Goal: Transaction & Acquisition: Purchase product/service

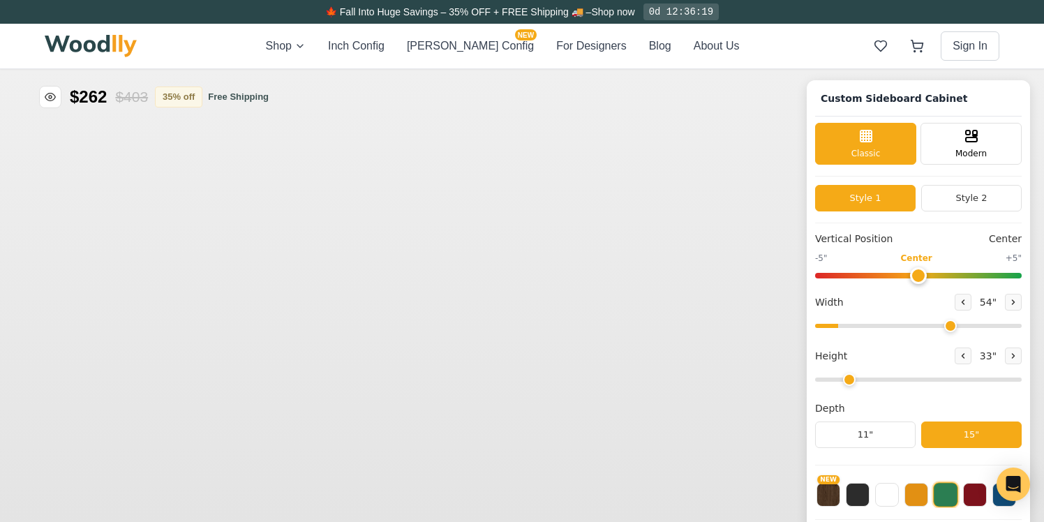
type input "54"
type input "2"
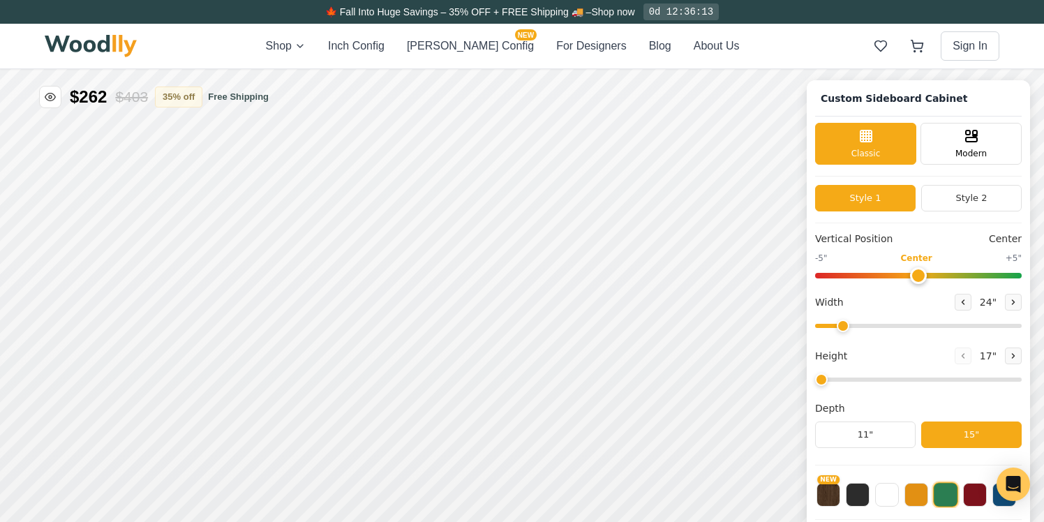
type input "54"
type input "2"
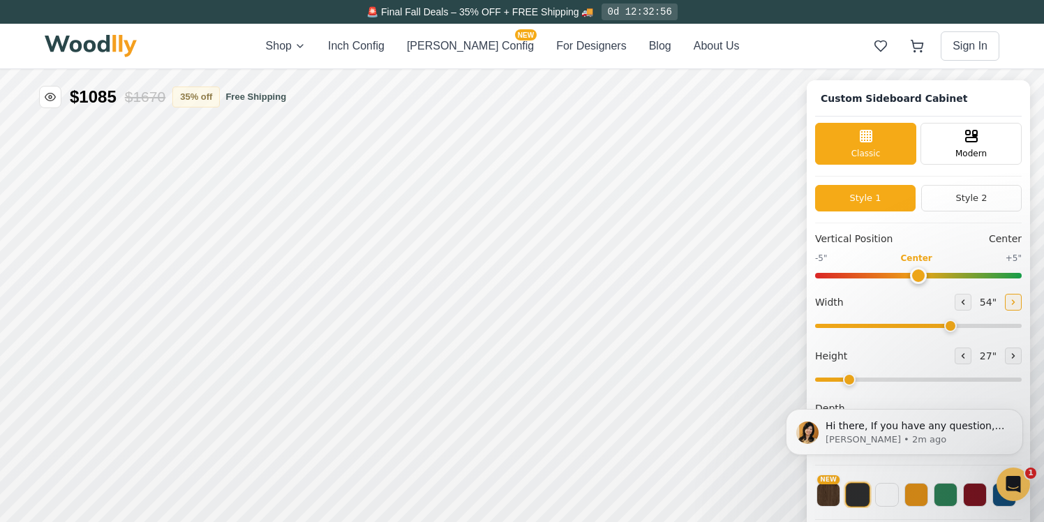
click at [1009, 306] on button at bounding box center [1012, 302] width 17 height 17
click at [1009, 307] on button at bounding box center [1012, 303] width 17 height 17
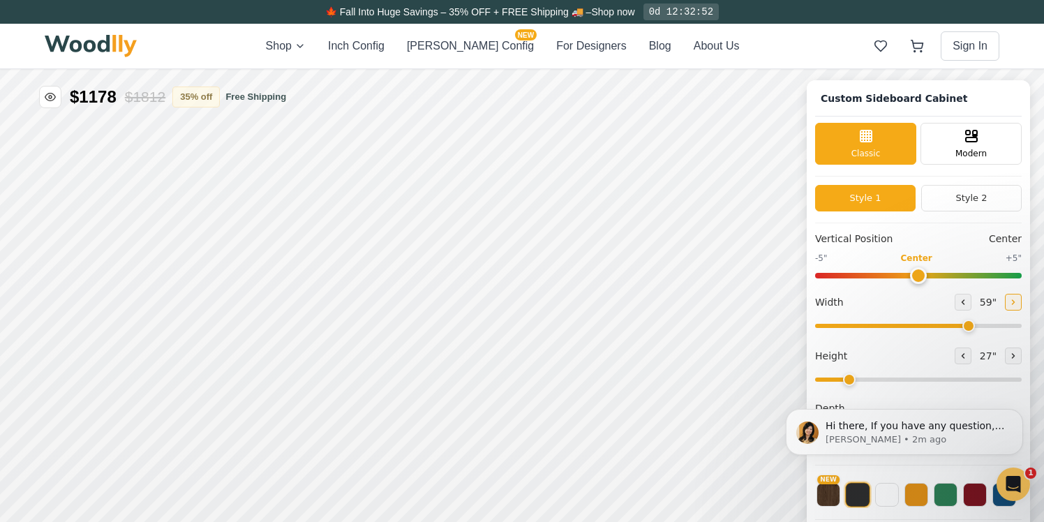
click at [958, 422] on button at bounding box center [961, 418] width 17 height 17
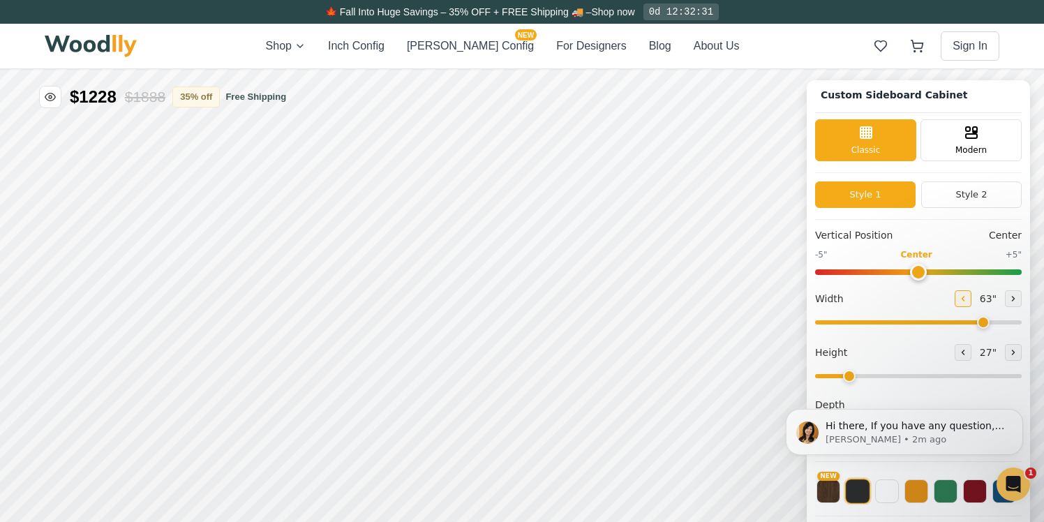
type input "60"
click at [914, 426] on span "Hi there, If you have any question, we are right here for you. 😊" at bounding box center [914, 432] width 179 height 25
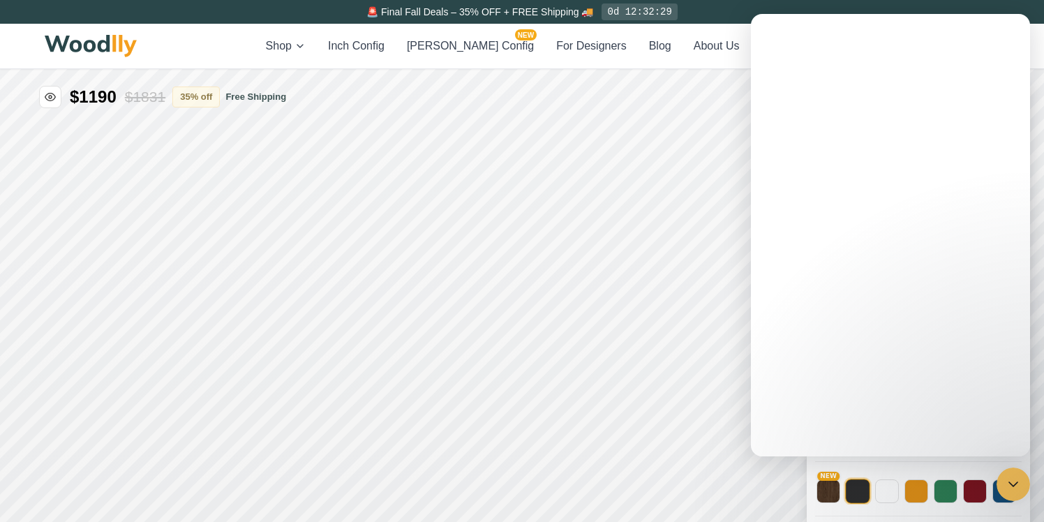
scroll to position [0, 0]
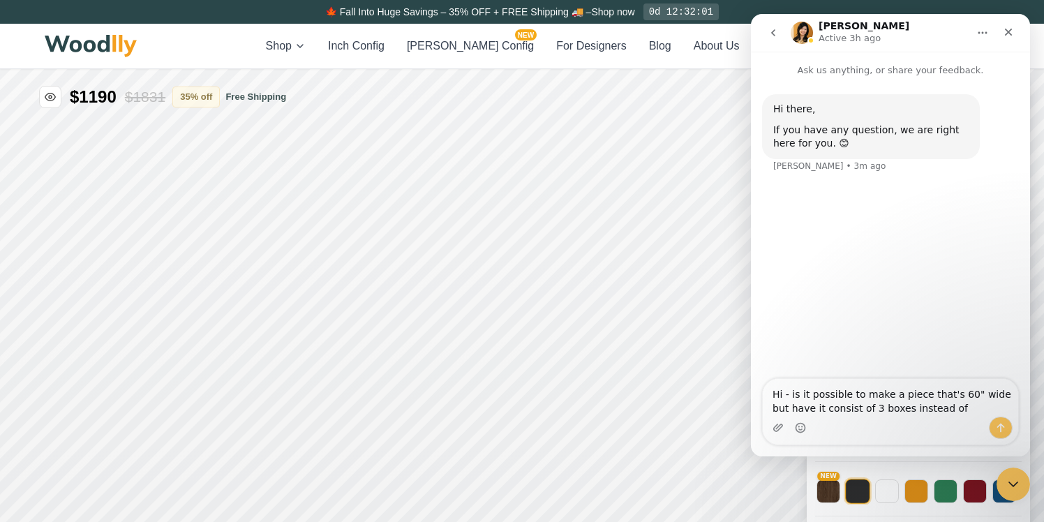
click at [856, 409] on textarea "Hi - is it possible to make a piece that's 60" wide but have it consist of 3 bo…" at bounding box center [889, 398] width 255 height 38
click at [945, 409] on textarea "Hi - is it possible to make a piece that's 60" wide but have it consist of 4 bo…" at bounding box center [889, 398] width 255 height 38
type textarea "Hi - is it possible to make a piece that's 60" wide but have it consist of 4 bo…"
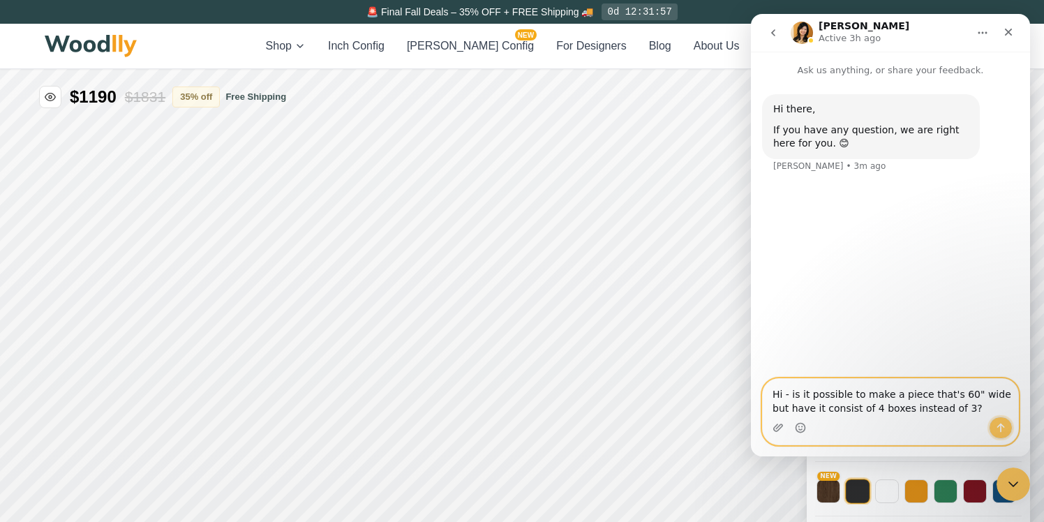
click at [995, 426] on icon "Send a message…" at bounding box center [1000, 427] width 11 height 11
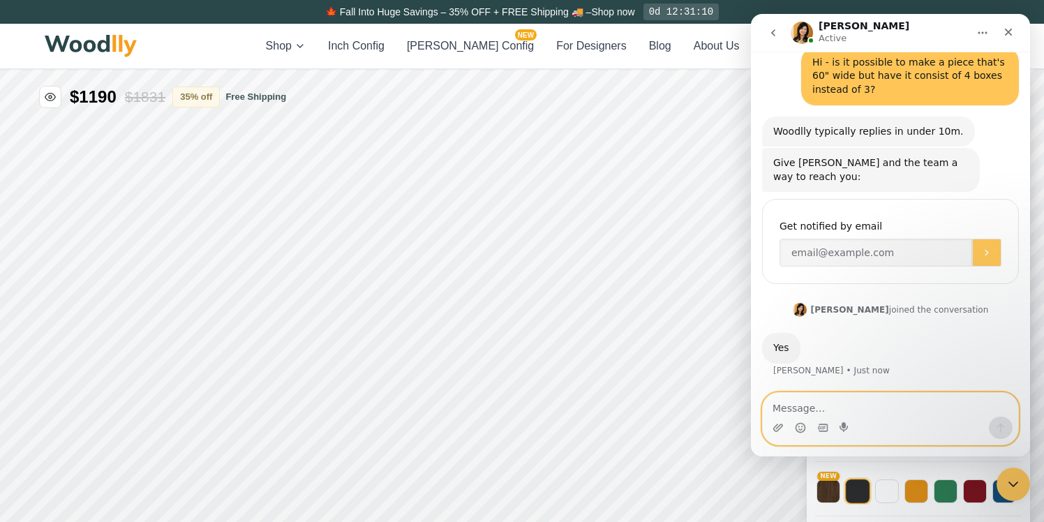
scroll to position [123, 0]
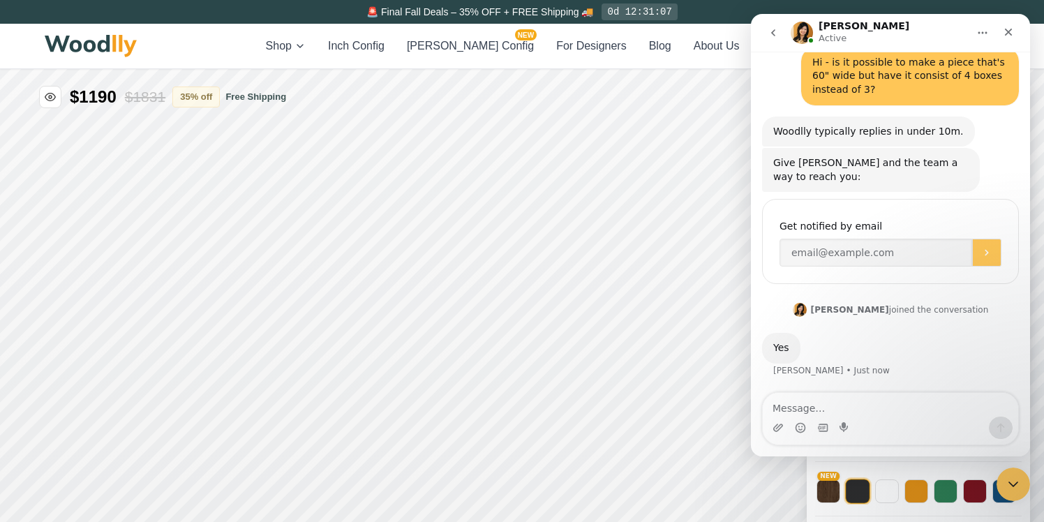
click at [980, 36] on icon "Home" at bounding box center [982, 32] width 11 height 11
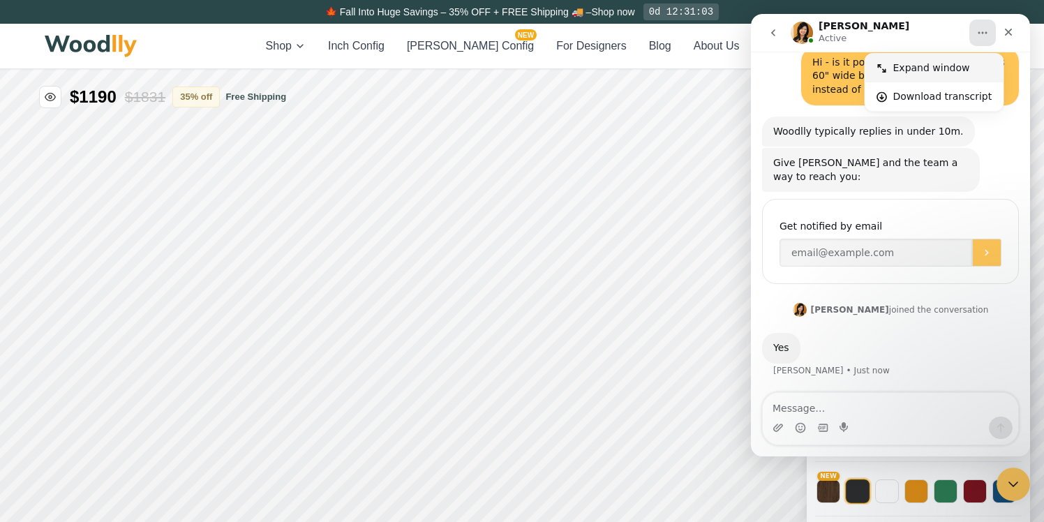
click at [936, 69] on div "Expand window" at bounding box center [942, 68] width 99 height 15
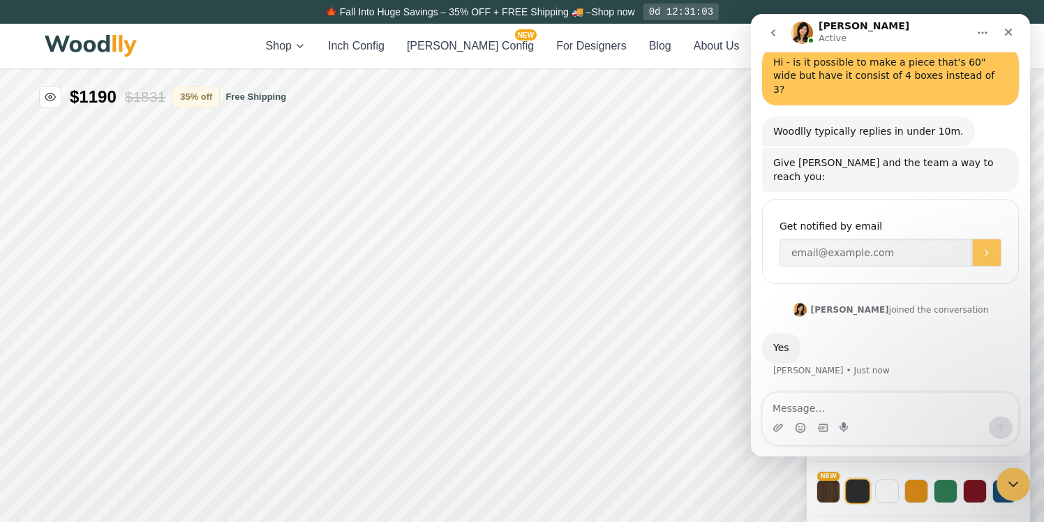
scroll to position [82, 0]
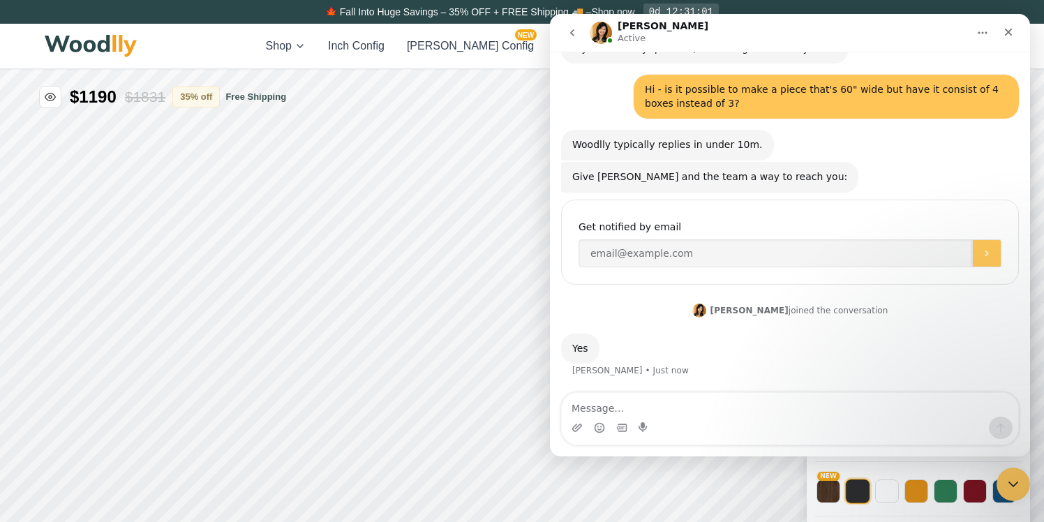
click at [982, 32] on icon "Home" at bounding box center [982, 33] width 9 height 2
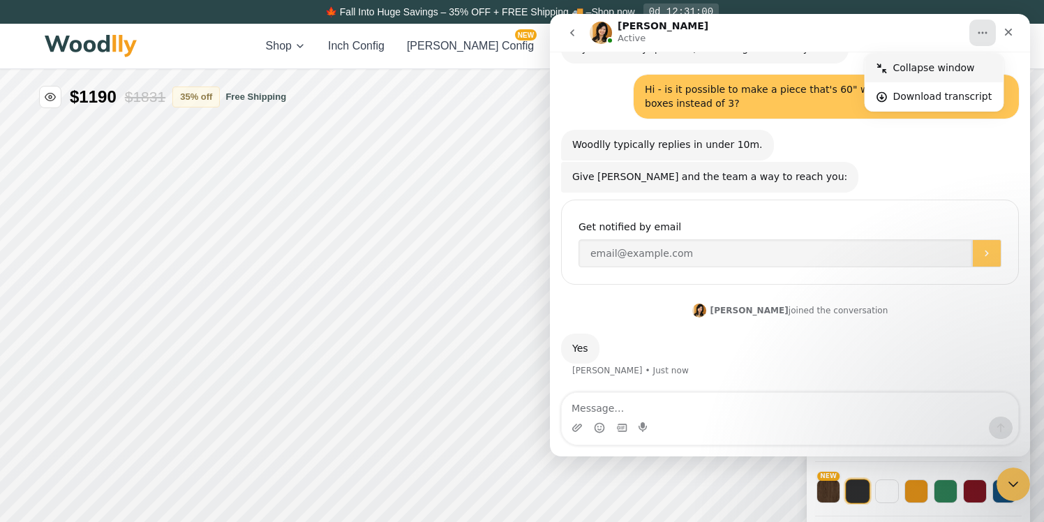
click at [962, 59] on div "Collapse window" at bounding box center [934, 68] width 138 height 29
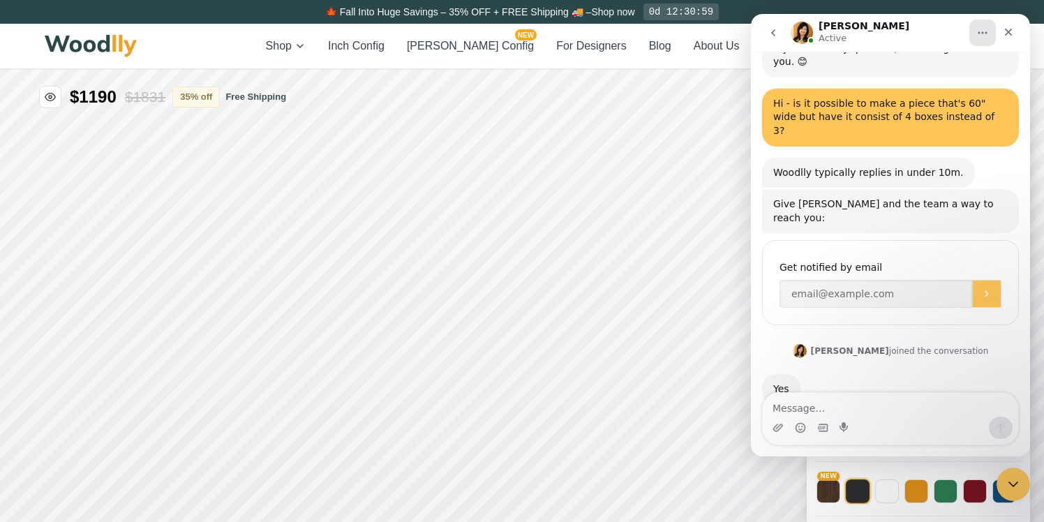
scroll to position [123, 0]
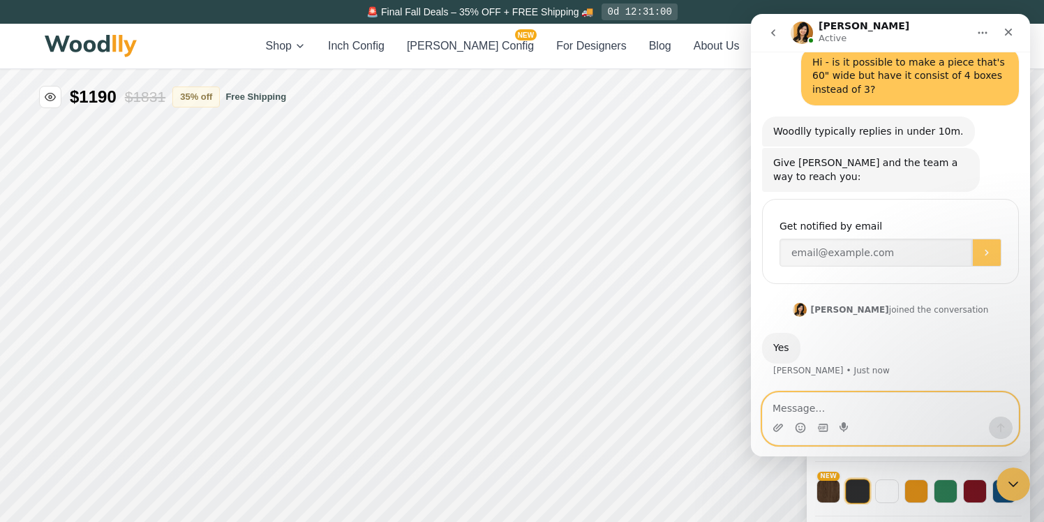
click at [858, 406] on textarea "Message…" at bounding box center [889, 405] width 255 height 24
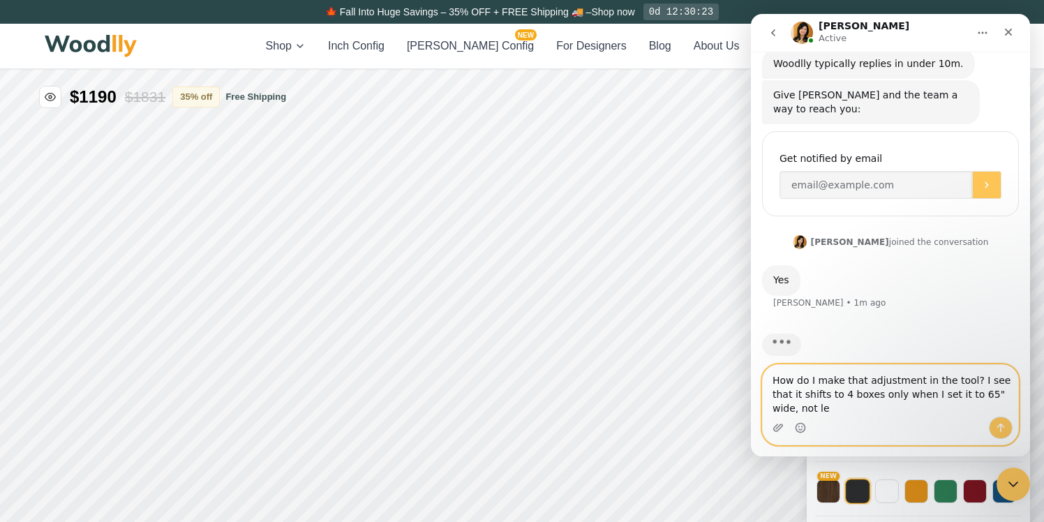
scroll to position [204, 0]
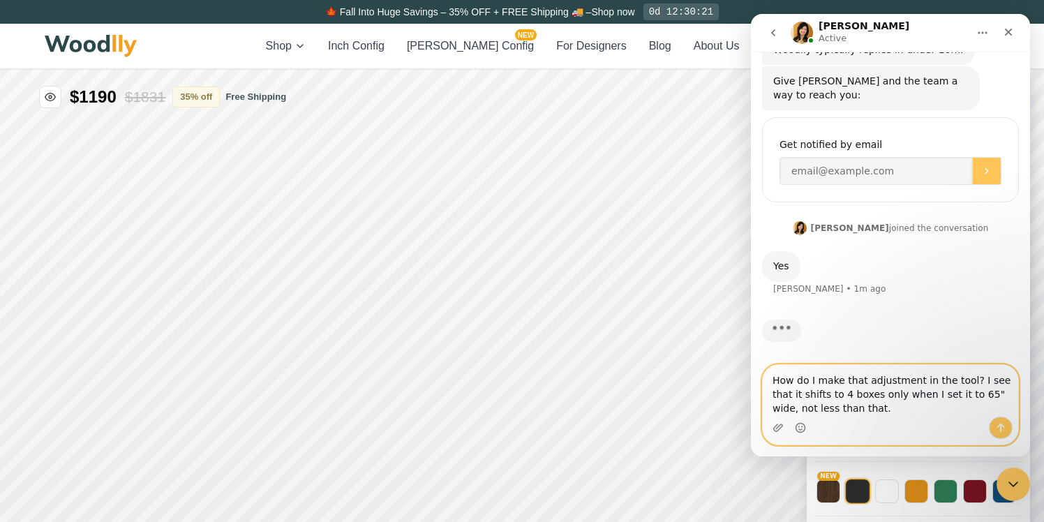
type textarea "How do I make that adjustment in the tool? I see that it shifts to 4 boxes only…"
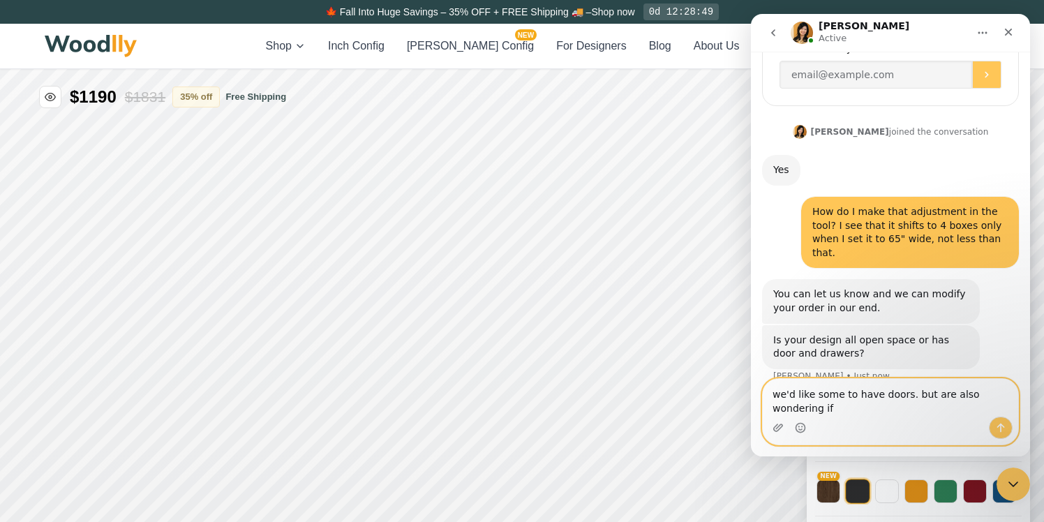
scroll to position [306, 0]
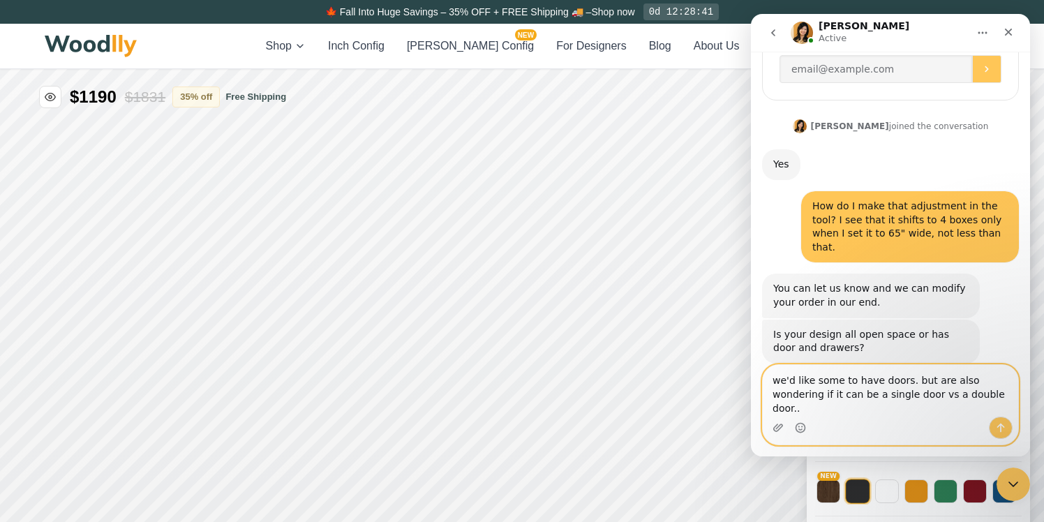
type textarea "we'd like some to have doors. but are also wondering if it can be a single door…"
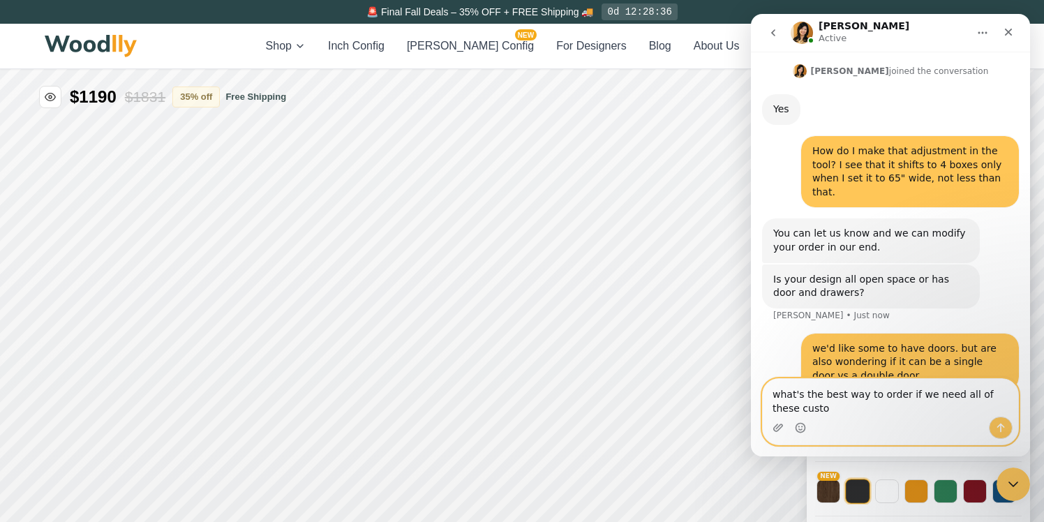
scroll to position [375, 0]
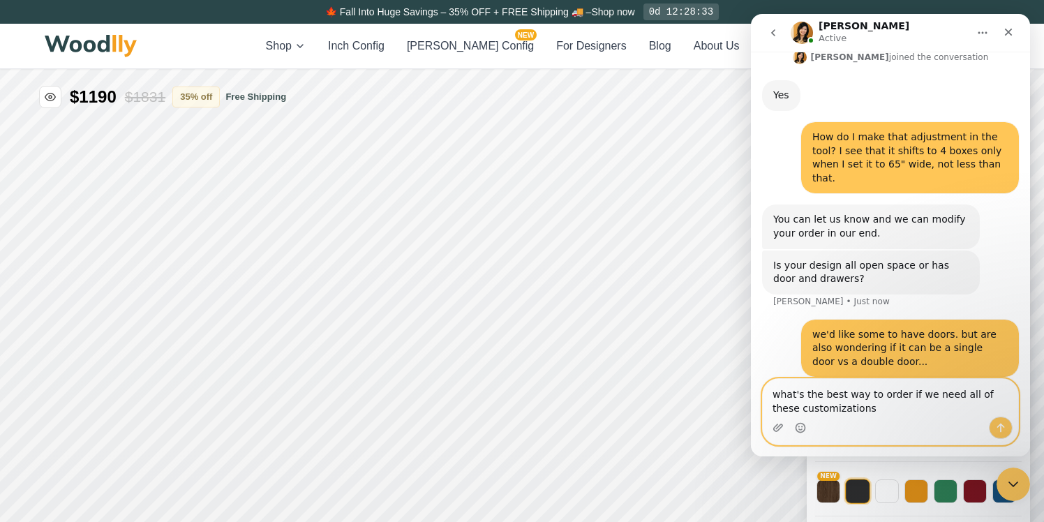
type textarea "what's the best way to order if we need all of these customizations?"
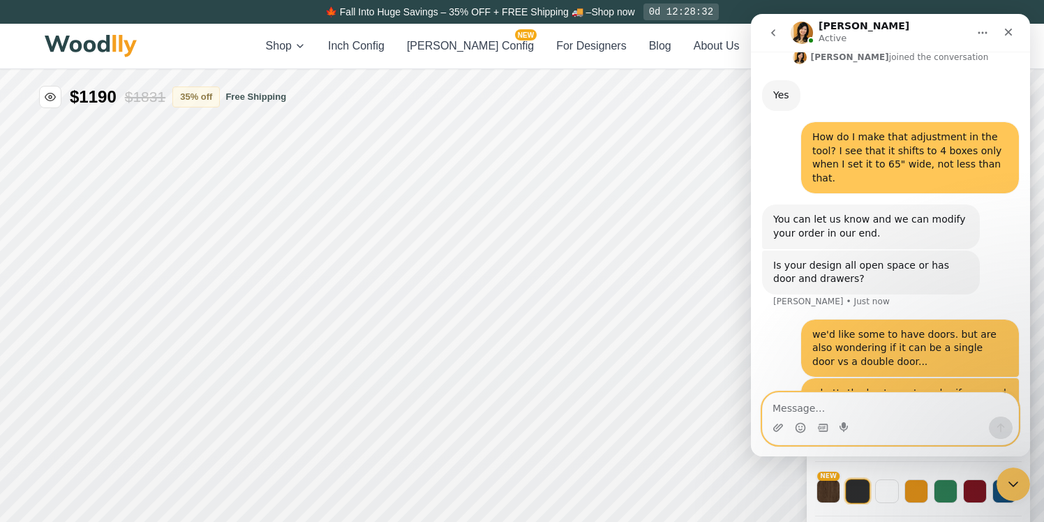
scroll to position [407, 0]
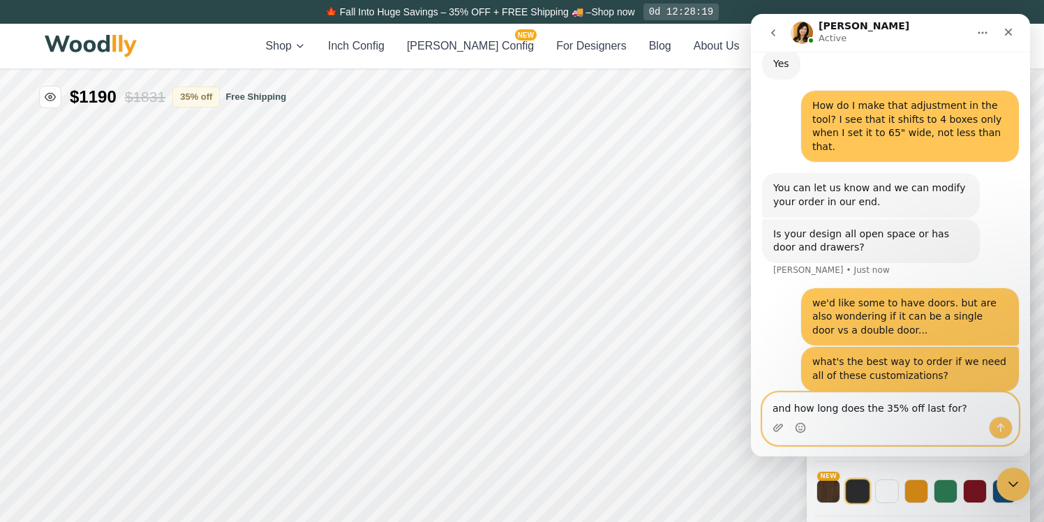
type textarea "and how long does the 35% off last for?"
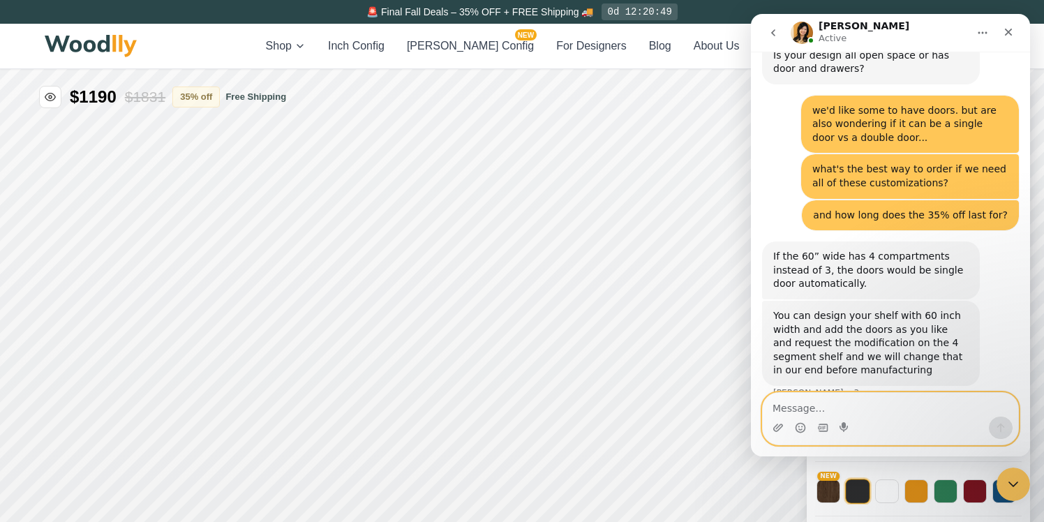
scroll to position [594, 0]
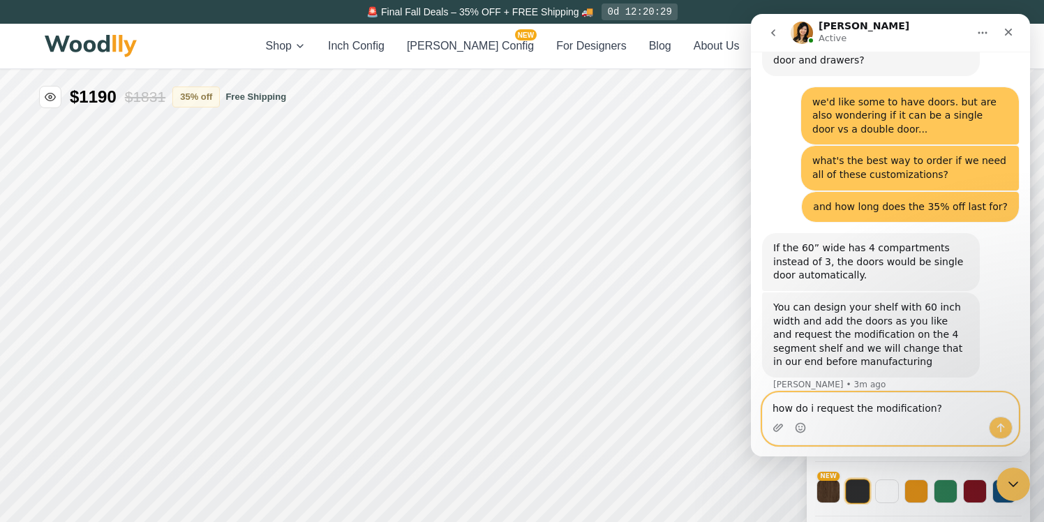
type textarea "how do i request the modification?"
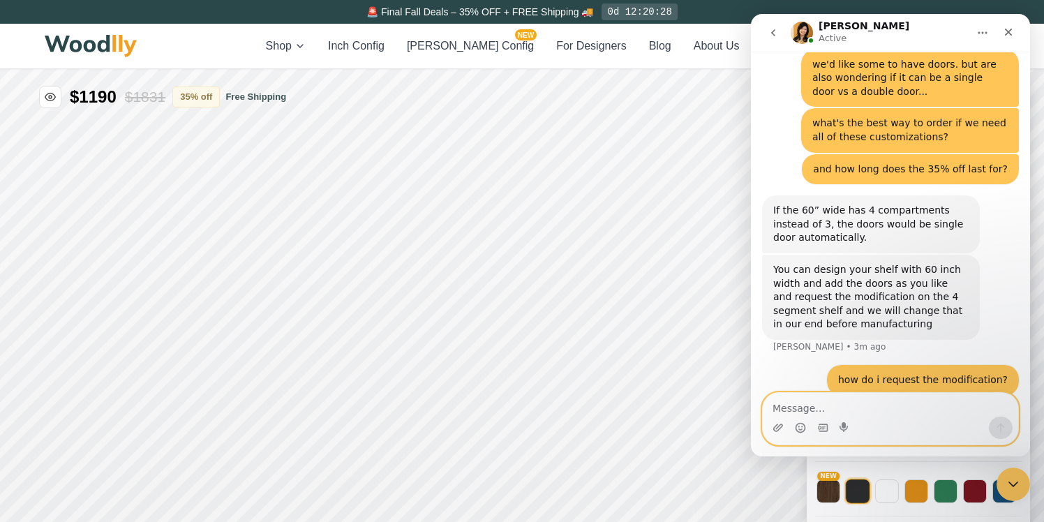
scroll to position [635, 0]
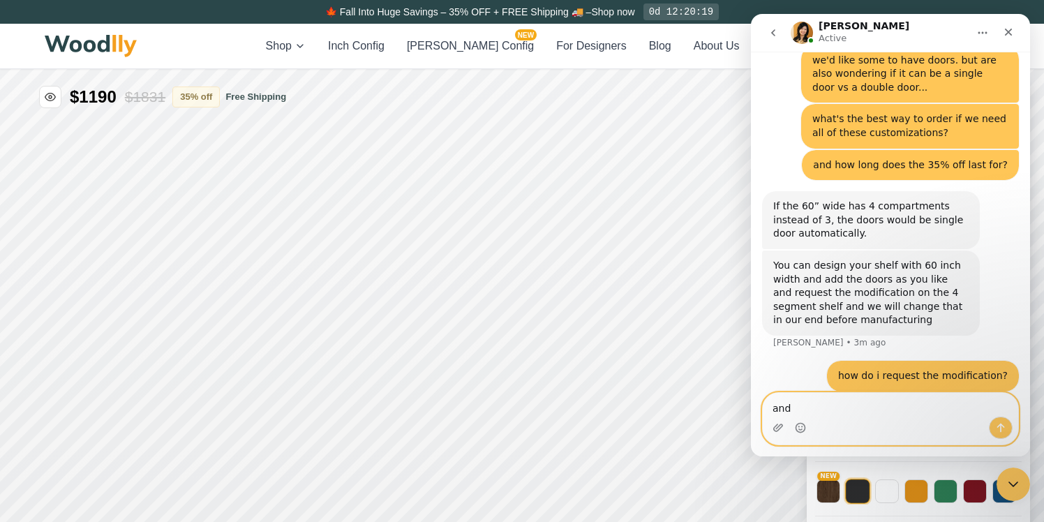
type textarea "and"
click at [770, 31] on icon "go back" at bounding box center [772, 32] width 11 height 11
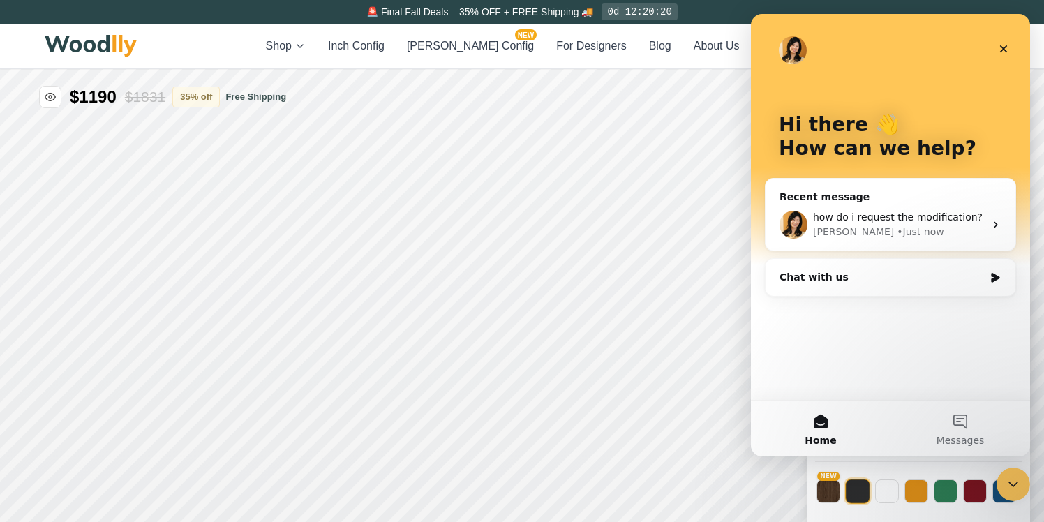
scroll to position [0, 0]
click at [837, 220] on span "how do i request the modification?" at bounding box center [898, 216] width 170 height 11
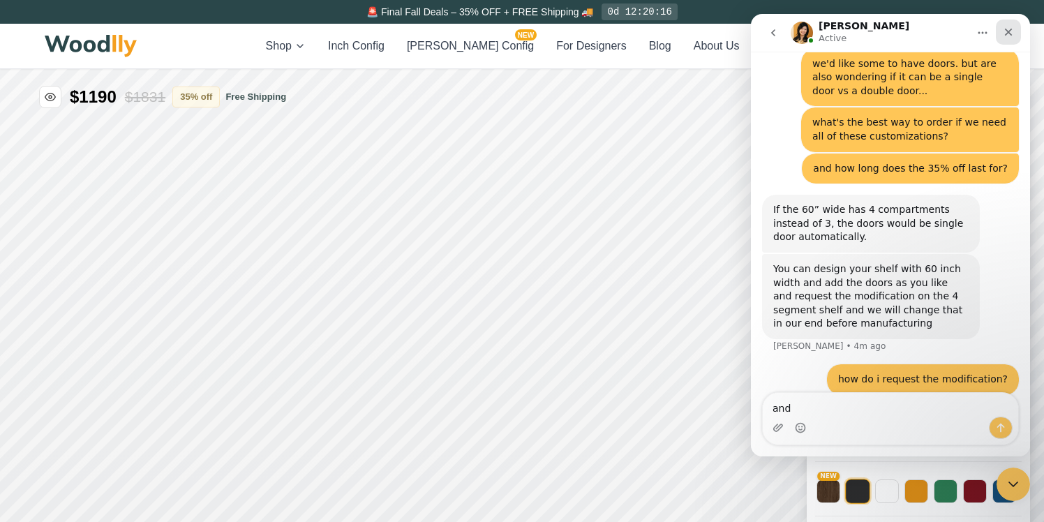
scroll to position [635, 0]
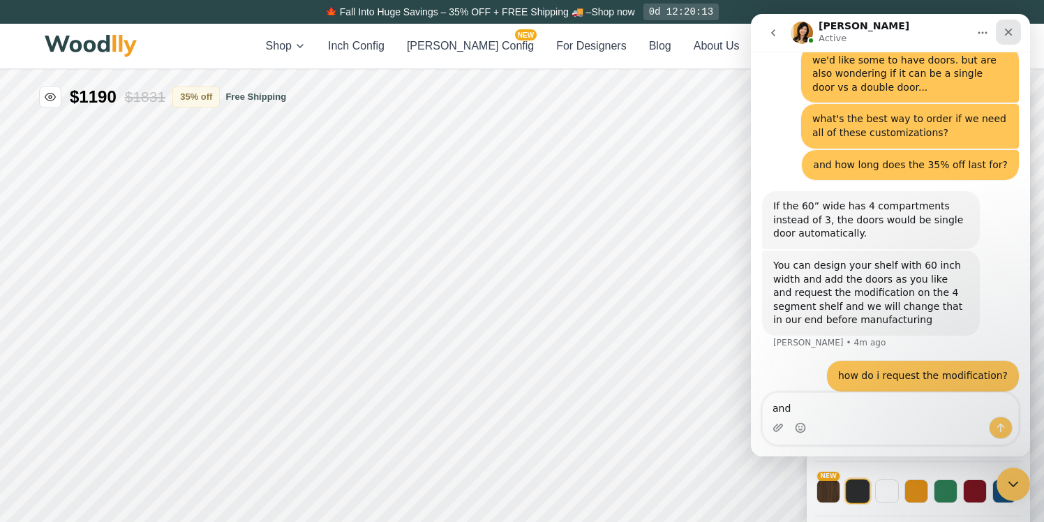
click at [1006, 32] on icon "Close" at bounding box center [1007, 32] width 11 height 11
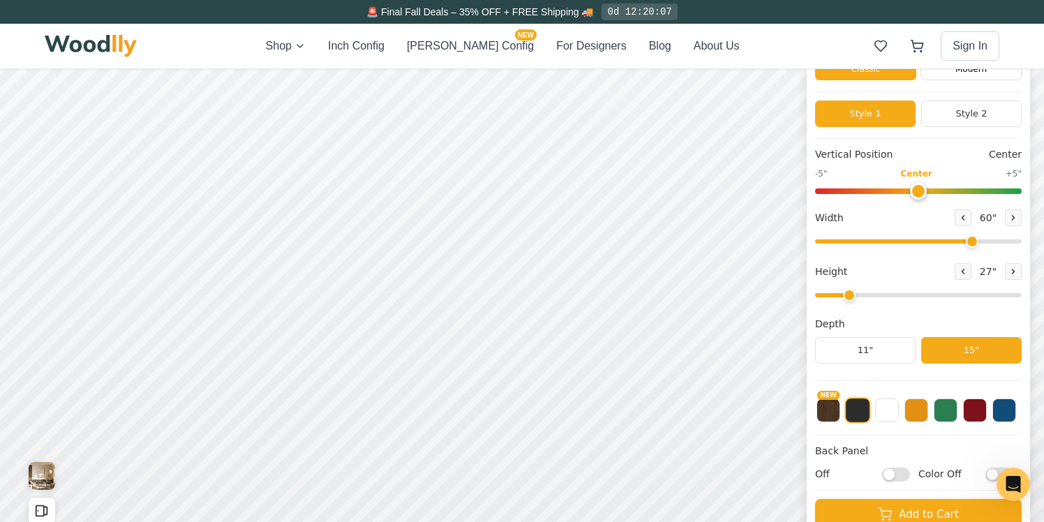
scroll to position [0, 0]
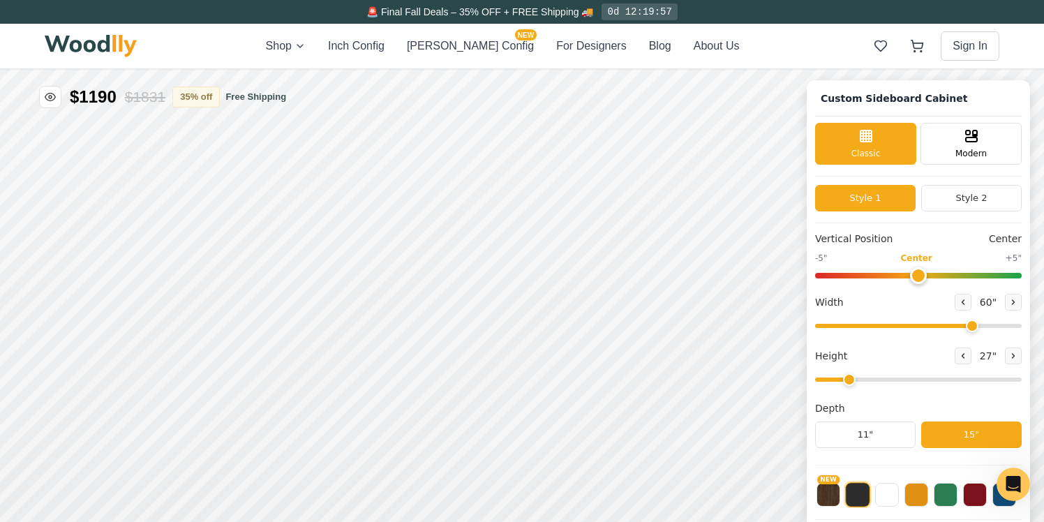
scroll to position [5, 0]
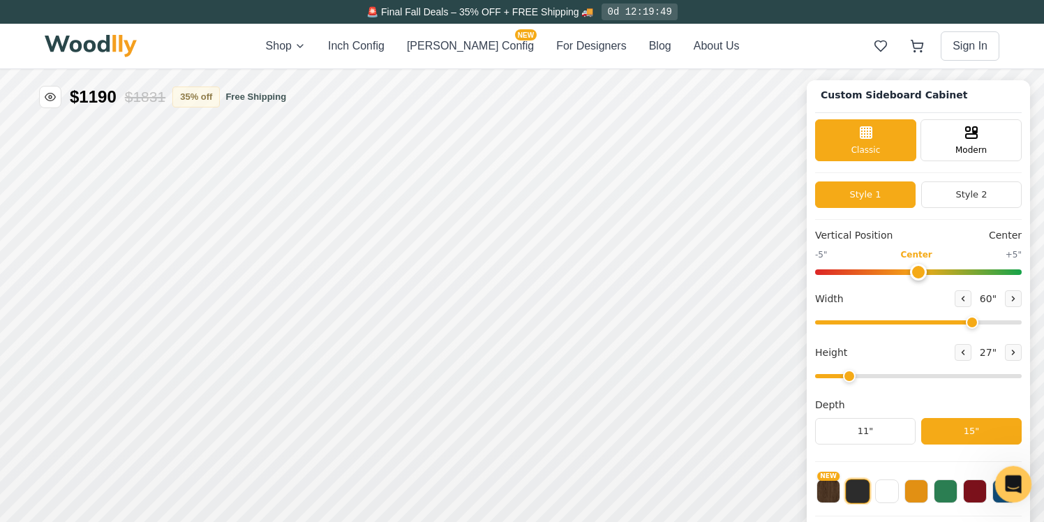
click at [1005, 482] on icon "Open Intercom Messenger" at bounding box center [1011, 482] width 23 height 23
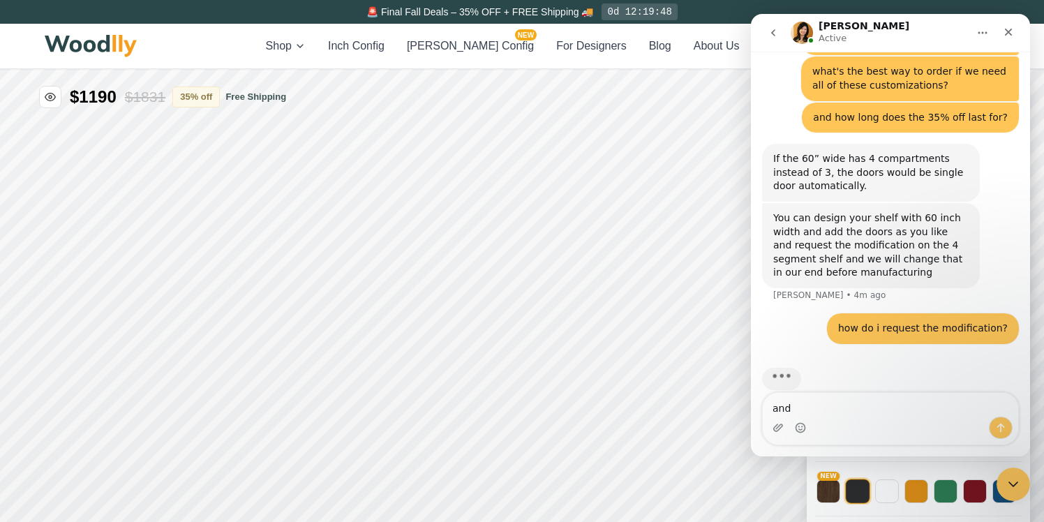
scroll to position [689, 0]
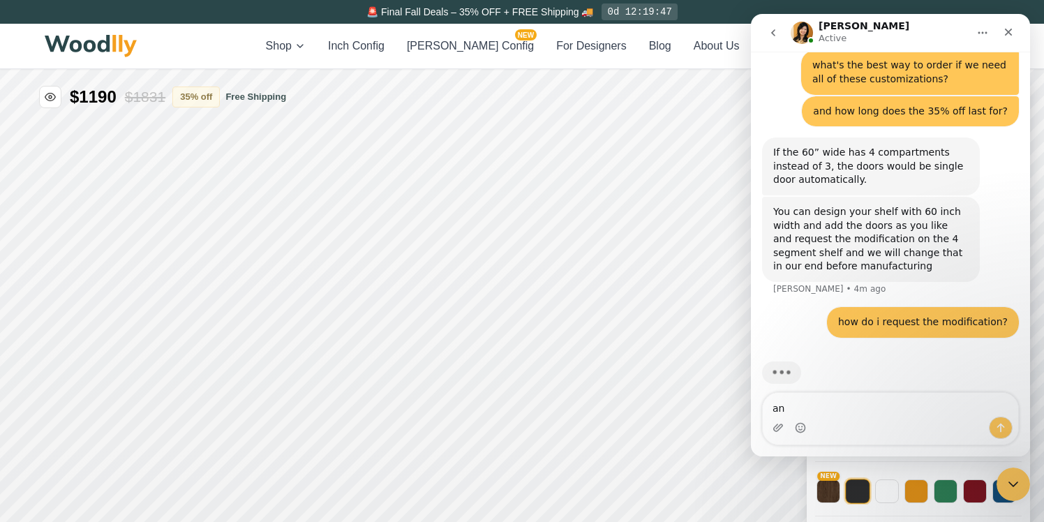
type textarea "a"
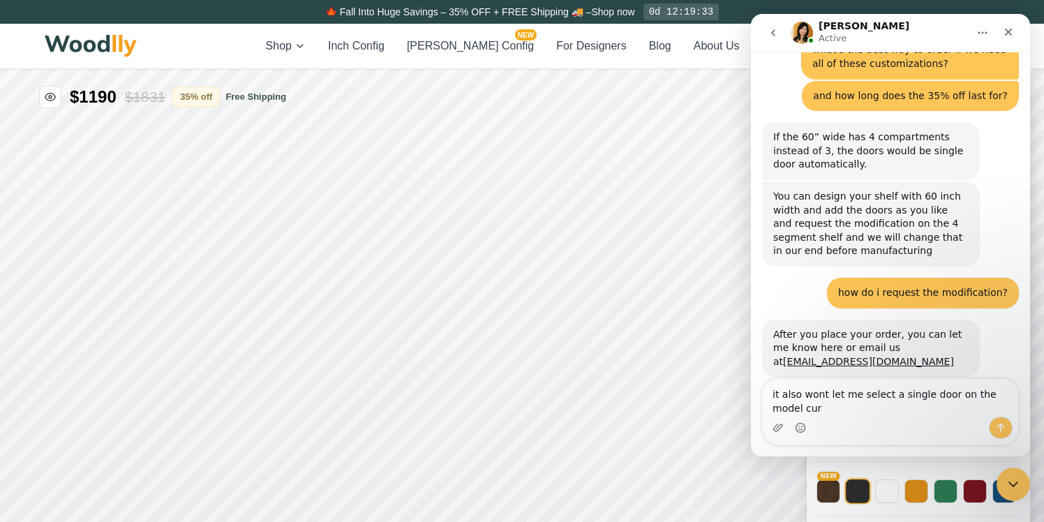
scroll to position [718, 0]
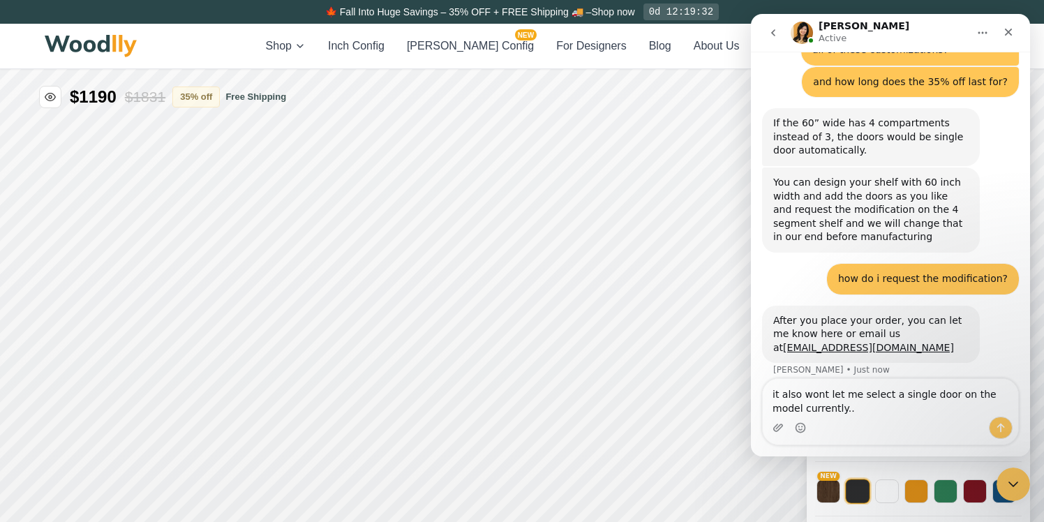
type textarea "it also wont let me select a single door on the model currently..."
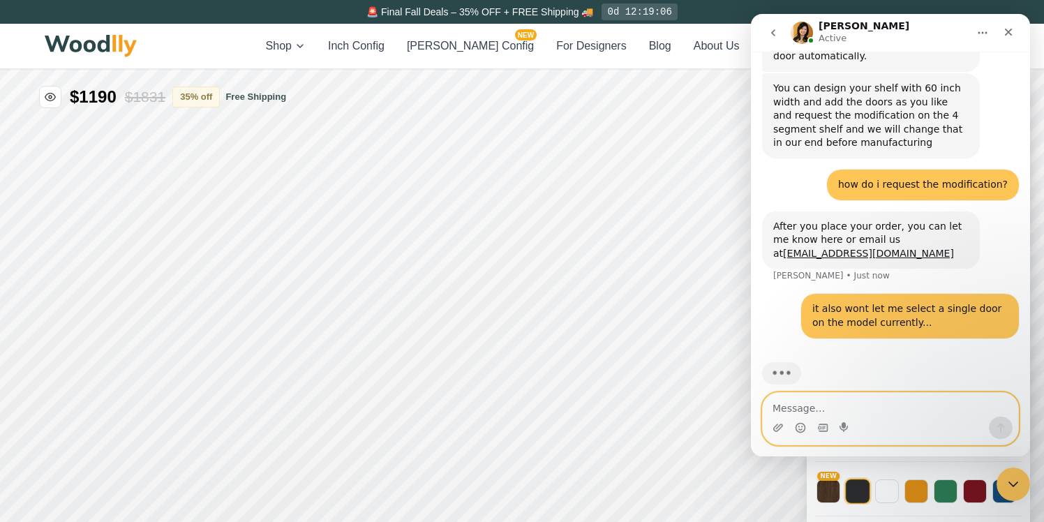
scroll to position [813, 0]
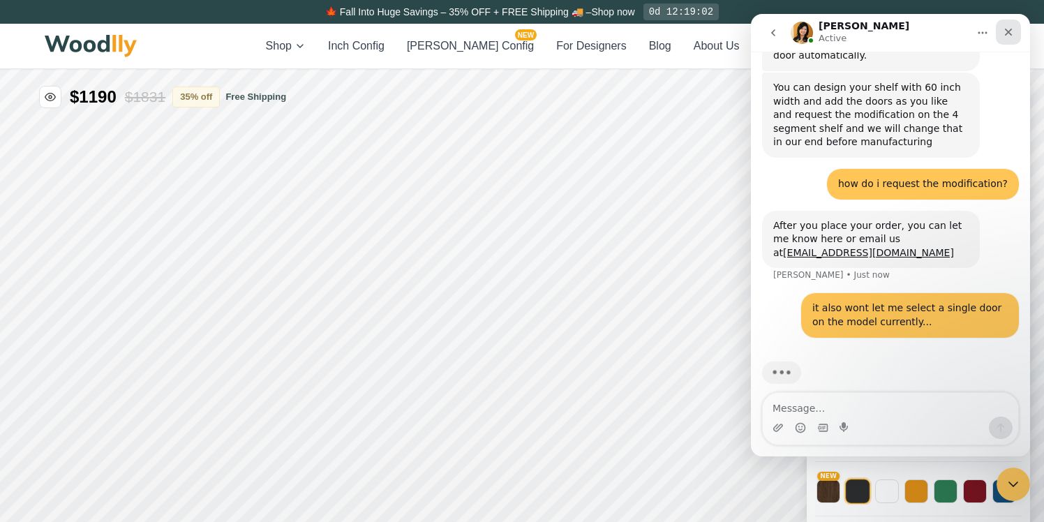
click at [1008, 33] on icon "Close" at bounding box center [1007, 32] width 11 height 11
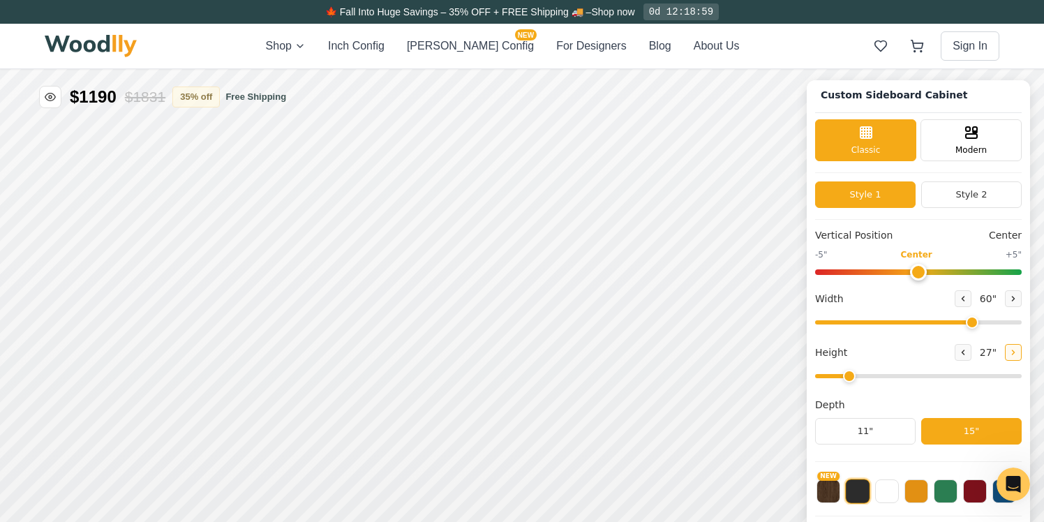
click at [1012, 354] on icon at bounding box center [1013, 353] width 2 height 4
type input "2"
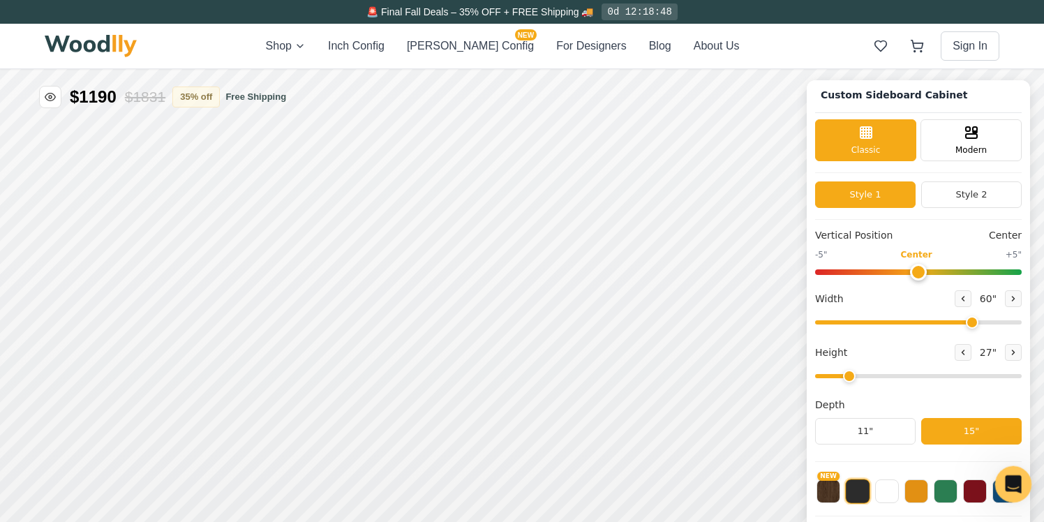
click at [1005, 479] on icon "Open Intercom Messenger" at bounding box center [1011, 482] width 23 height 23
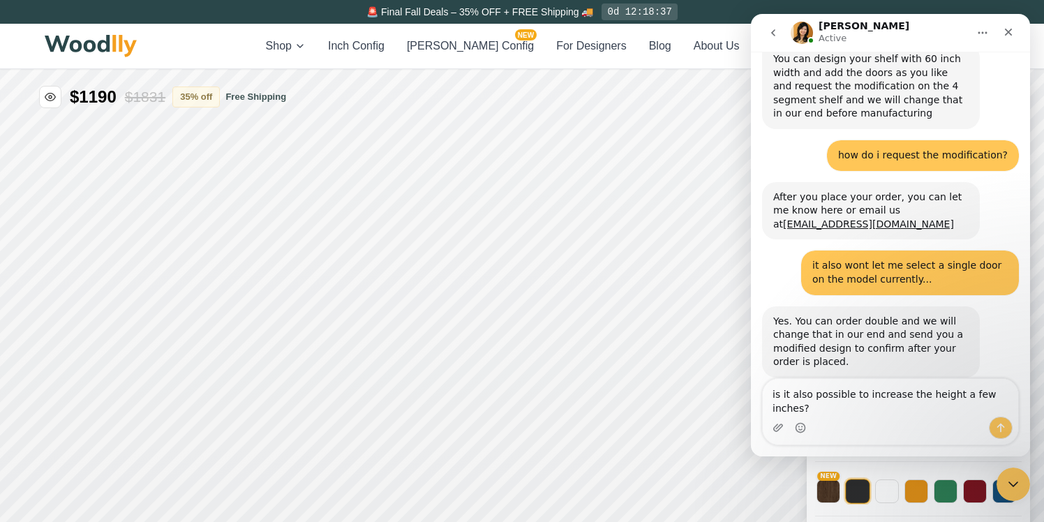
scroll to position [856, 0]
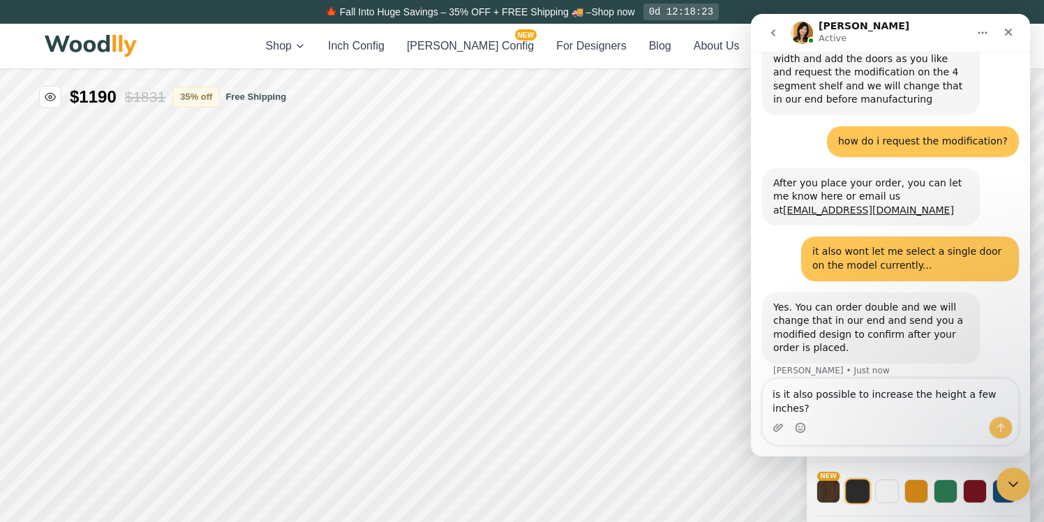
click at [836, 407] on textarea "is it also possible to increase the height a few inches?" at bounding box center [889, 398] width 255 height 38
click at [774, 395] on textarea "is it also possible to increase the height a few inches?" at bounding box center [889, 398] width 255 height 38
type textarea "ok got it. is it also possible to increase the height a few inches?"
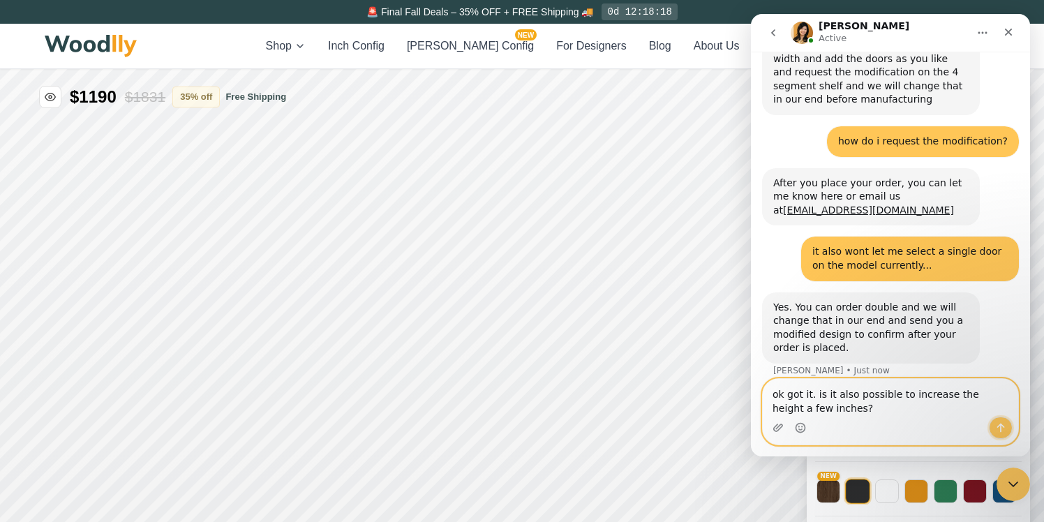
click at [996, 424] on icon "Send a message…" at bounding box center [1000, 427] width 11 height 11
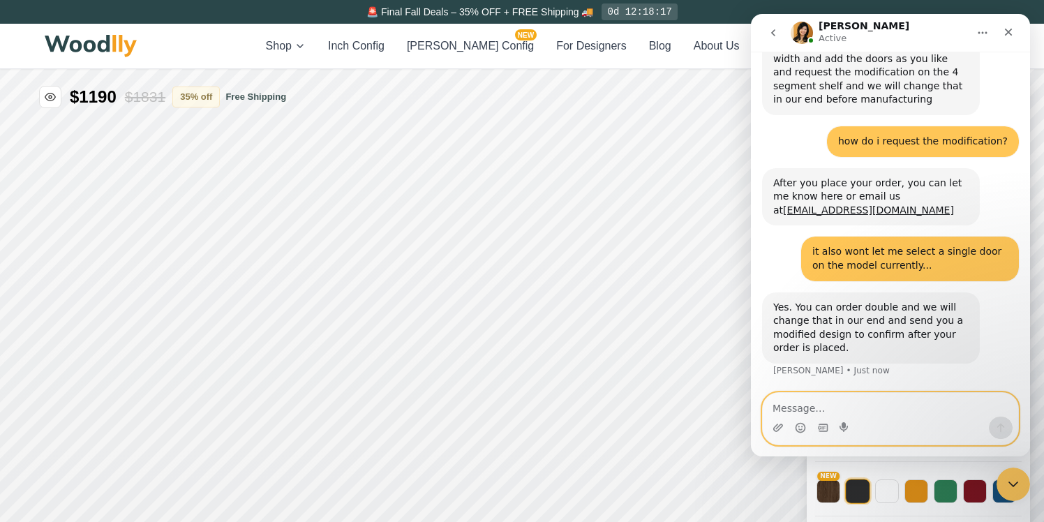
scroll to position [897, 0]
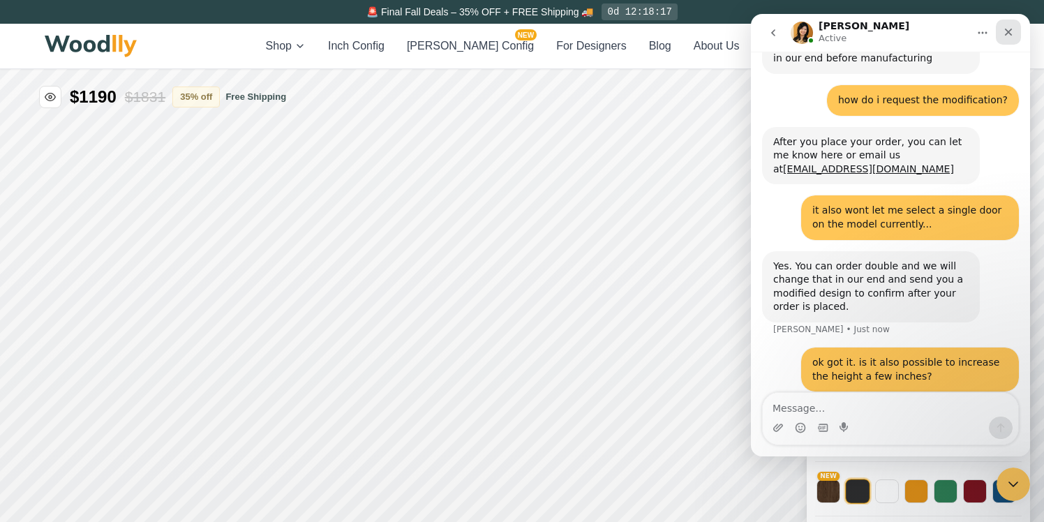
click at [1008, 39] on div "Close" at bounding box center [1007, 32] width 25 height 25
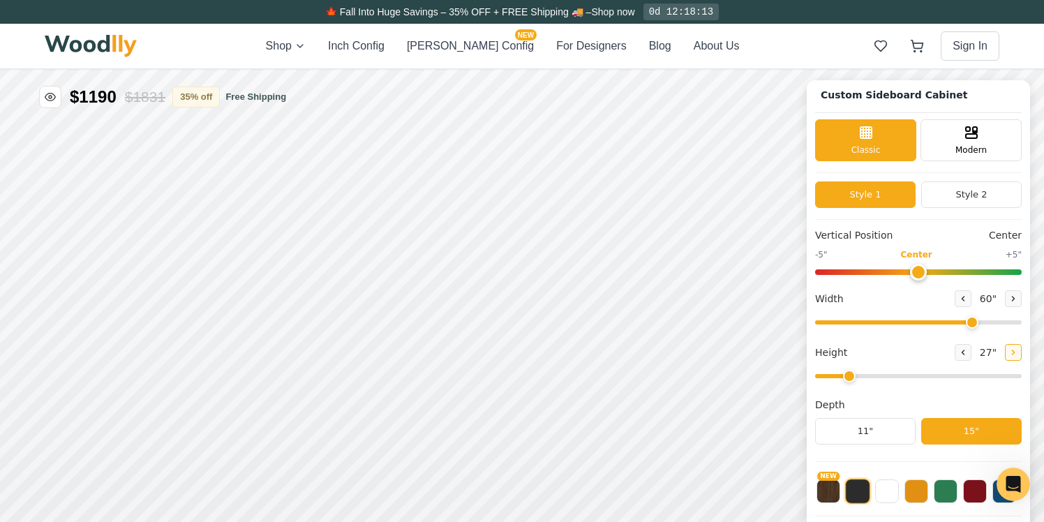
click at [958, 353] on icon at bounding box center [962, 353] width 8 height 8
type input "2"
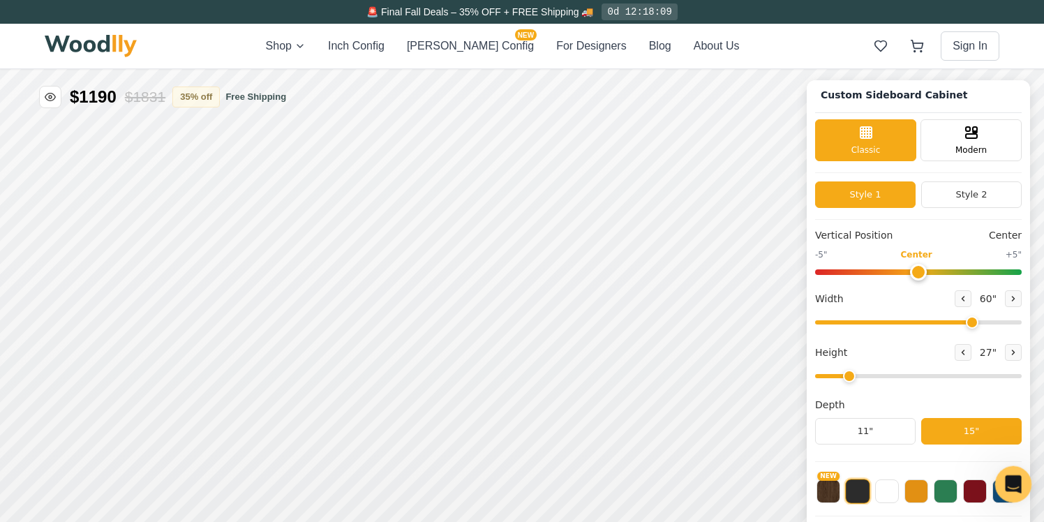
click at [1007, 485] on icon "Open Intercom Messenger" at bounding box center [1011, 482] width 23 height 23
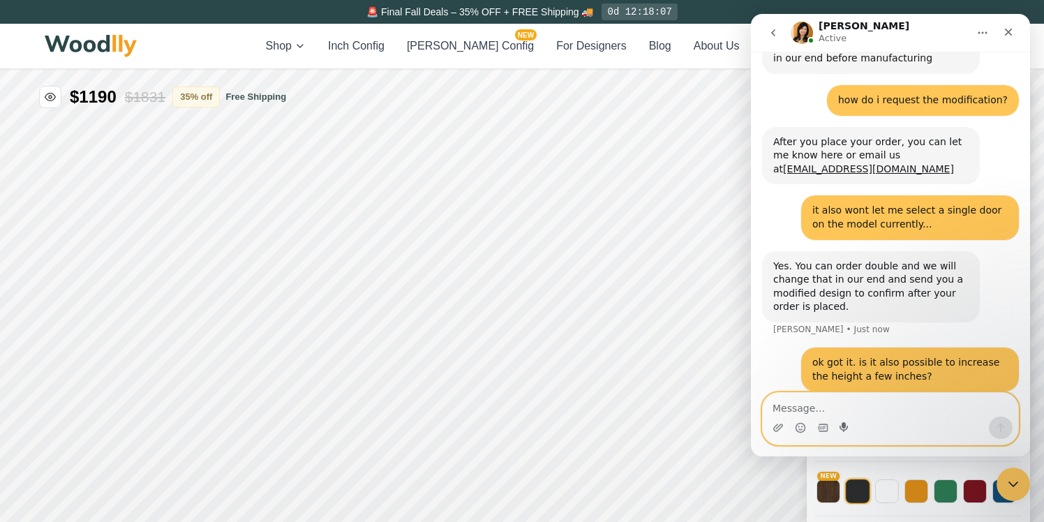
click at [849, 430] on icon "Start recording" at bounding box center [844, 427] width 11 height 11
click at [850, 408] on textarea "Message…" at bounding box center [889, 405] width 255 height 24
type textarea "right now it jumps from 27 to 42..."
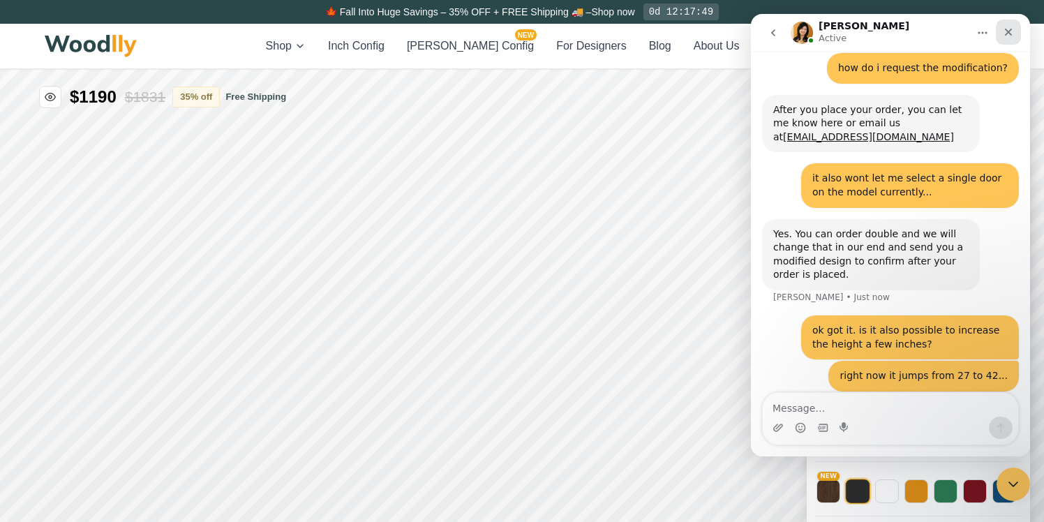
click at [1005, 32] on icon "Close" at bounding box center [1007, 32] width 11 height 11
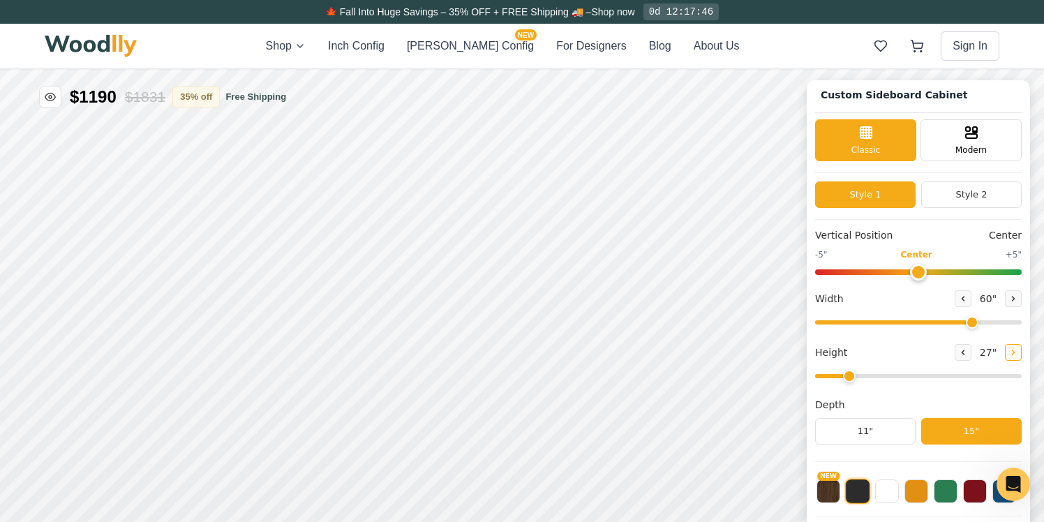
click at [925, 410] on button at bounding box center [933, 410] width 17 height 17
type input "2"
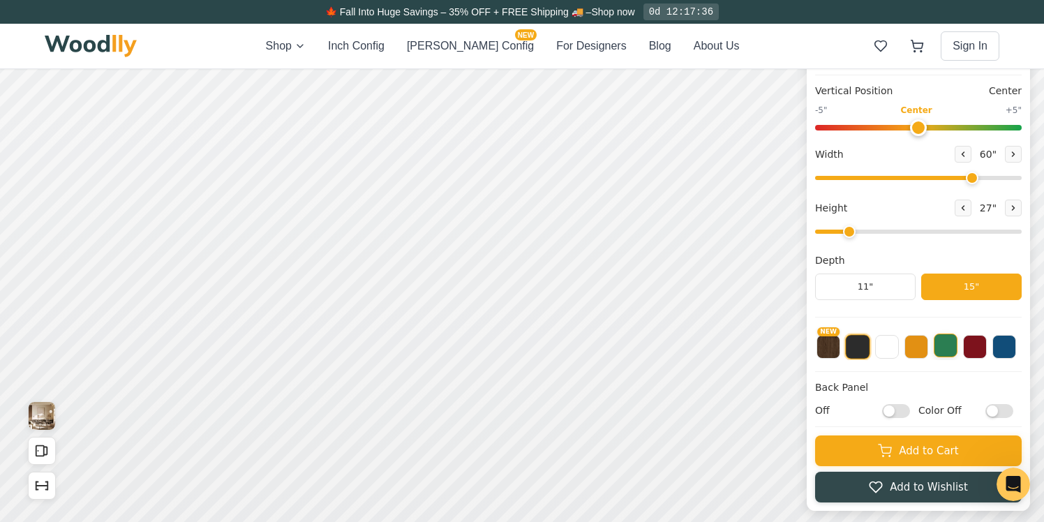
scroll to position [145, 0]
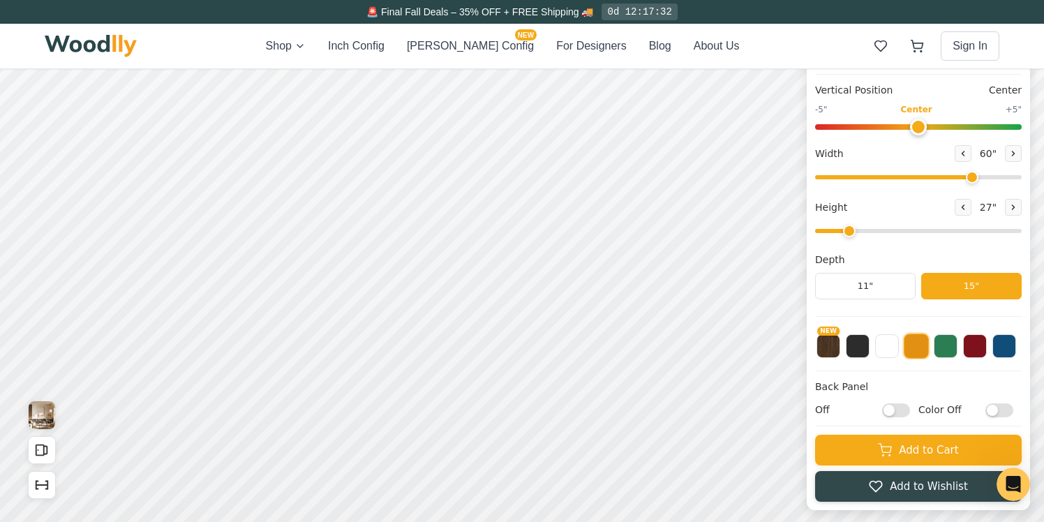
checkbox input "true"
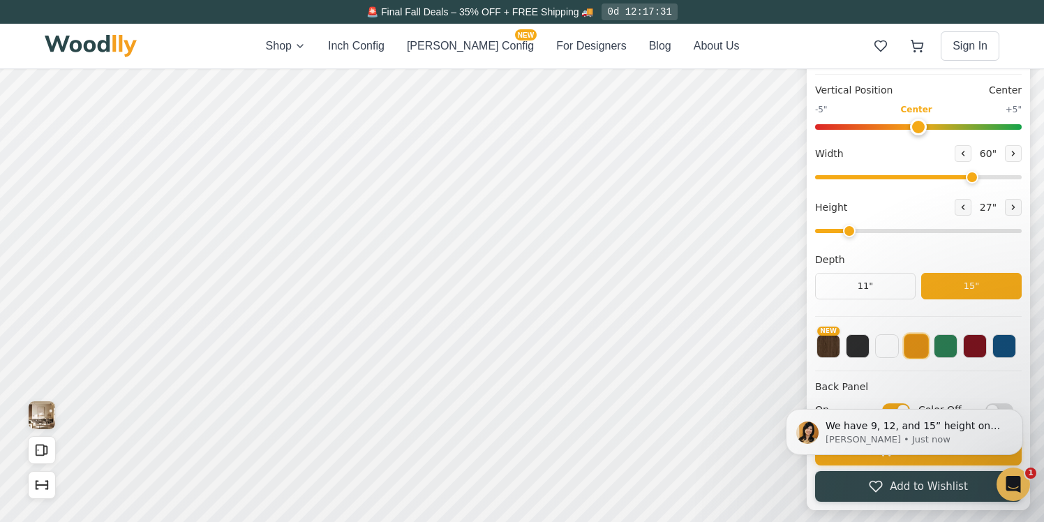
scroll to position [984, 0]
click at [881, 409] on div "We have 9, 12, and 15” height on the 3d configuration [PERSON_NAME] • Just now" at bounding box center [903, 432] width 237 height 46
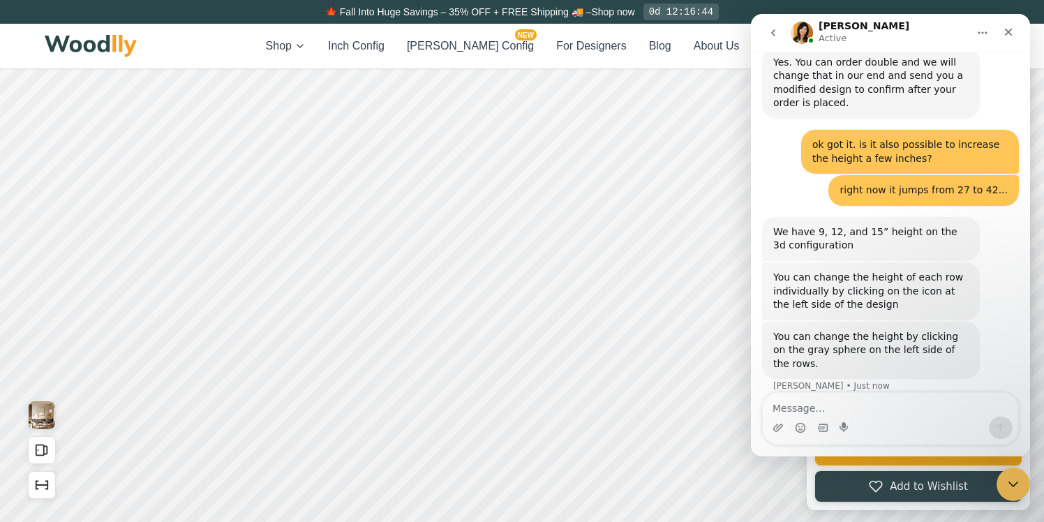
scroll to position [1103, 0]
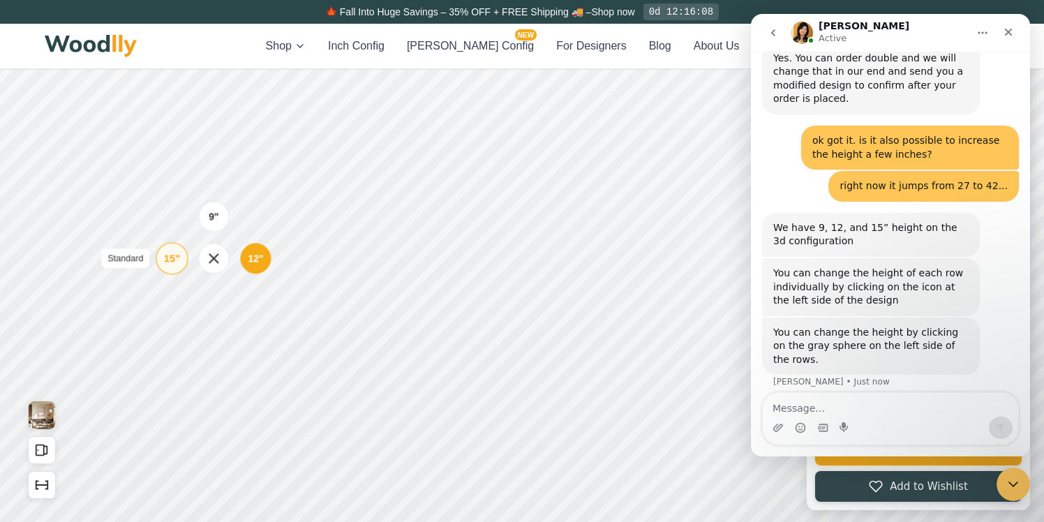
click at [289, 118] on div "15"" at bounding box center [289, 112] width 16 height 15
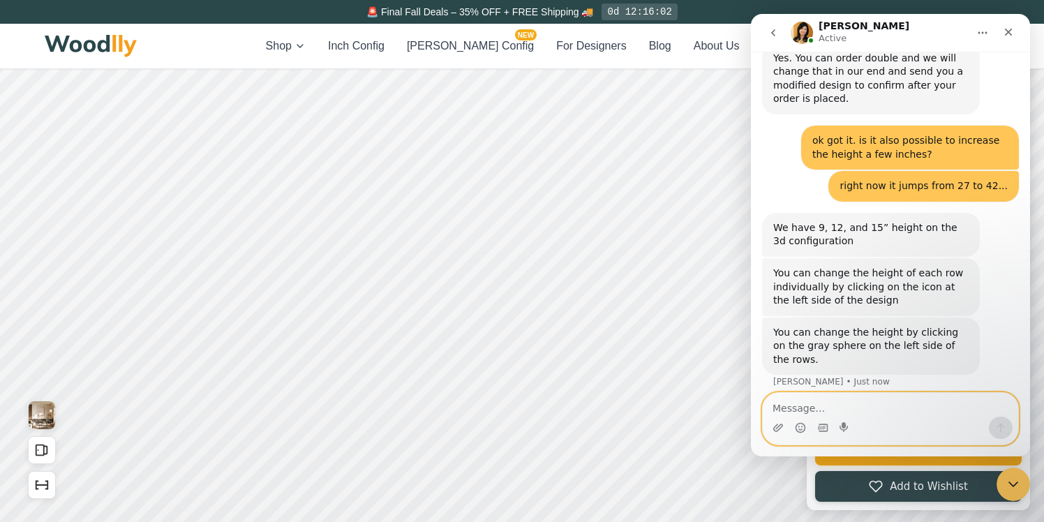
click at [821, 414] on textarea "Message…" at bounding box center [889, 405] width 255 height 24
type textarea "ah ok got it! thanks for clarifying"
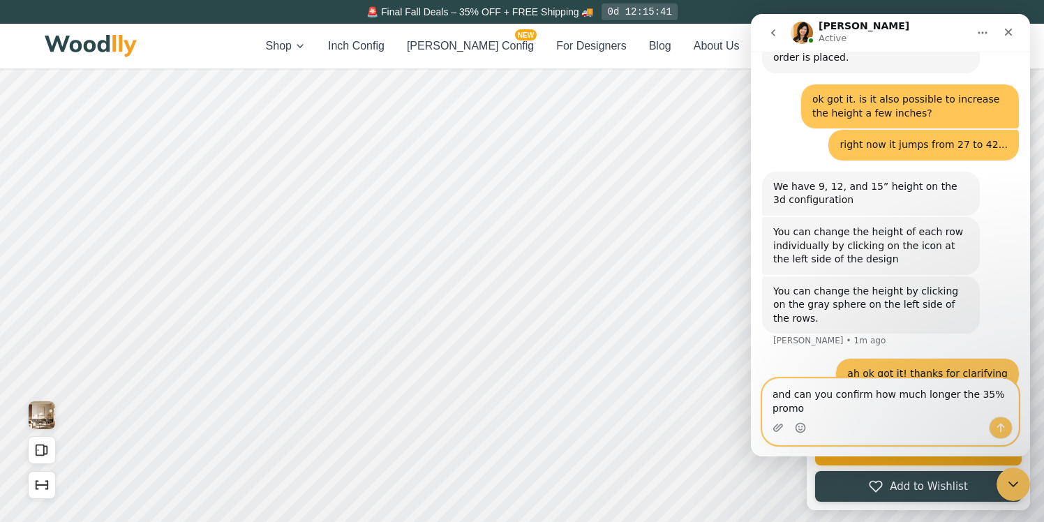
scroll to position [1158, 0]
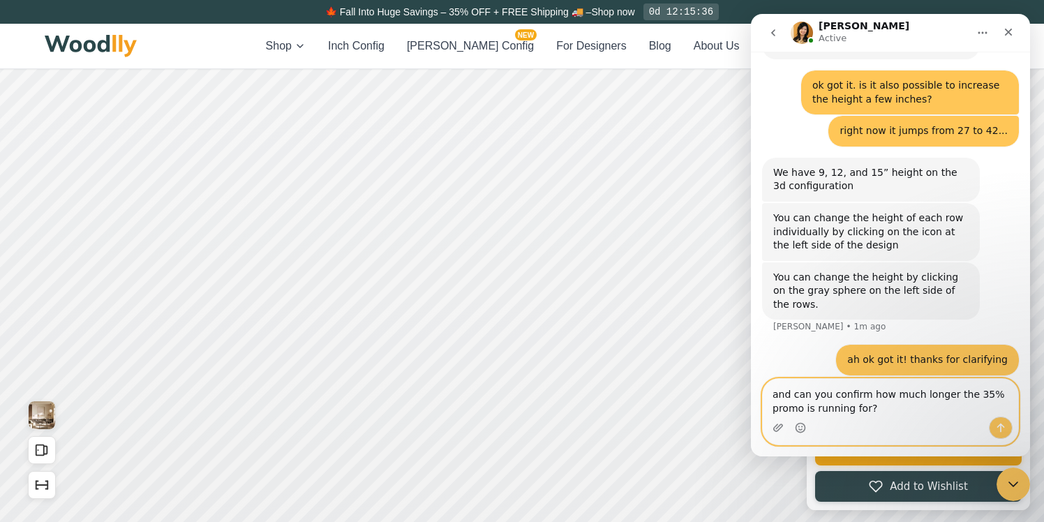
type textarea "and can you confirm how much longer the 35% promo is running for?"
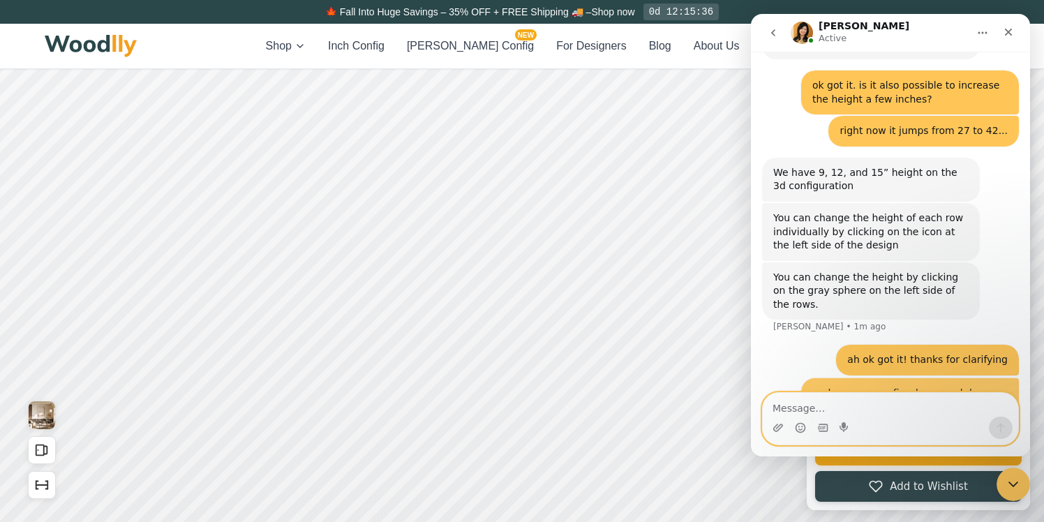
scroll to position [1189, 0]
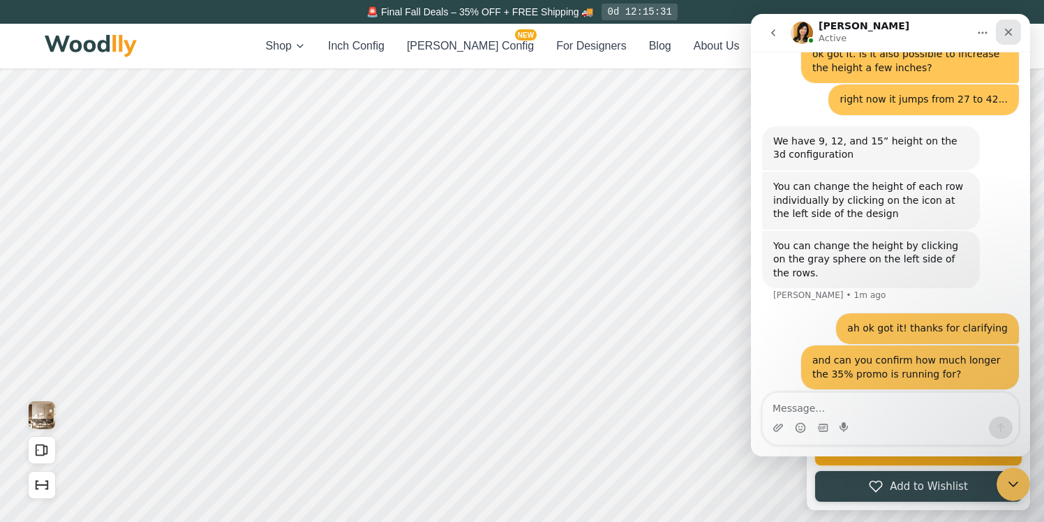
click at [1007, 35] on icon "Close" at bounding box center [1007, 32] width 11 height 11
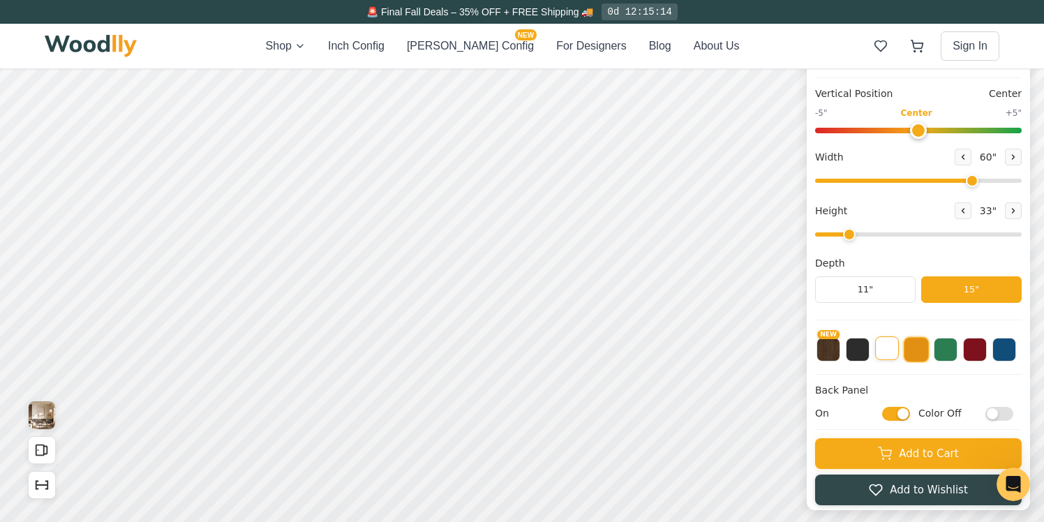
scroll to position [5, 0]
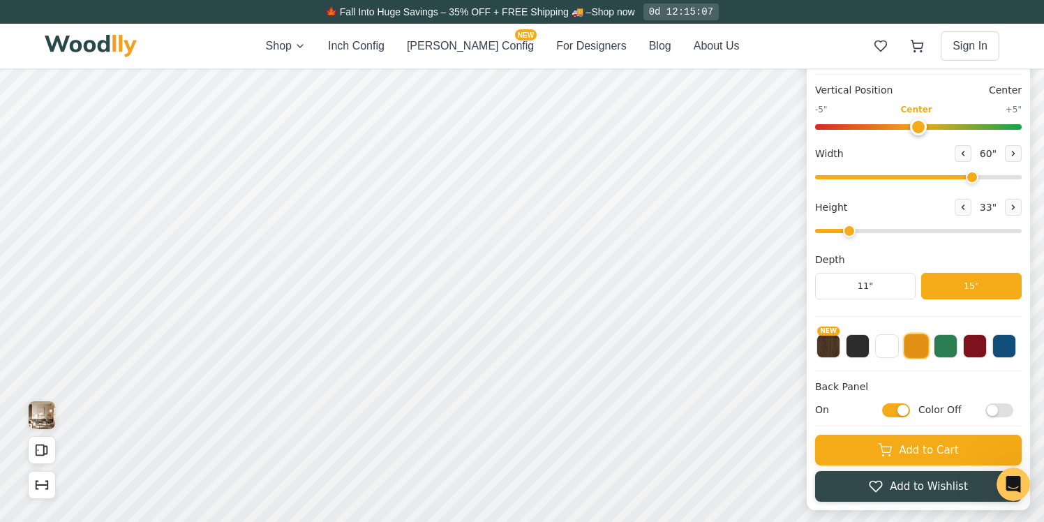
checkbox input "true"
click at [1008, 485] on icon "Open Intercom Messenger" at bounding box center [1011, 482] width 23 height 23
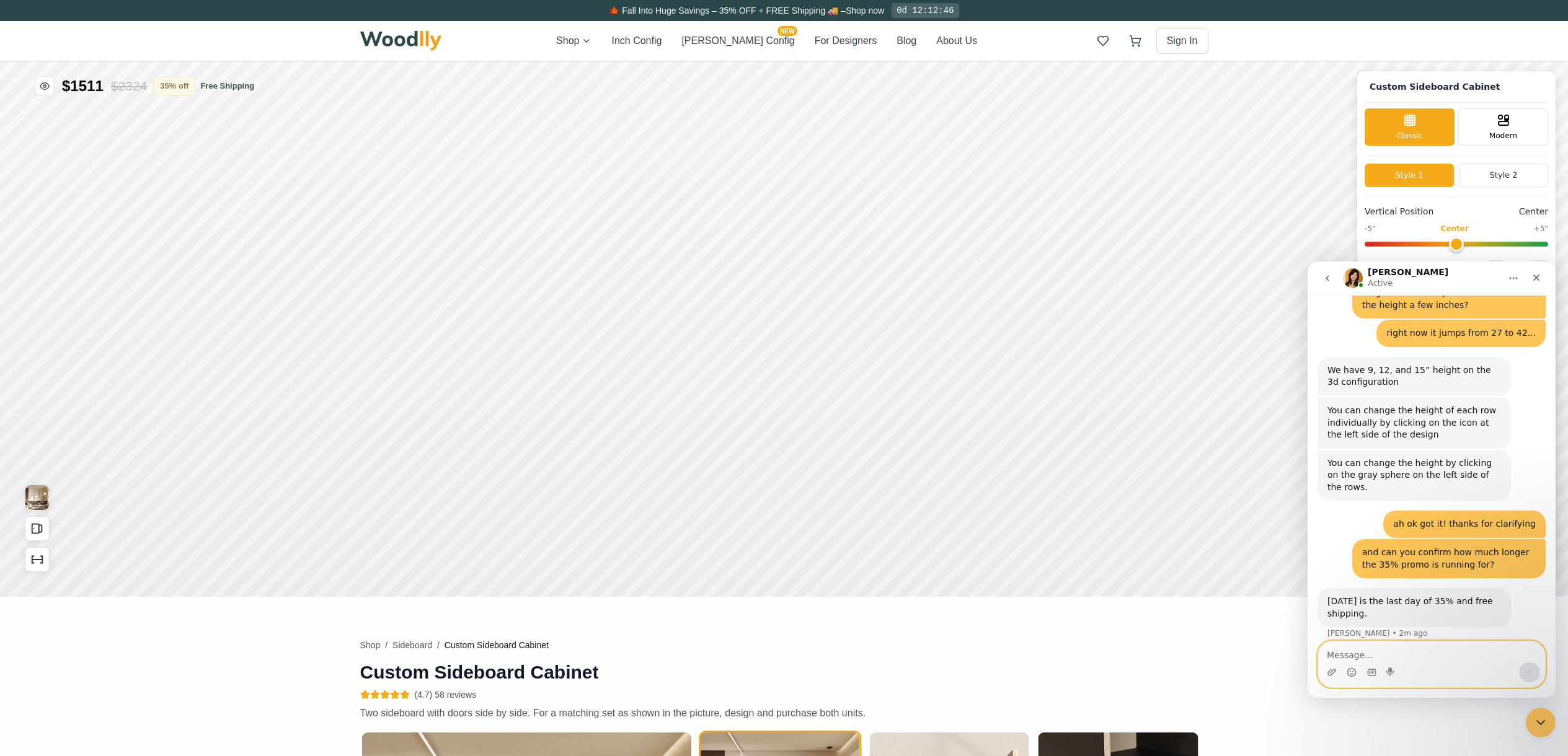
scroll to position [0, 0]
click at [927, 276] on icon "Close" at bounding box center [1536, 277] width 10 height 10
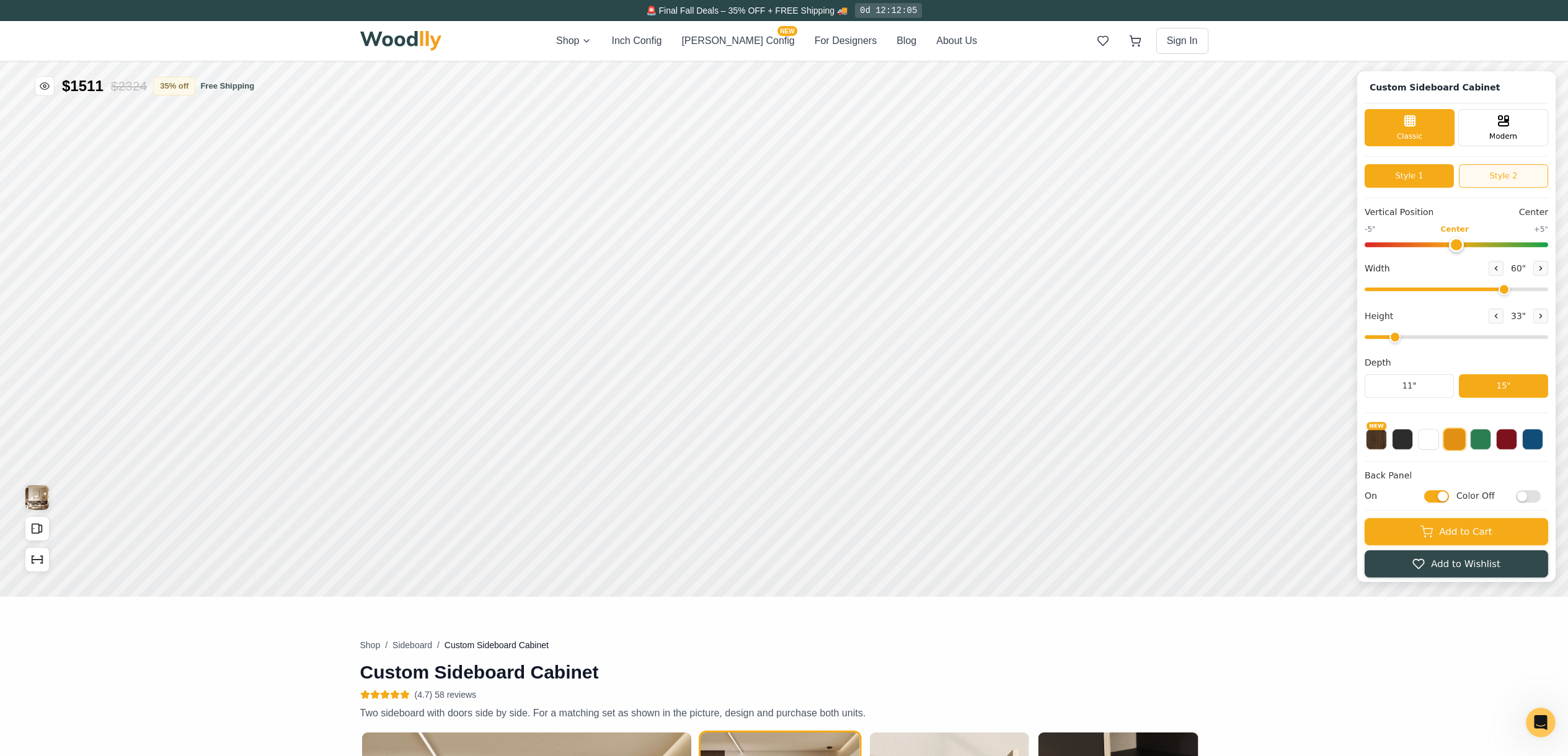
click at [927, 463] on icon "Open Intercom Messenger" at bounding box center [1539, 720] width 20 height 20
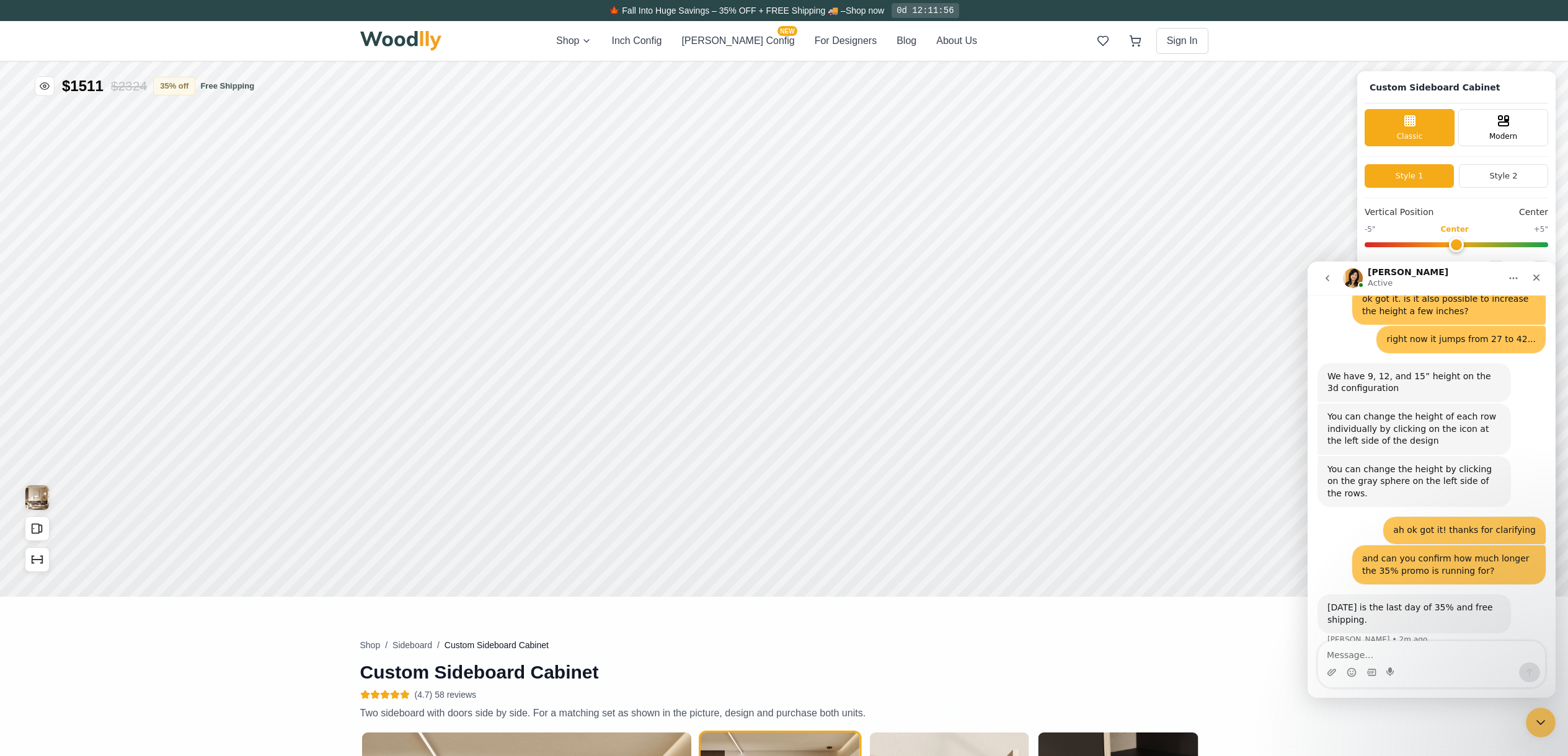
scroll to position [1062, 0]
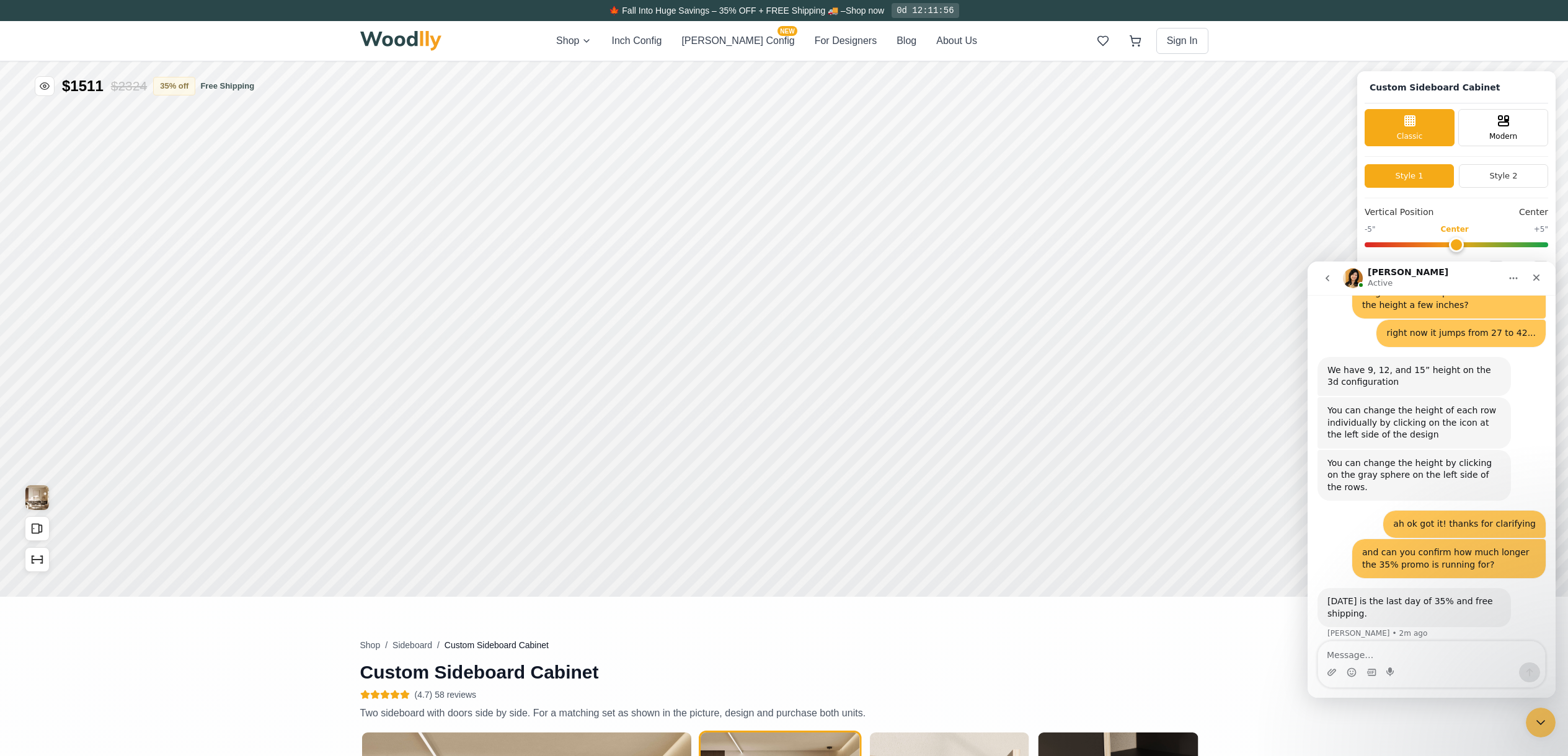
click at [927, 463] on div "Intercom messenger" at bounding box center [1431, 672] width 227 height 20
click at [927, 463] on textarea "Message…" at bounding box center [1431, 652] width 227 height 21
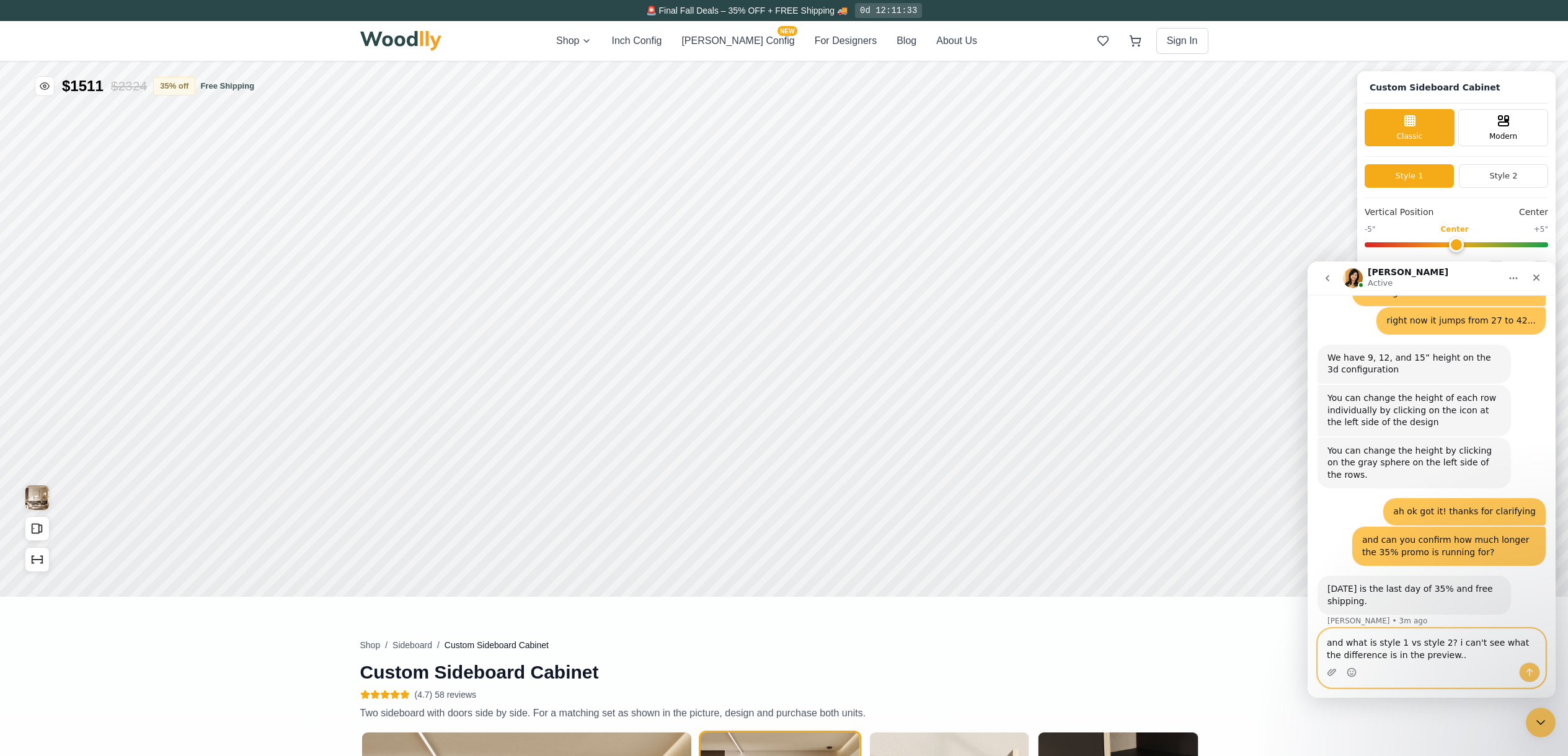
type textarea "and what is style 1 vs style 2? i can't see what the difference is in the previ…"
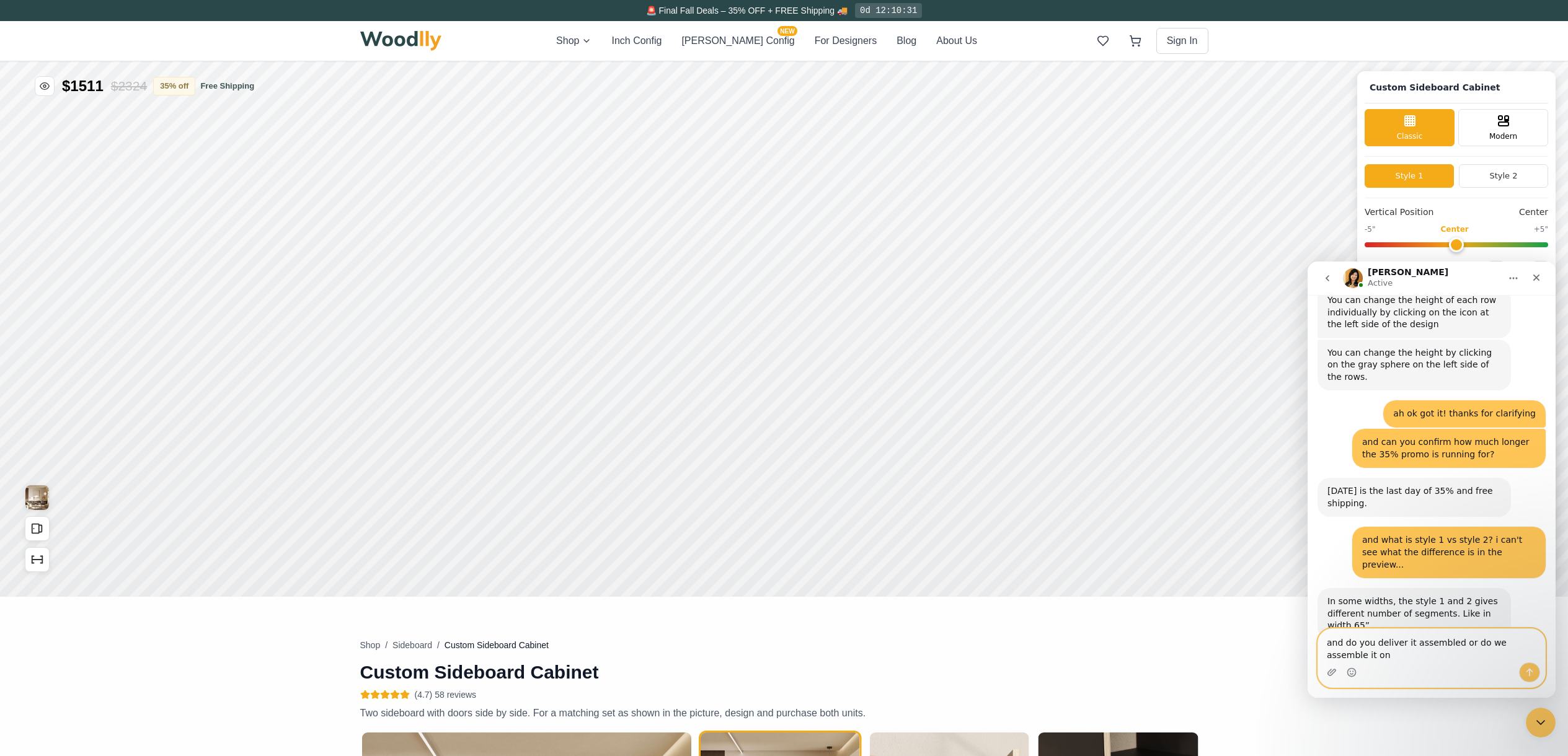
scroll to position [1185, 0]
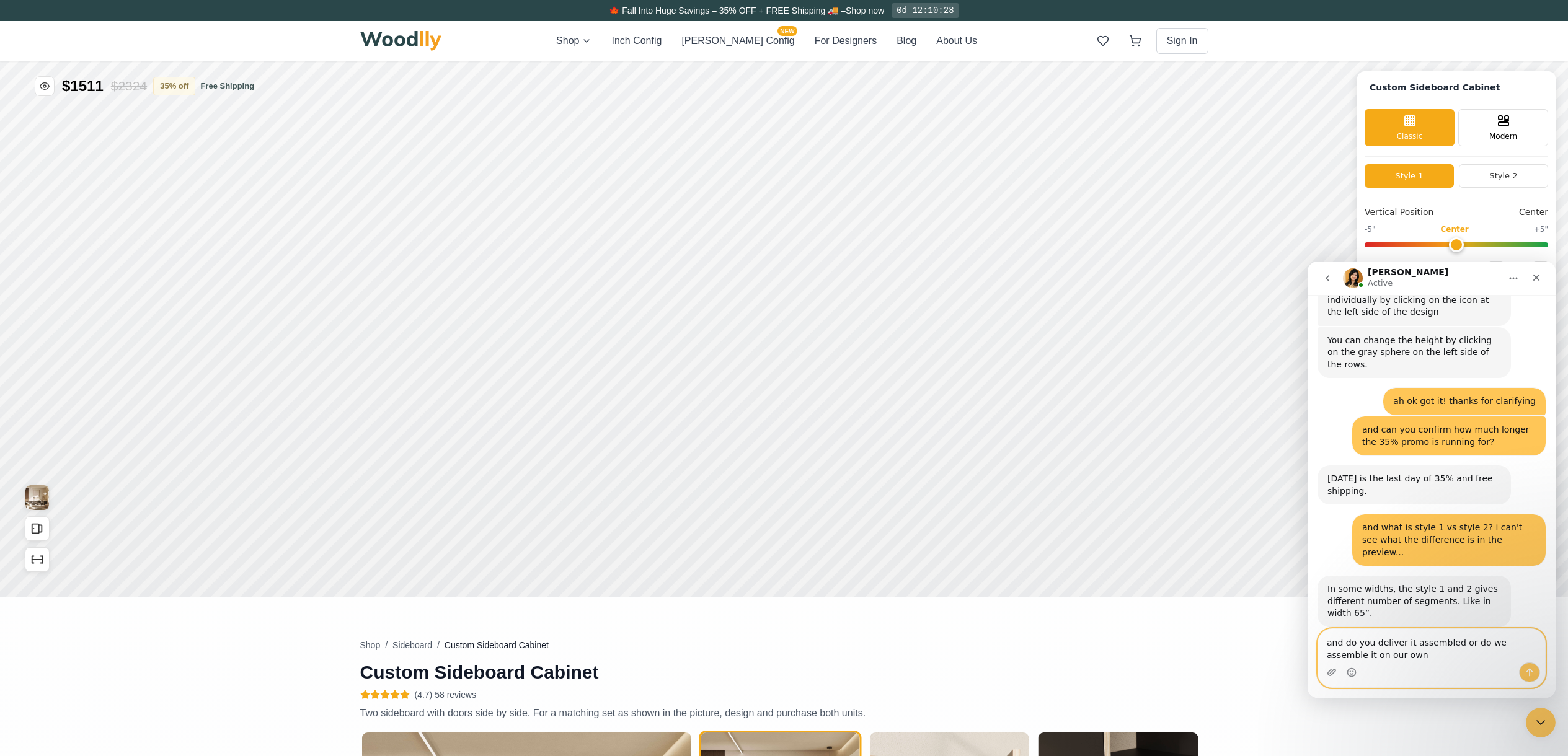
type textarea "and do you deliver it assembled or do we assemble it on our own?"
drag, startPoint x: 1327, startPoint y: 644, endPoint x: 1416, endPoint y: 653, distance: 89.5
click at [927, 463] on textarea "and do you deliver it assembled or do we assemble it on our own?" at bounding box center [1431, 646] width 227 height 34
type textarea "ok - but if we're doing 60" width, then it does look the same, right?"
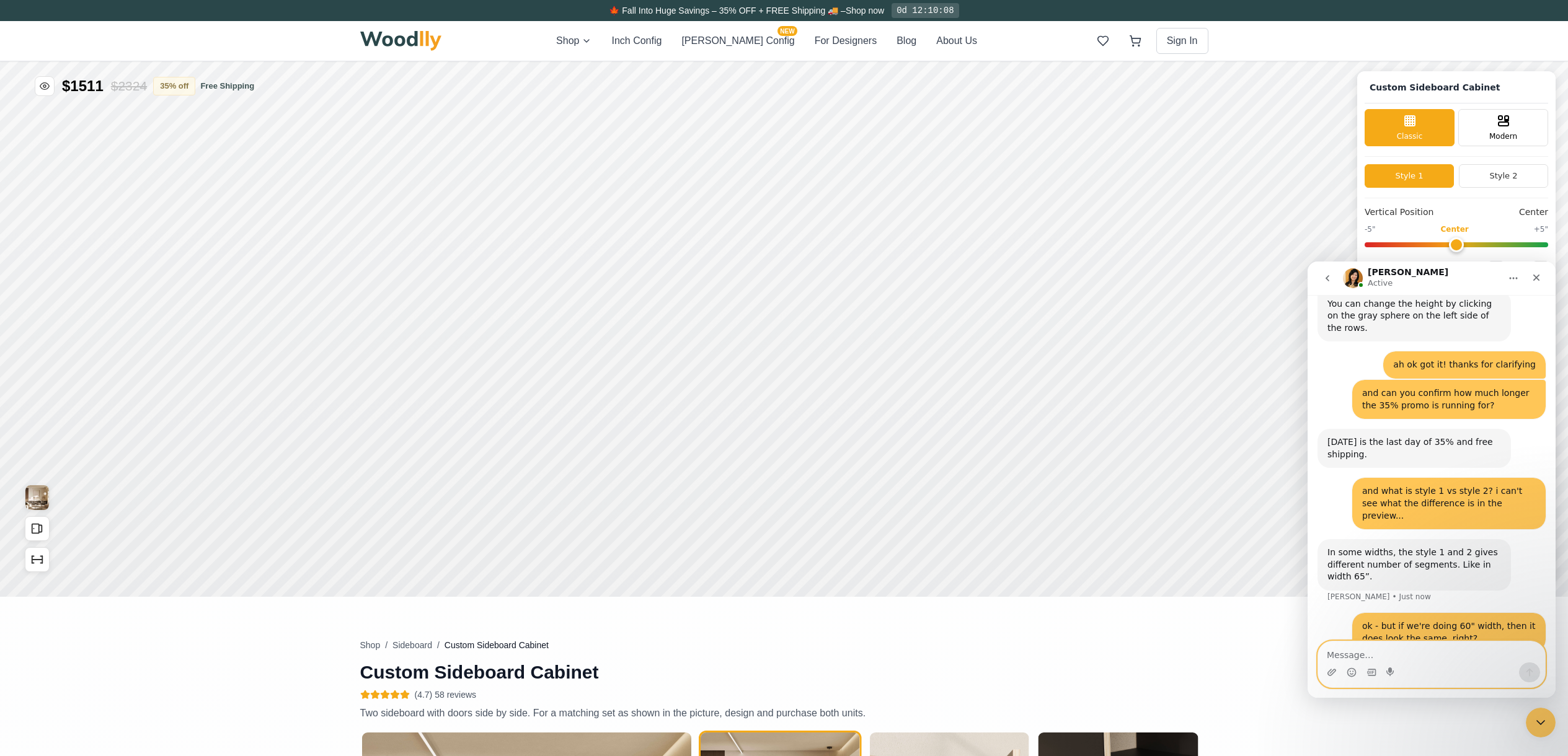
paste textarea "and do you deliver it assembled or do we assemble it on our own?"
type textarea "and do you deliver it assembled or do we assemble it on our own?"
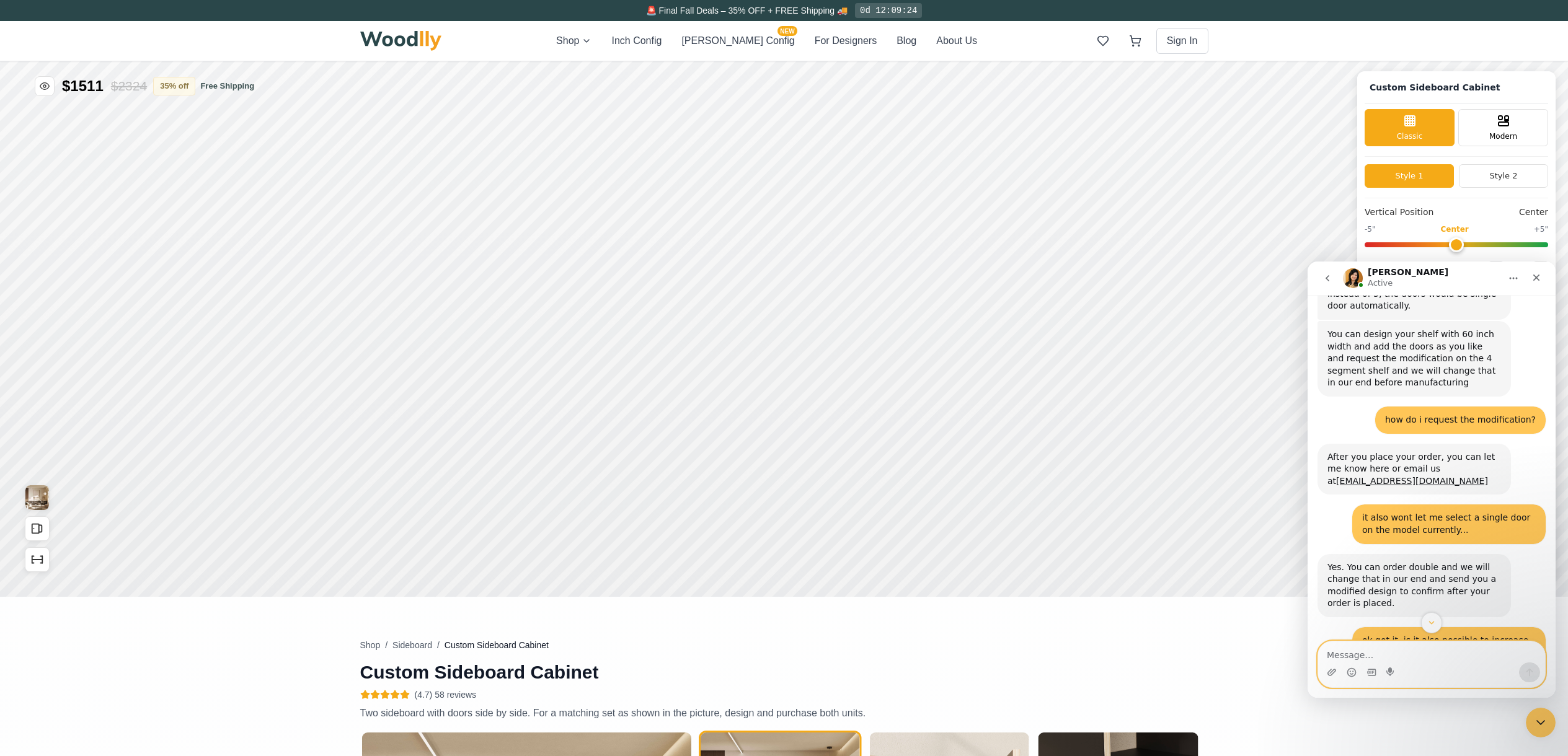
scroll to position [716, 0]
drag, startPoint x: 1428, startPoint y: 471, endPoint x: 1328, endPoint y: 466, distance: 100.1
click at [927, 463] on div "After you place your order, you can let me know here or email us at [EMAIL_ADDR…" at bounding box center [1413, 468] width 173 height 36
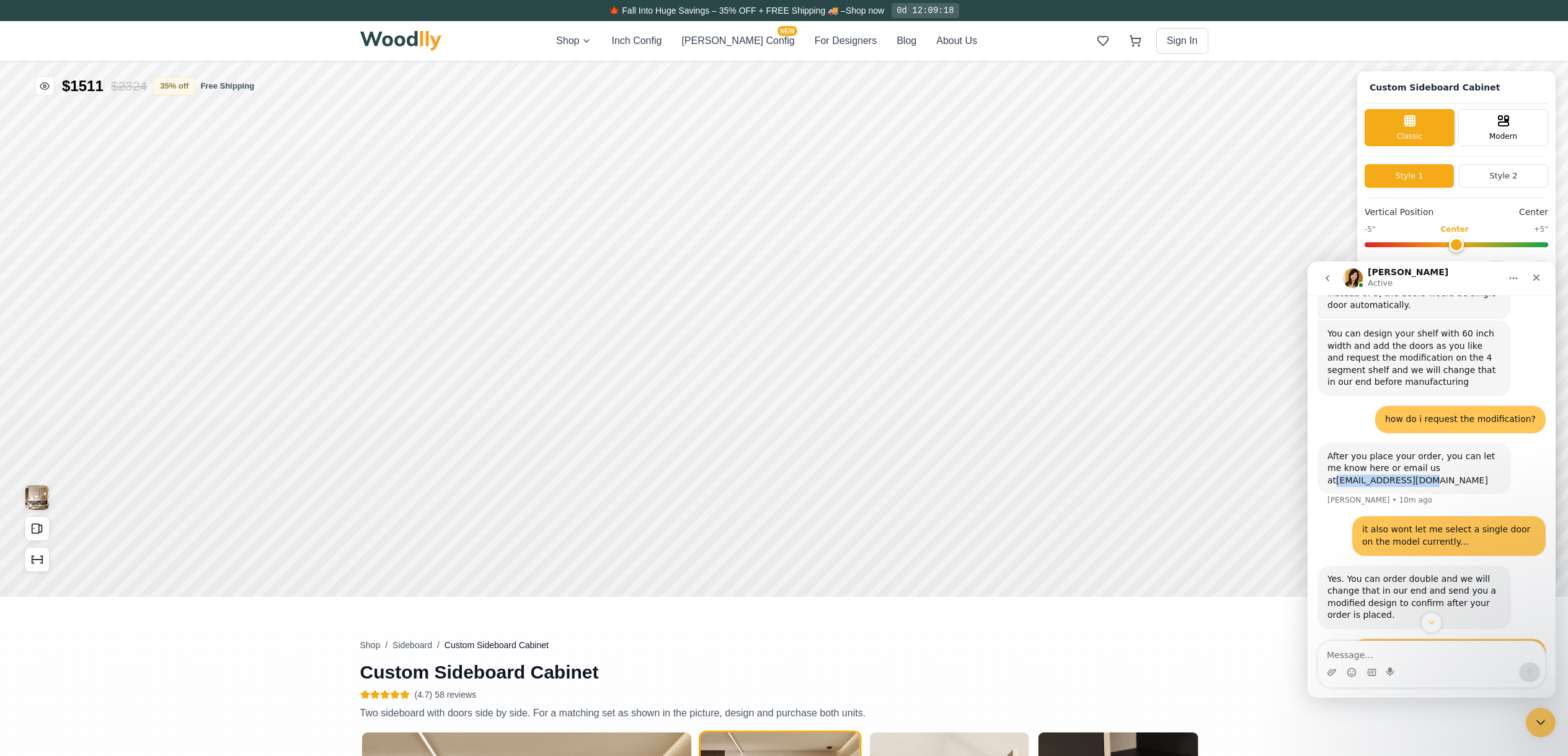
copy link "[EMAIL_ADDRESS][DOMAIN_NAME]"
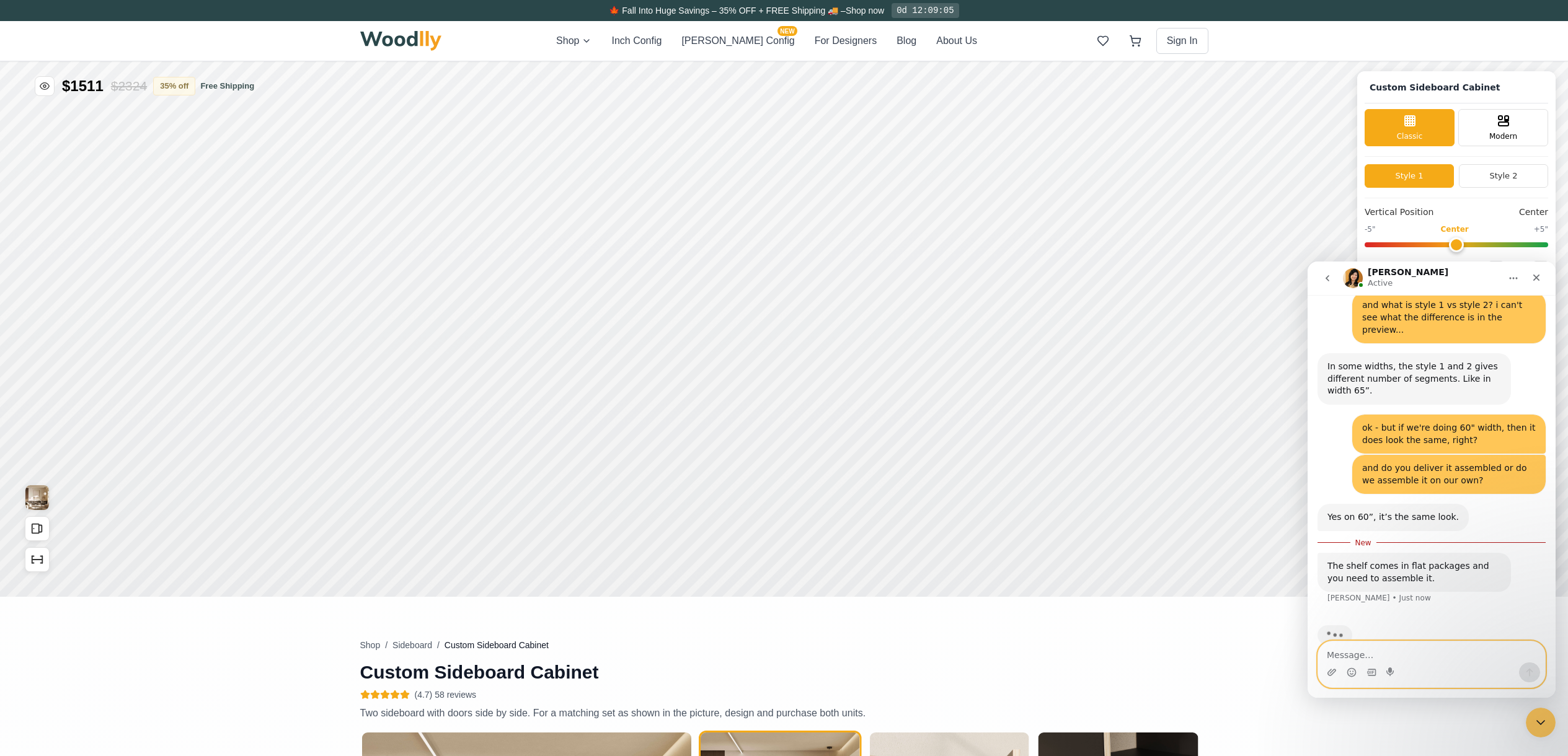
click at [927, 463] on textarea "Message…" at bounding box center [1431, 652] width 227 height 21
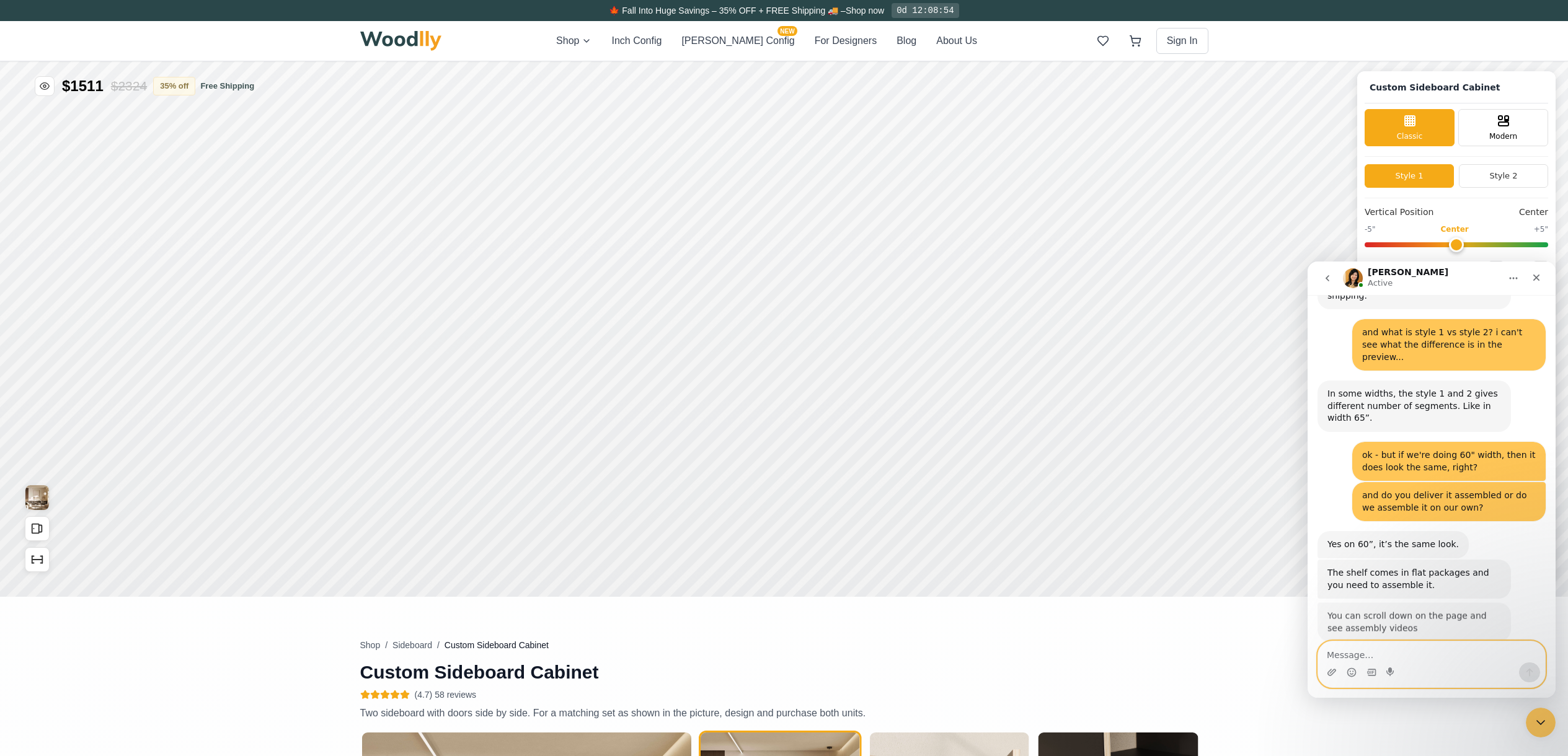
scroll to position [1392, 0]
click at [927, 463] on textarea "Message…" at bounding box center [1431, 652] width 227 height 21
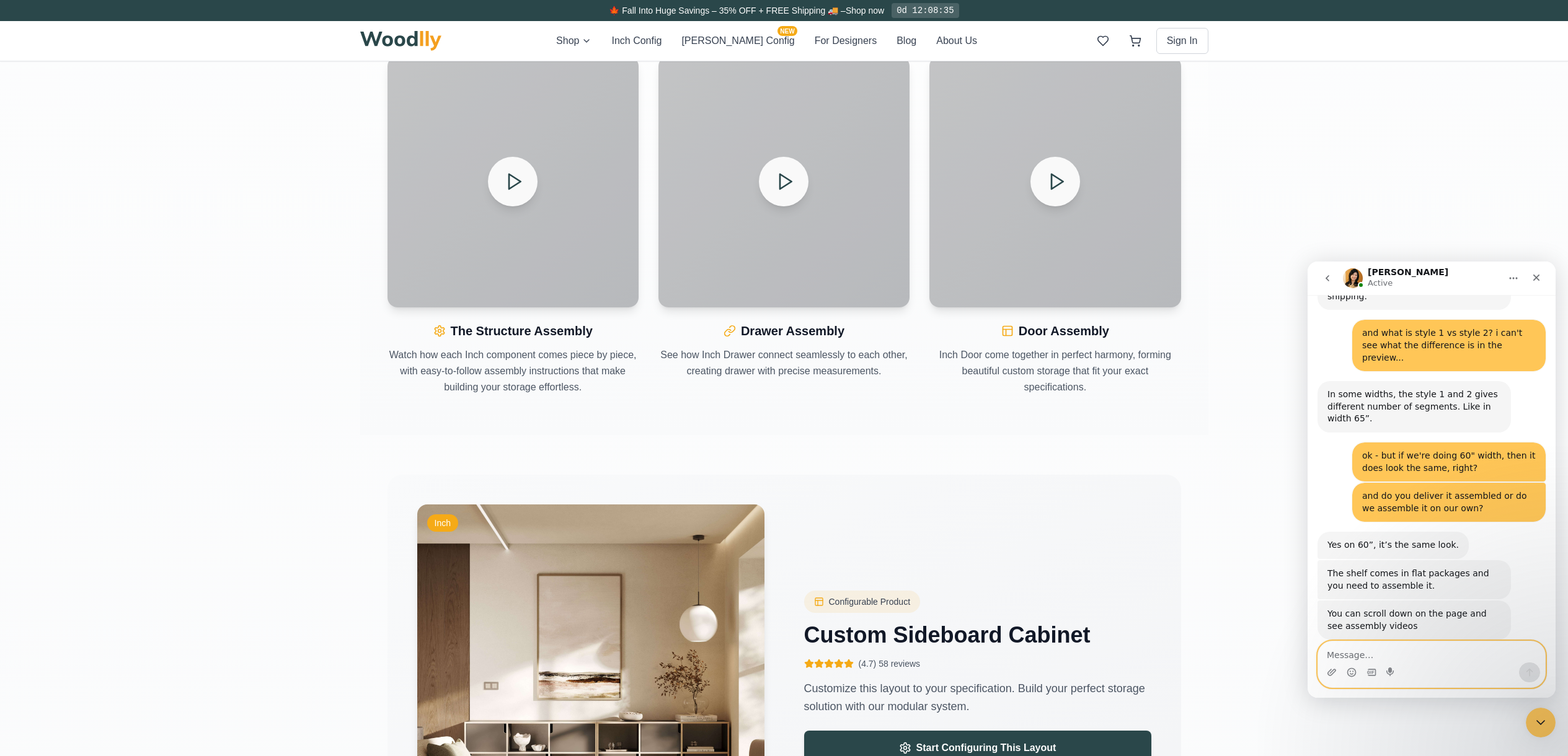
scroll to position [1622, 0]
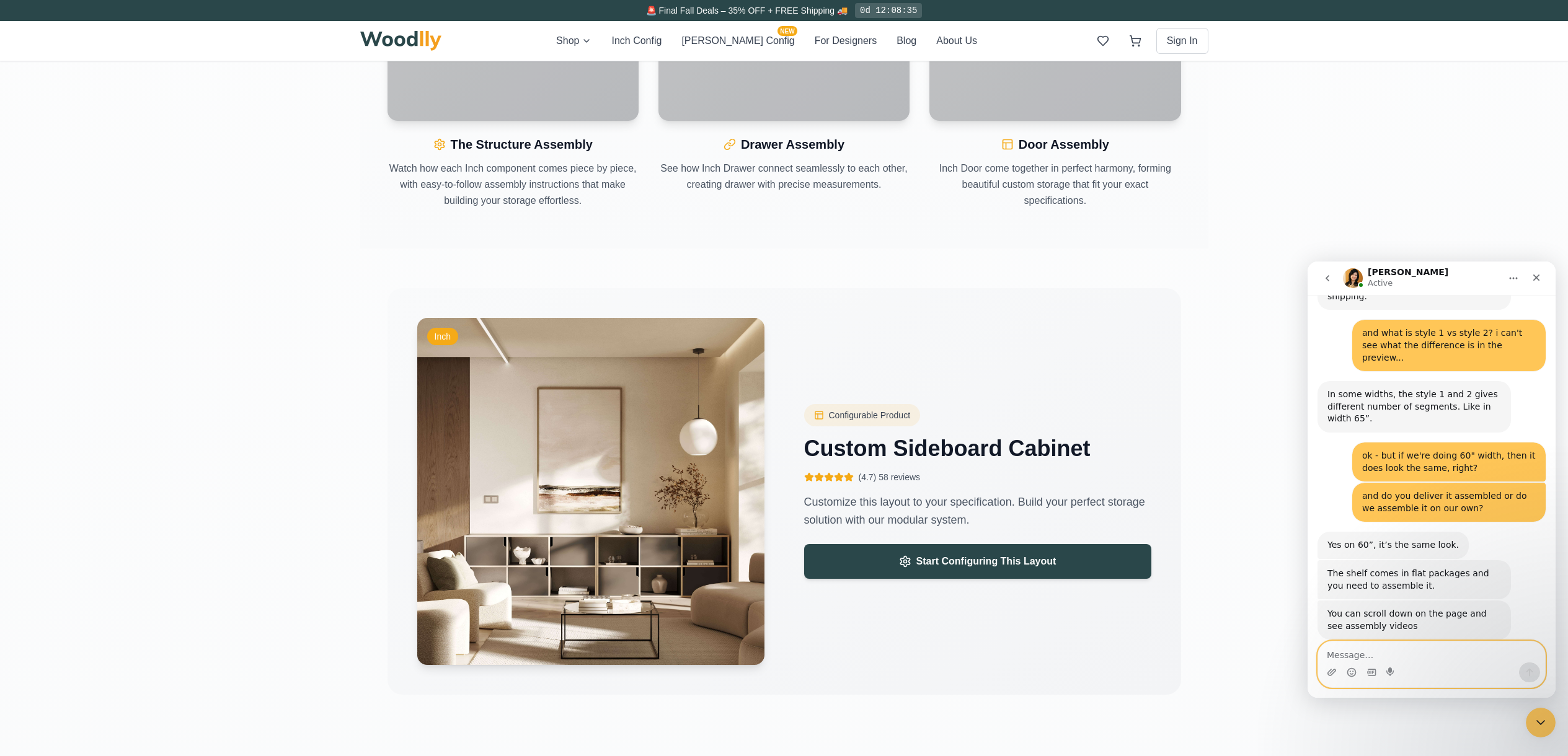
click at [927, 463] on textarea "Message…" at bounding box center [1431, 652] width 227 height 21
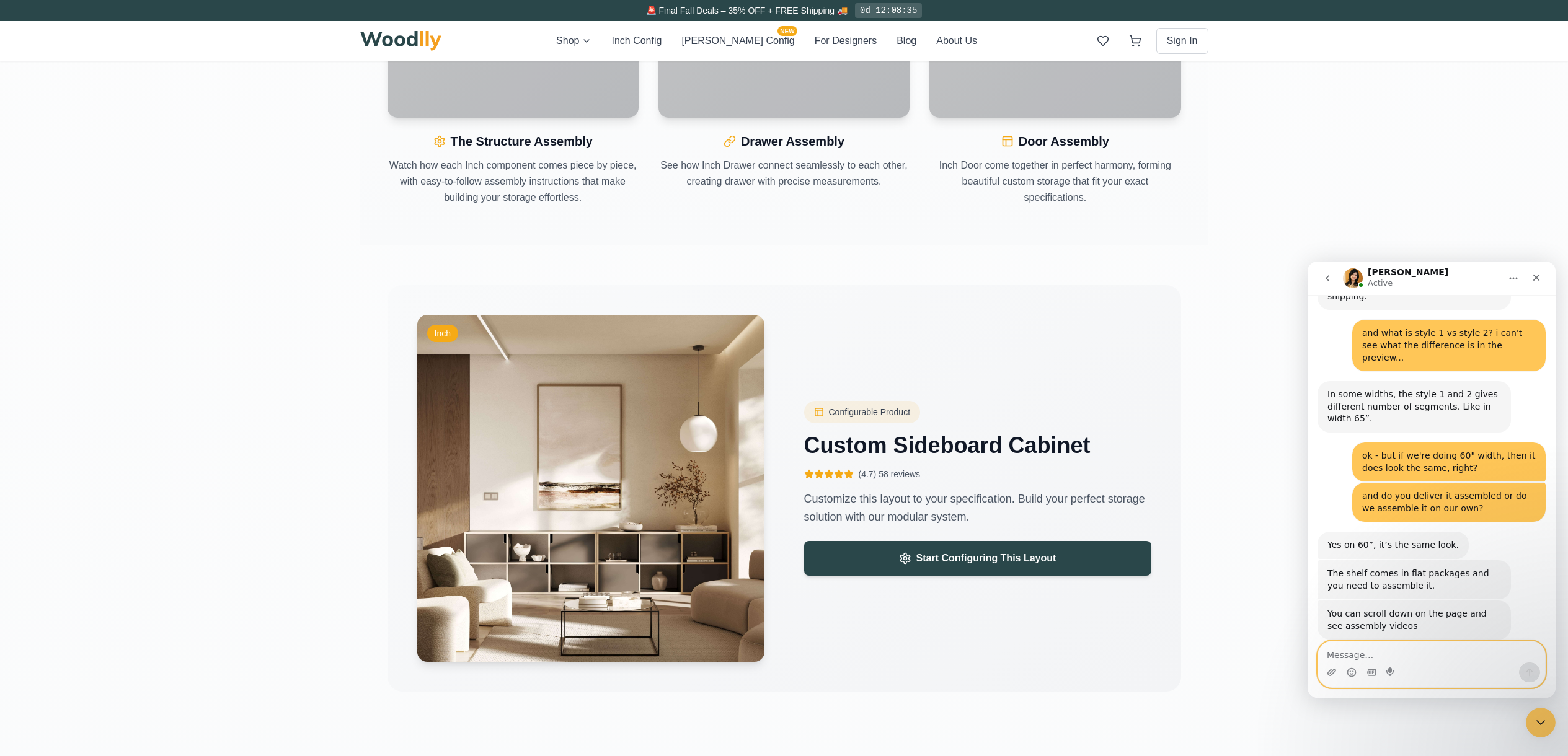
scroll to position [1632, 0]
paste textarea "[EMAIL_ADDRESS][DOMAIN_NAME]"
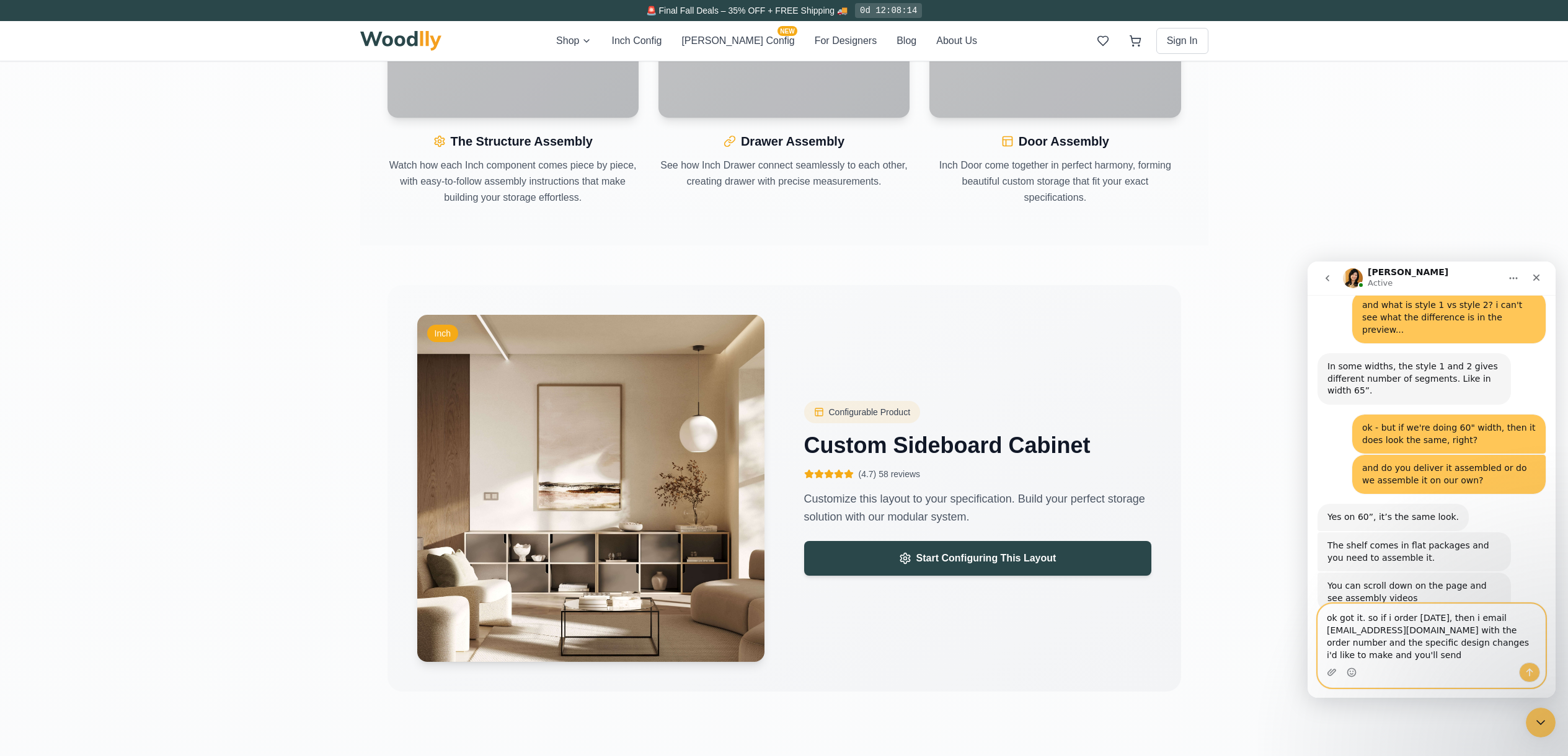
scroll to position [1429, 0]
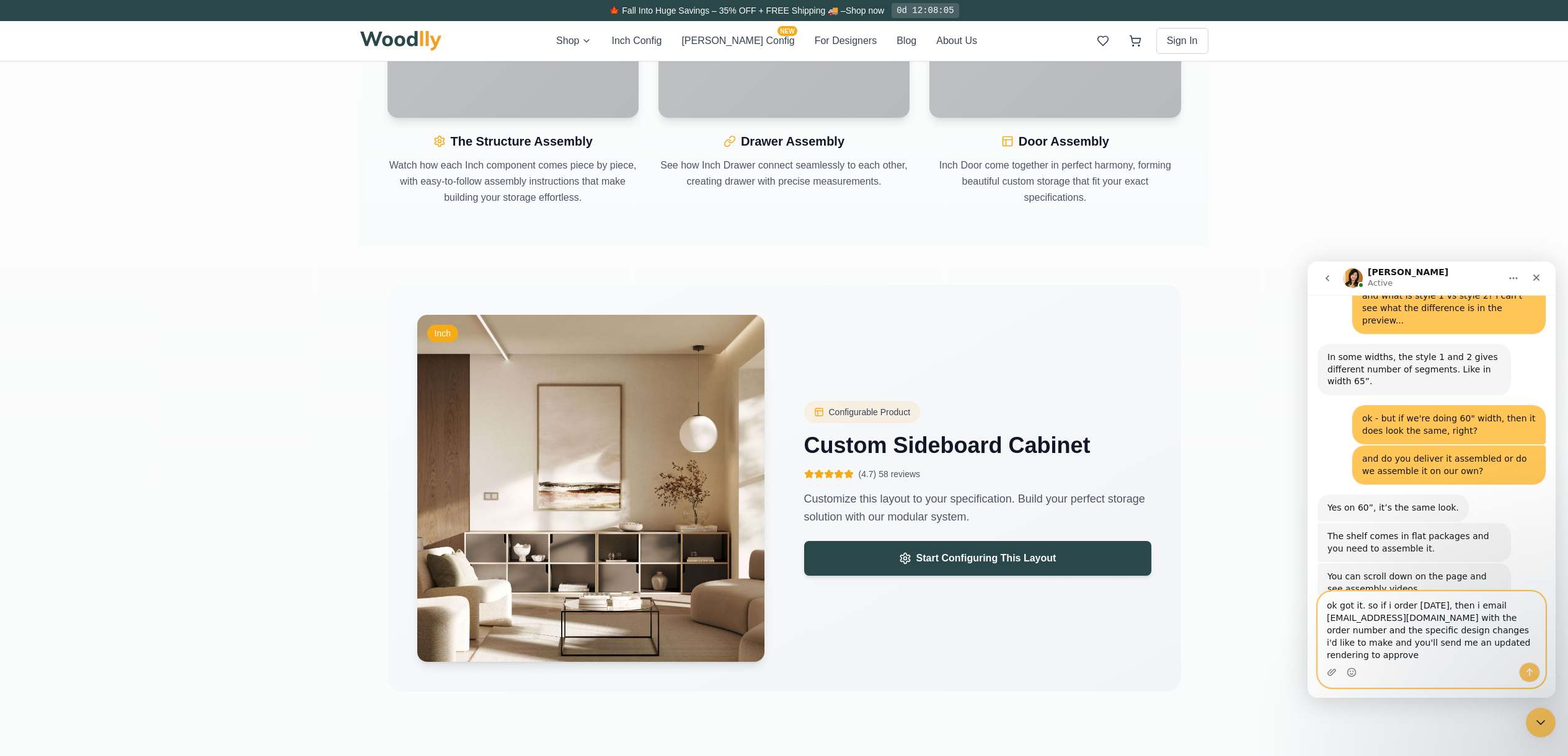
type textarea "ok got it. so if i order [DATE], then i email [EMAIL_ADDRESS][DOMAIN_NAME] with…"
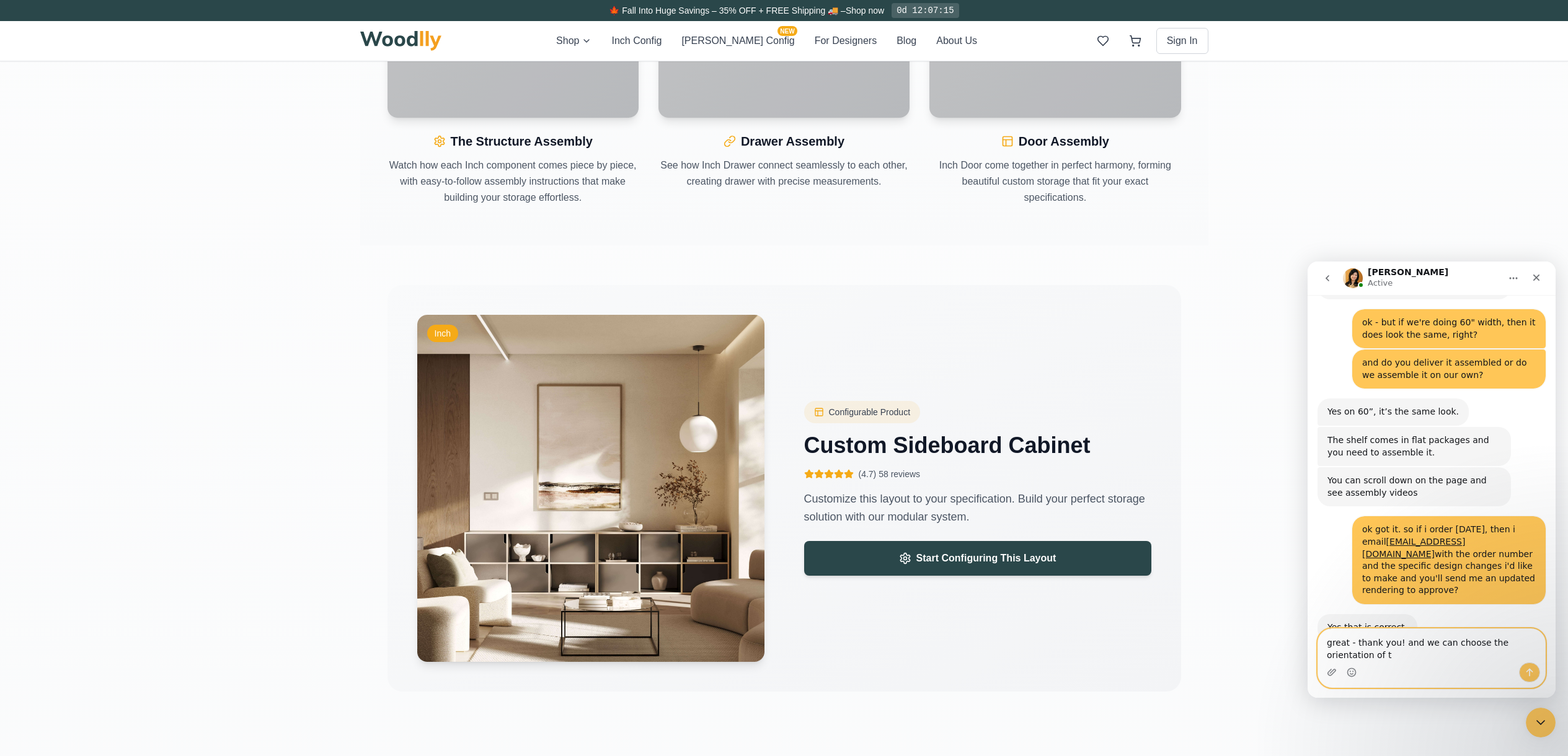
scroll to position [1527, 0]
type textarea "great - thank you! and we can choose the orientation of the door, ie if it open…"
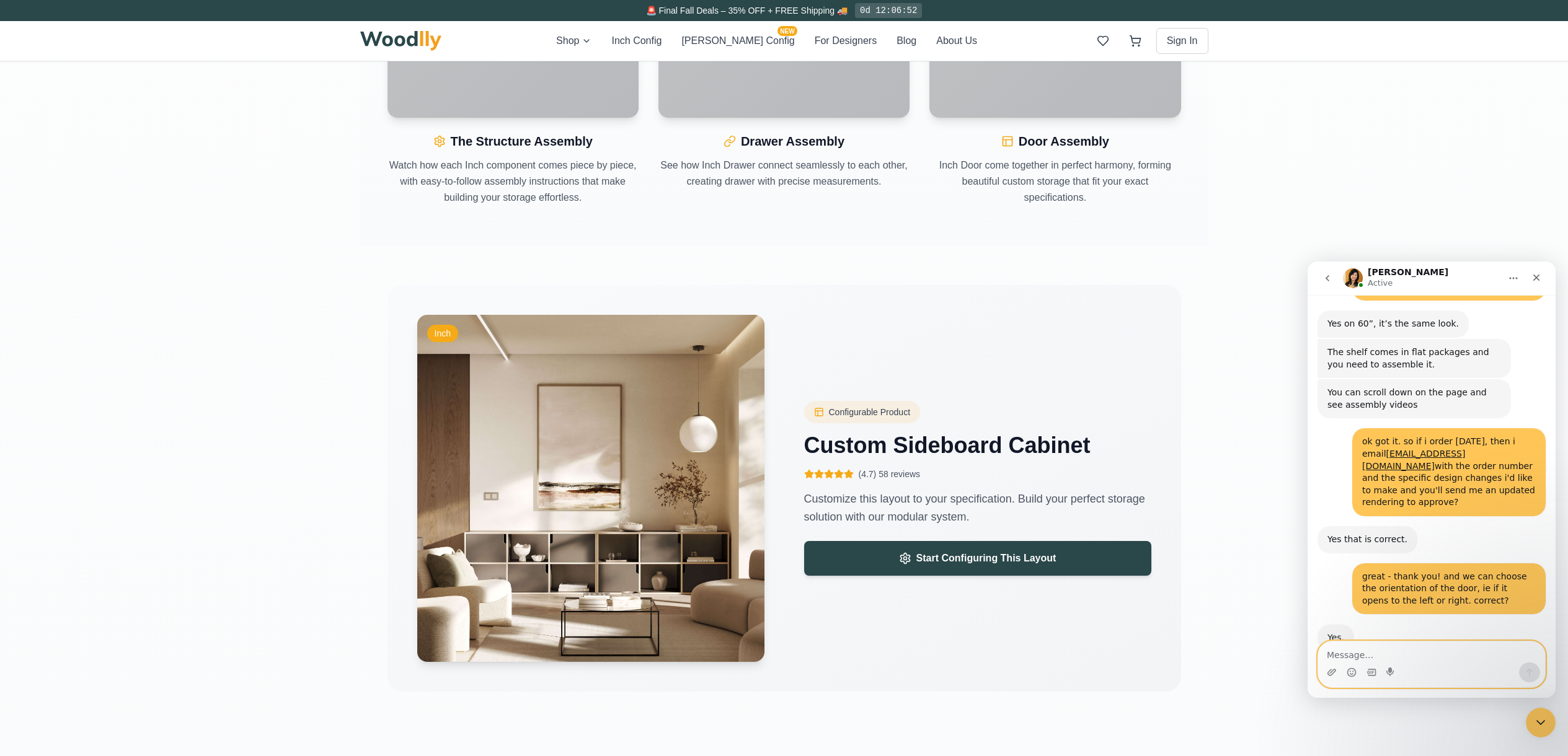
scroll to position [1613, 0]
click at [927, 463] on textarea "Message…" at bounding box center [1431, 652] width 227 height 21
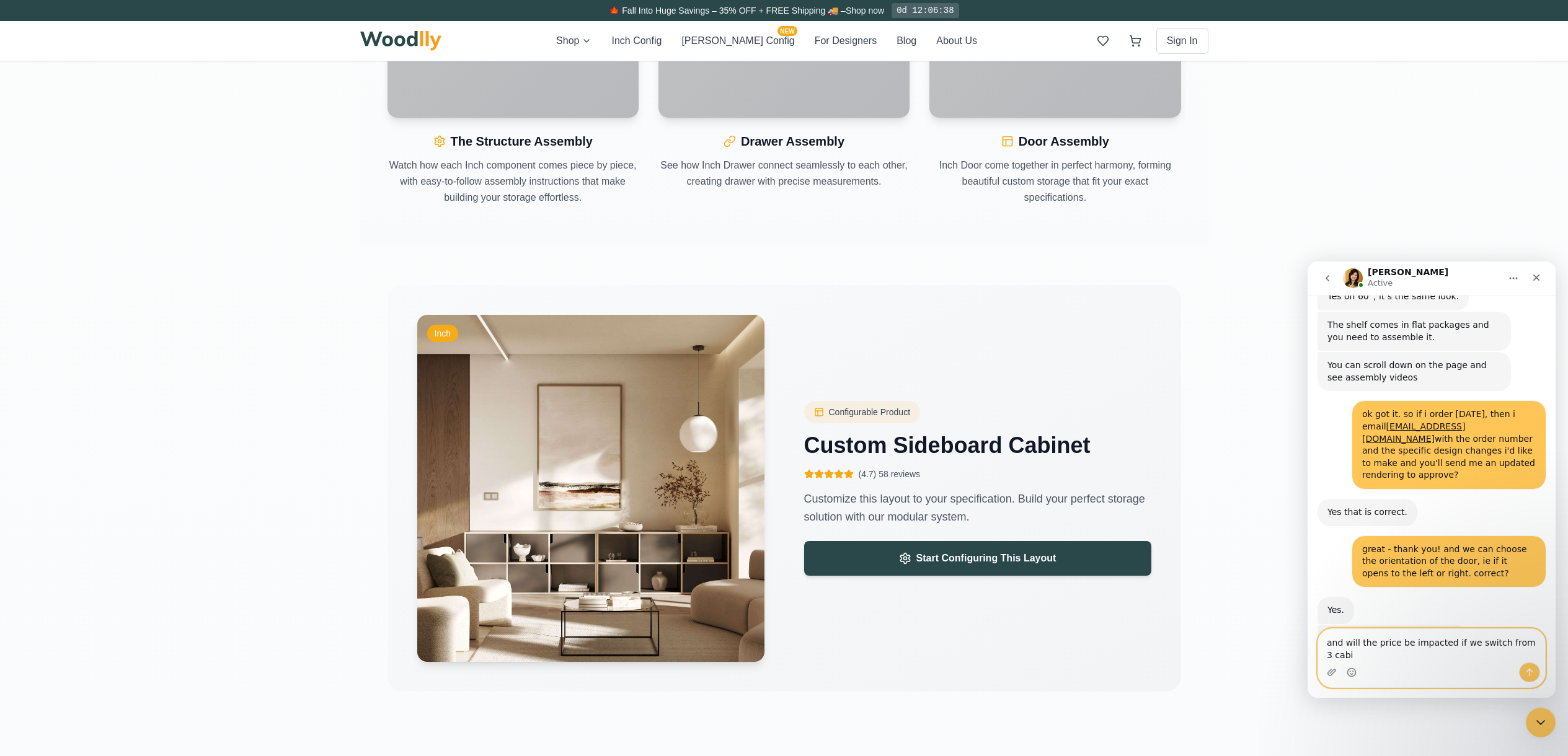
scroll to position [1653, 0]
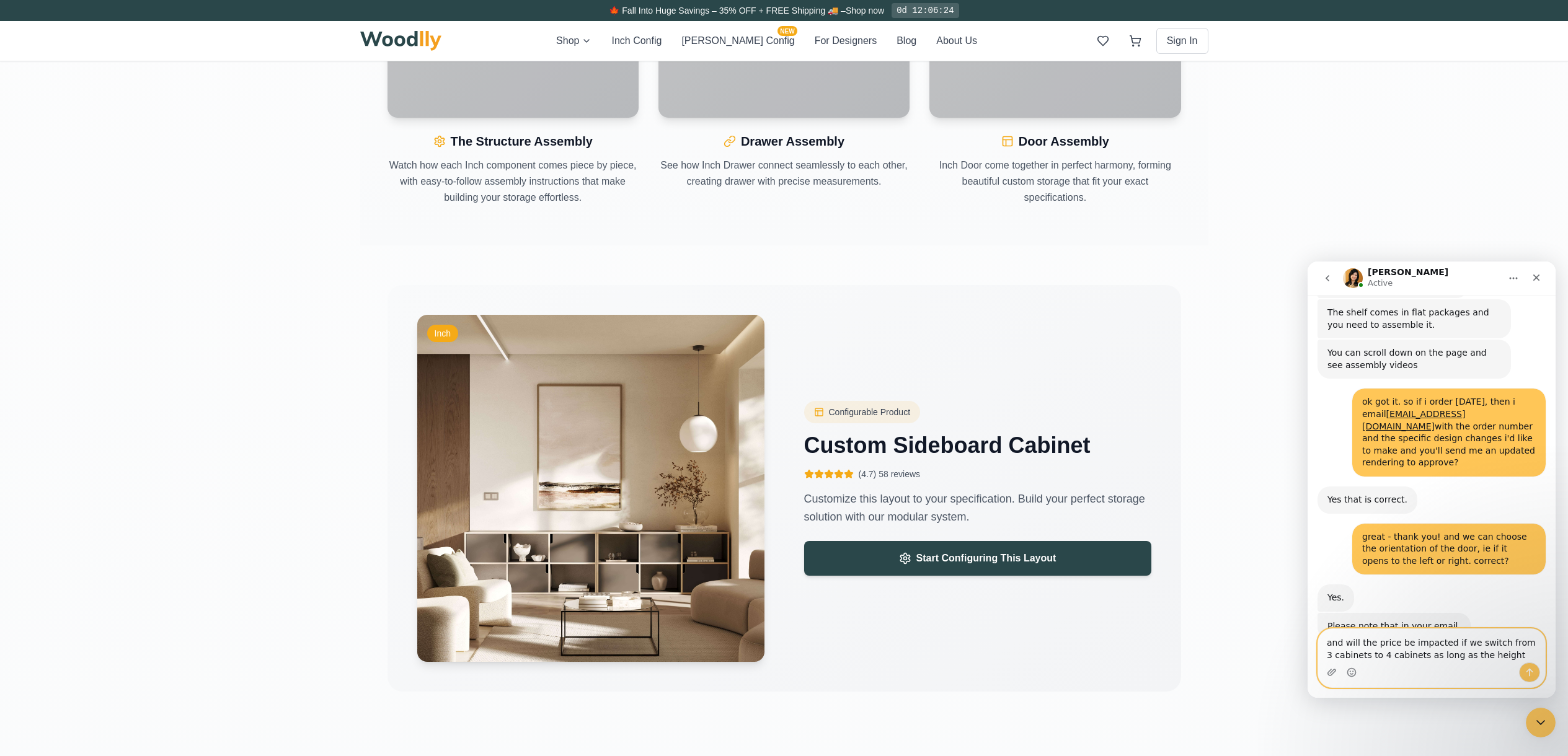
drag, startPoint x: 1446, startPoint y: 643, endPoint x: 1410, endPoint y: 644, distance: 36.0
click at [927, 463] on textarea "and will the price be impacted if we switch from 3 cabinets to 4 cabinets as lo…" at bounding box center [1431, 646] width 227 height 34
click at [927, 463] on textarea "and will the price be the same if we switch from 3 cabinets to 4 cabinets as lo…" at bounding box center [1431, 646] width 227 height 34
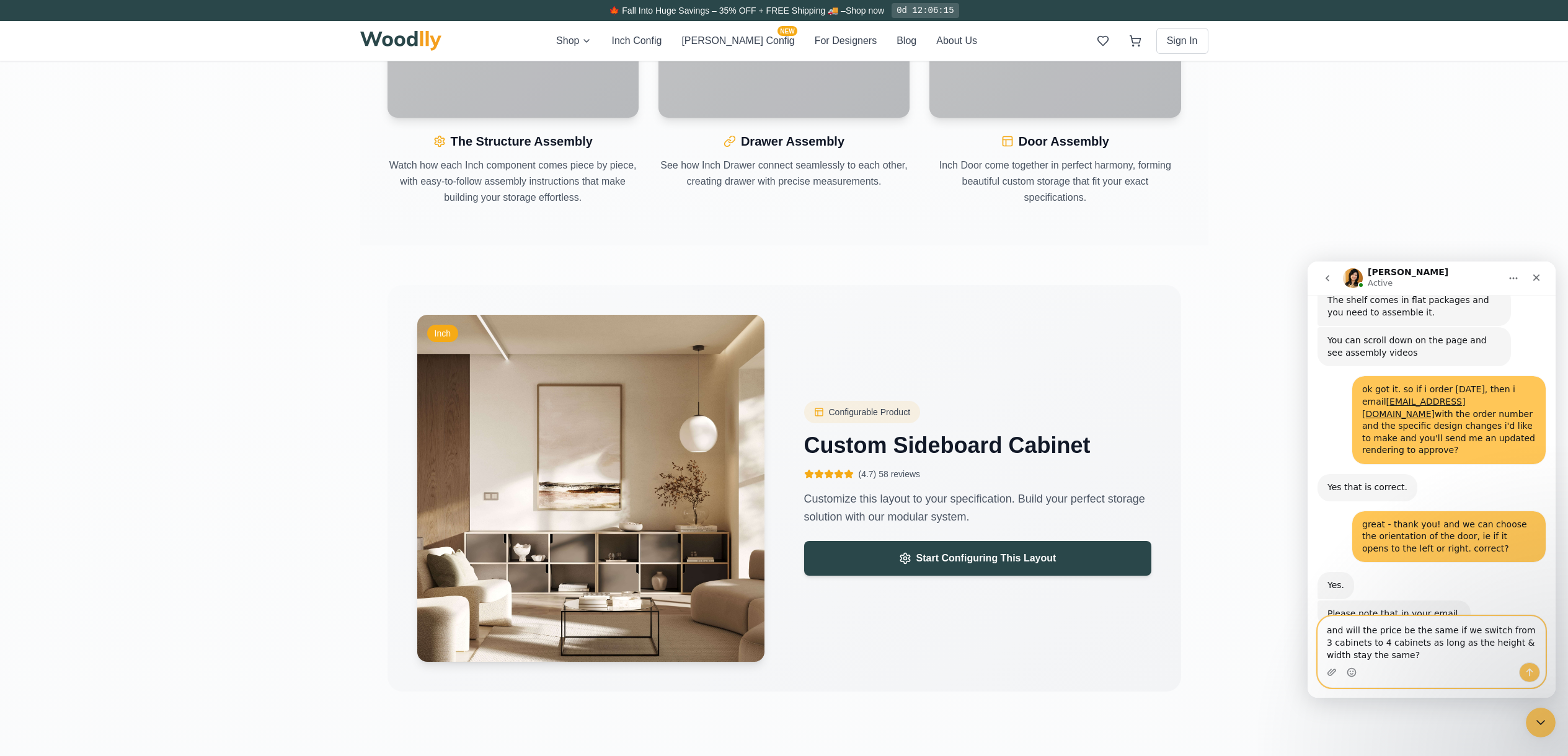
type textarea "and will the price be the same if we switch from 3 cabinets to 4 cabinets as lo…"
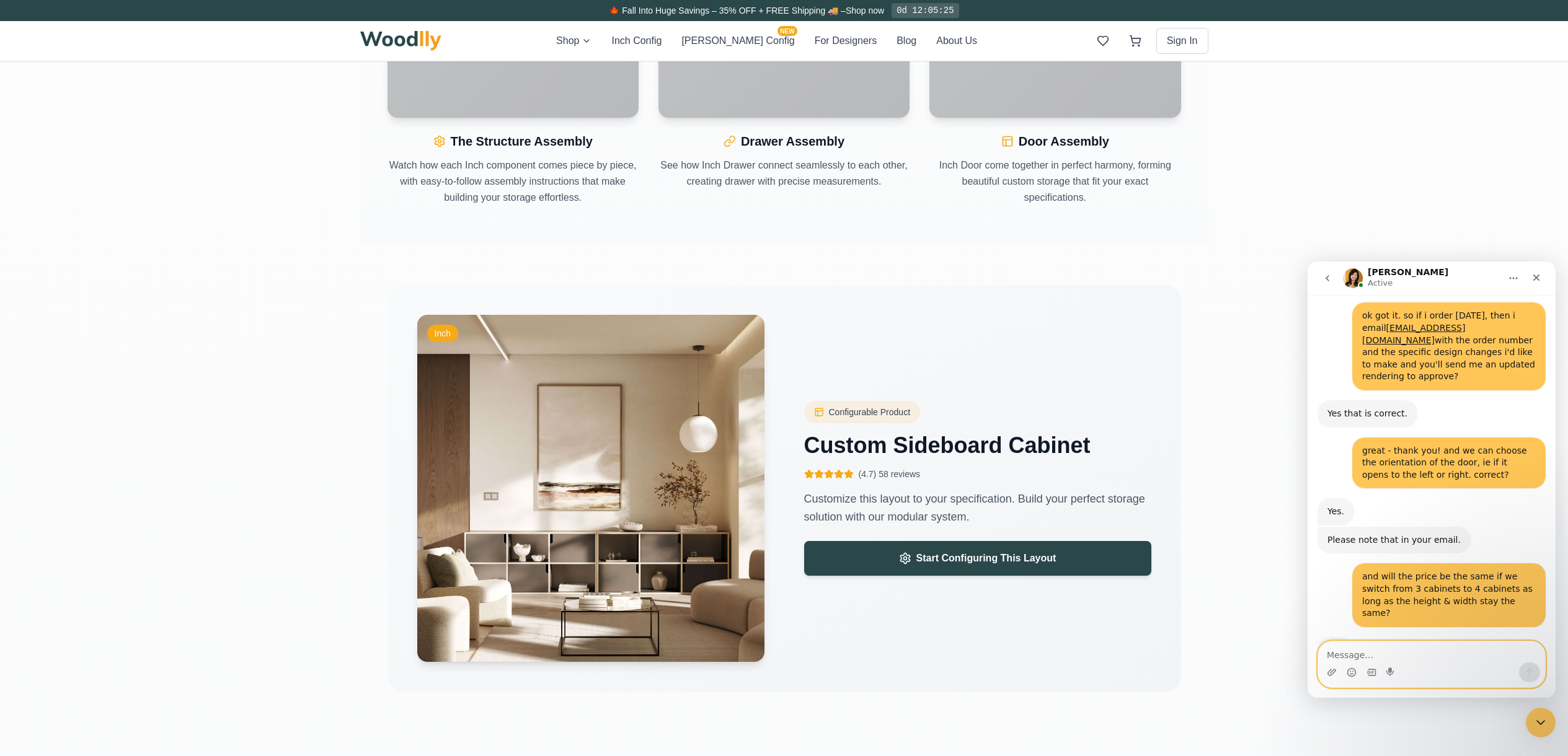
scroll to position [1739, 0]
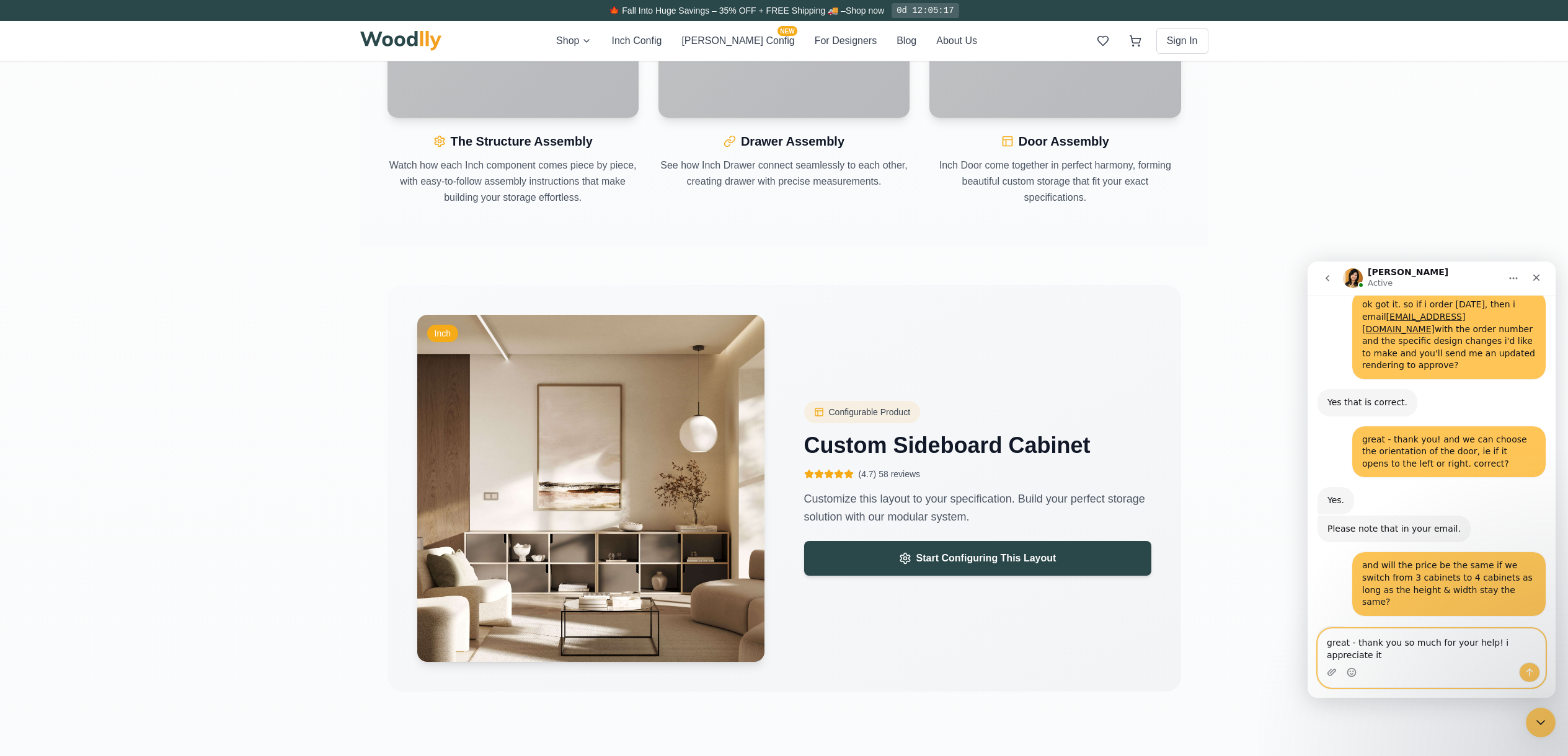
type textarea "great - thank you so much for your help! i appreciate it"
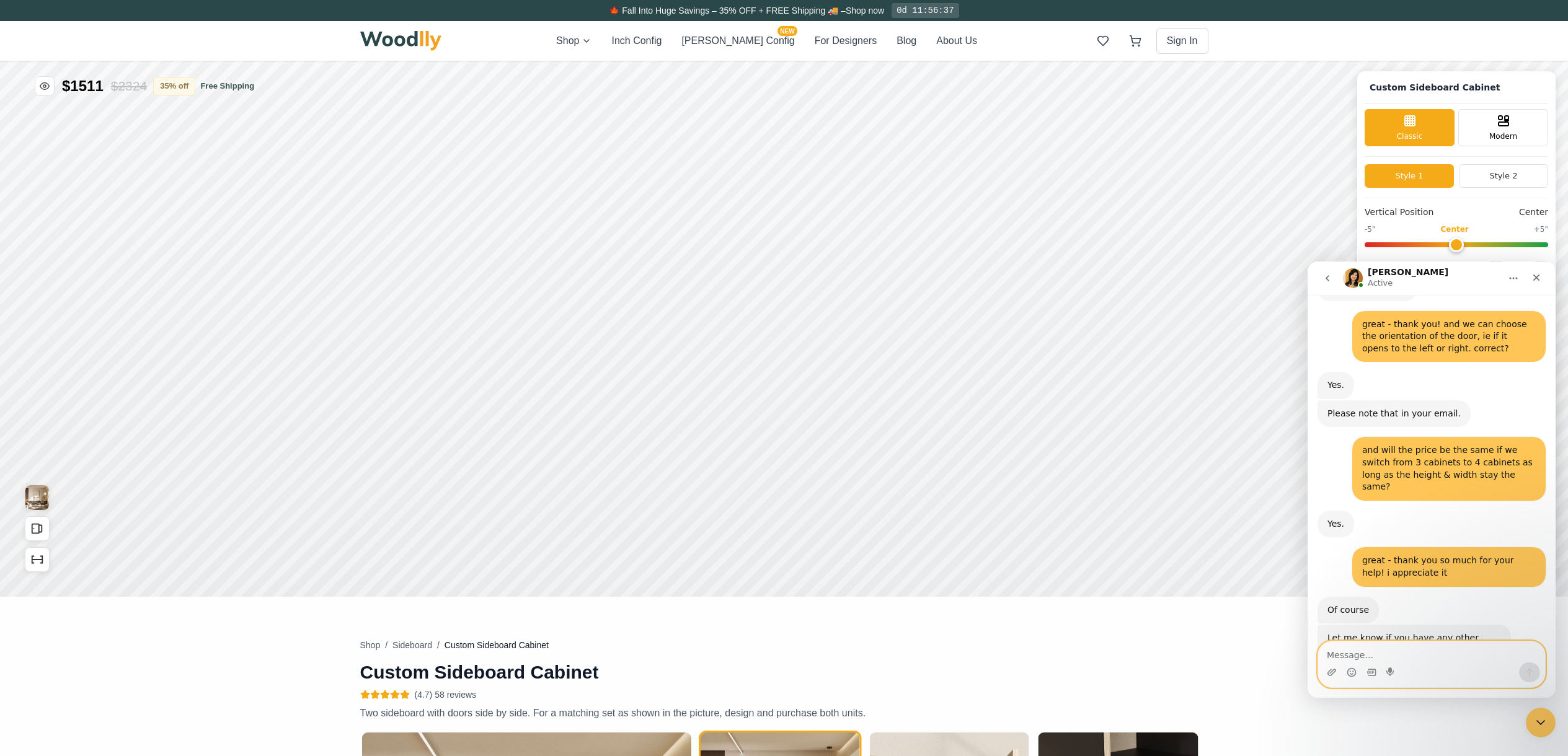
scroll to position [0, 0]
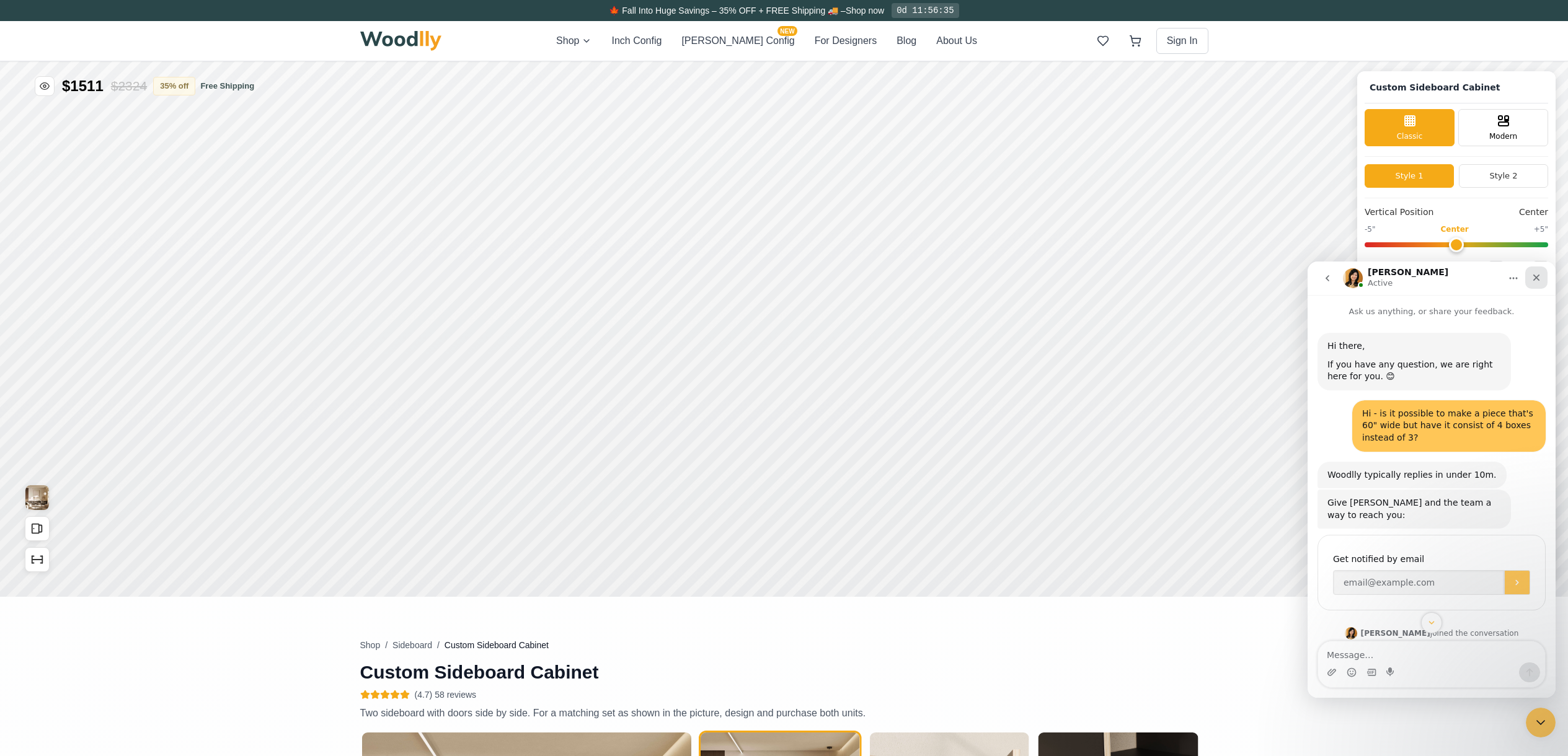
click at [927, 282] on icon "Close" at bounding box center [1536, 277] width 10 height 10
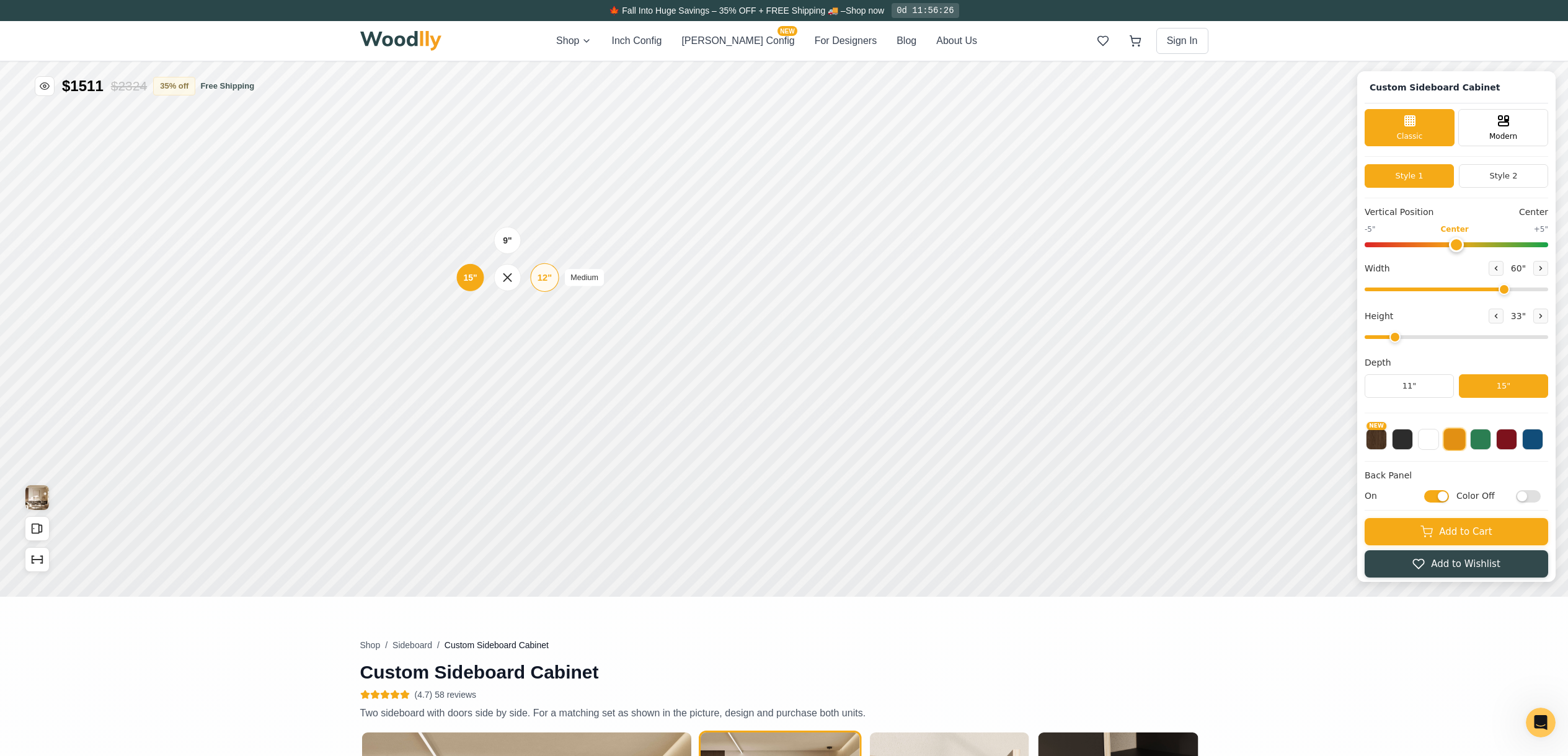
click at [500, 290] on div "15"" at bounding box center [497, 290] width 14 height 13
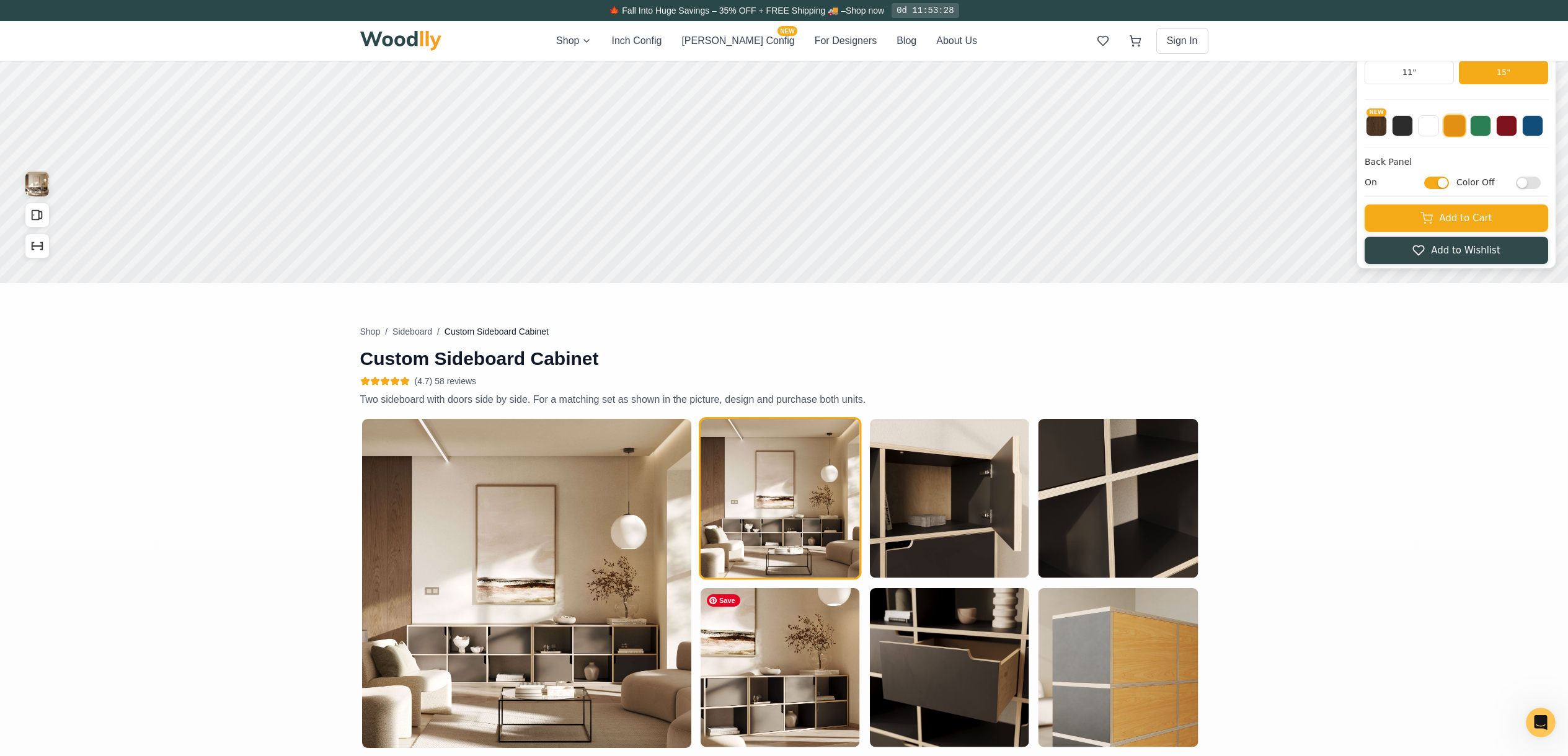
scroll to position [14, 0]
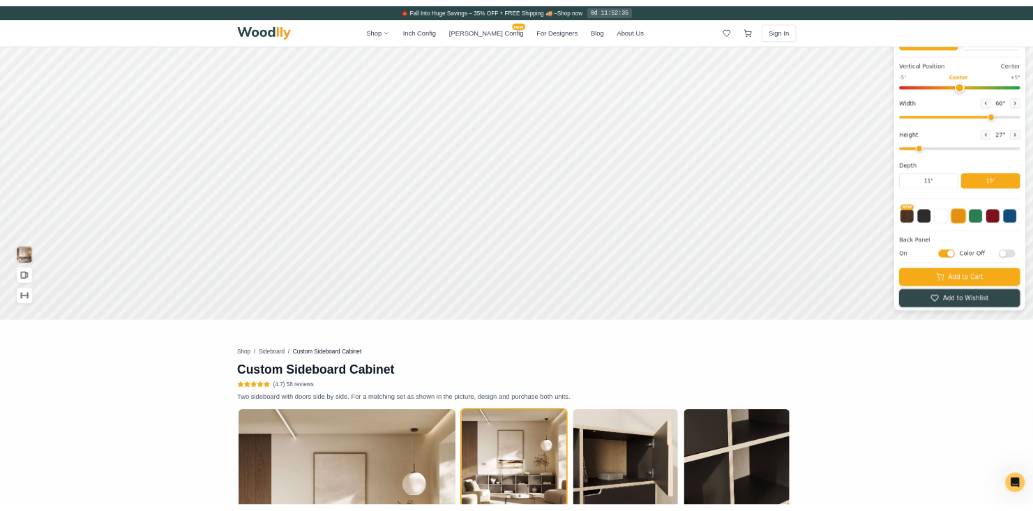
scroll to position [0, 0]
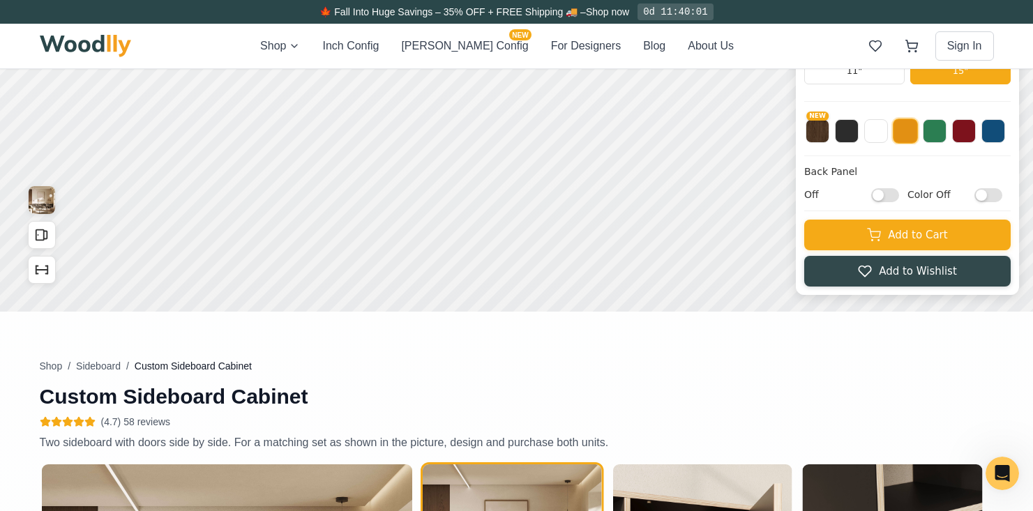
scroll to position [362, 0]
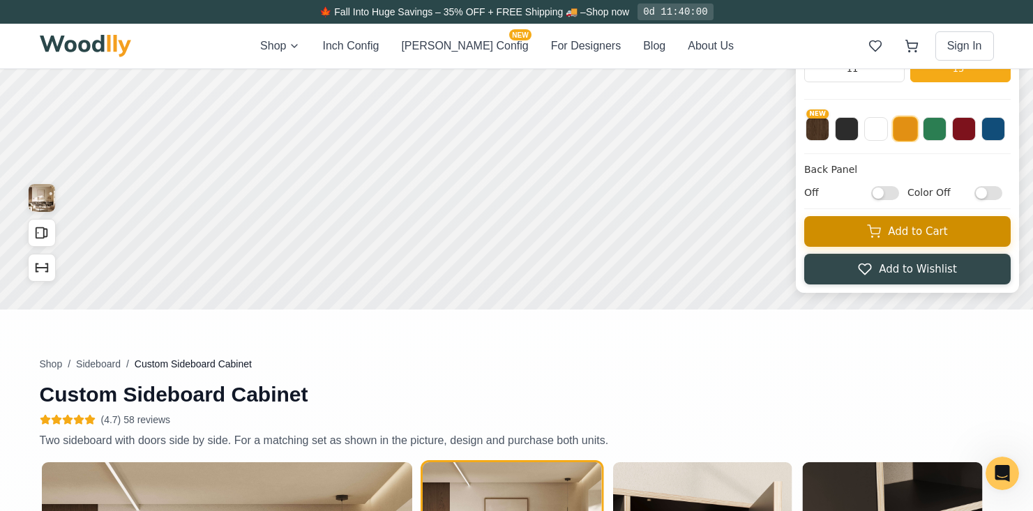
click at [912, 49] on icon at bounding box center [911, 44] width 12 height 8
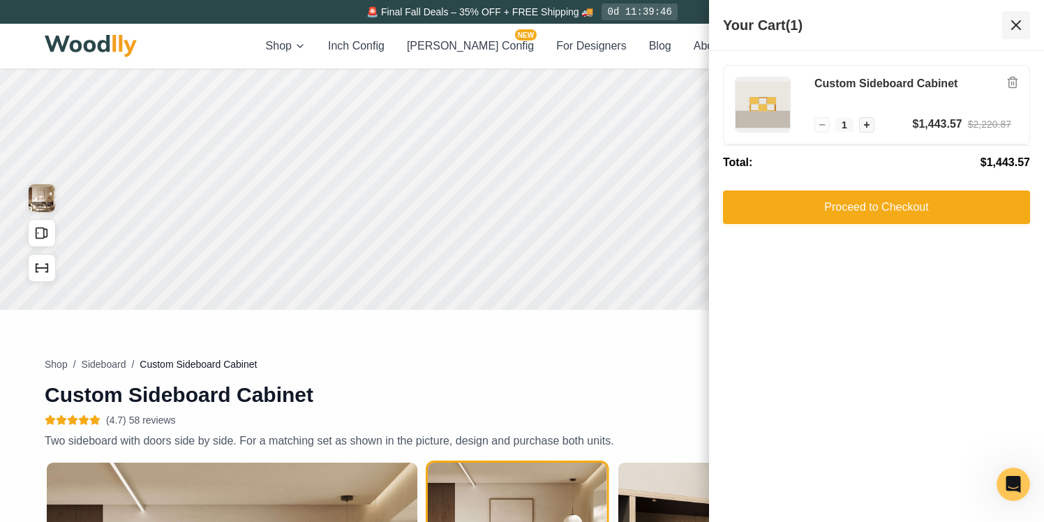
click at [1021, 30] on icon at bounding box center [1015, 25] width 17 height 17
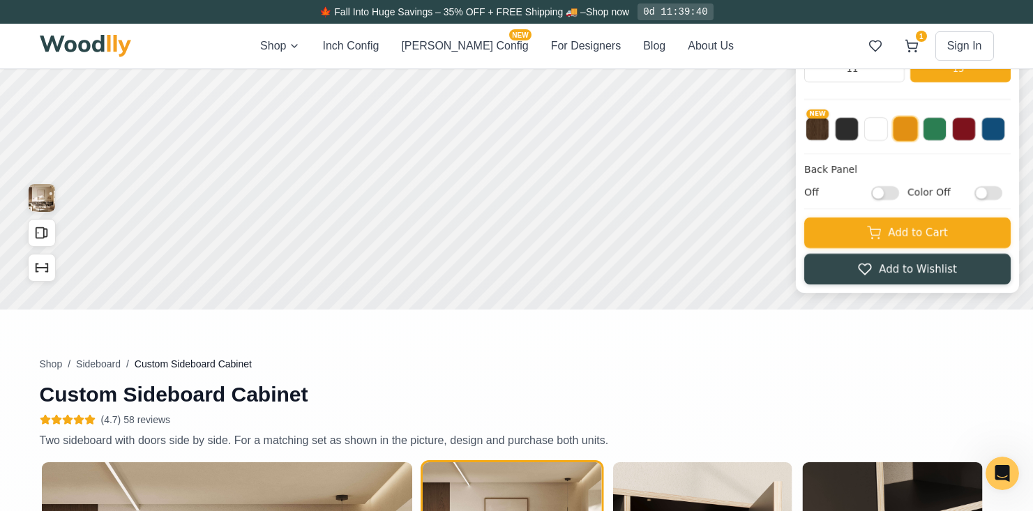
scroll to position [0, 0]
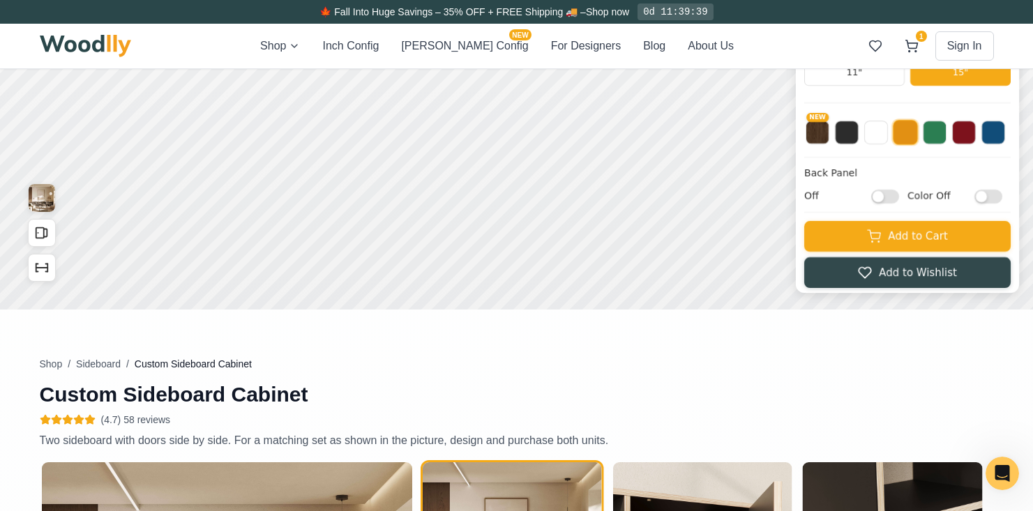
checkbox input "false"
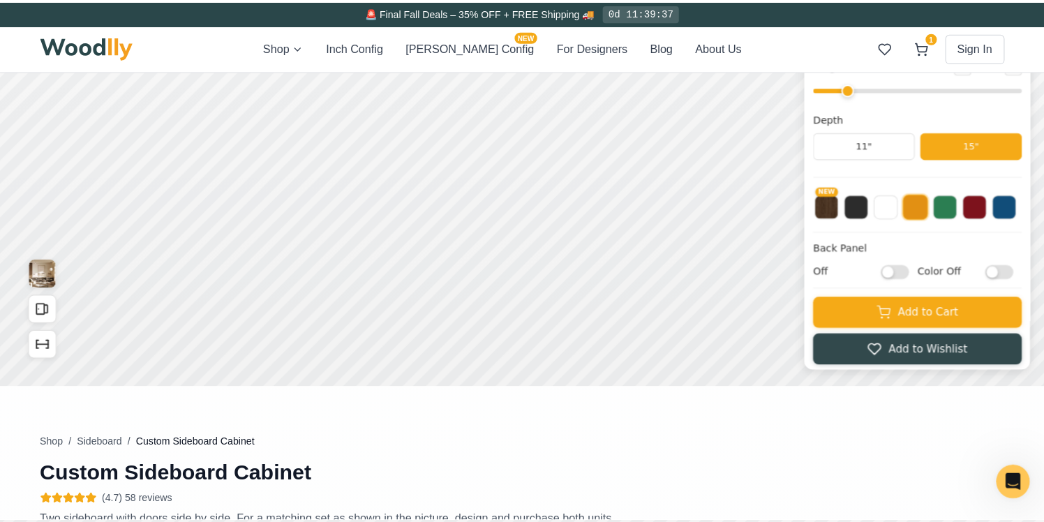
scroll to position [276, 0]
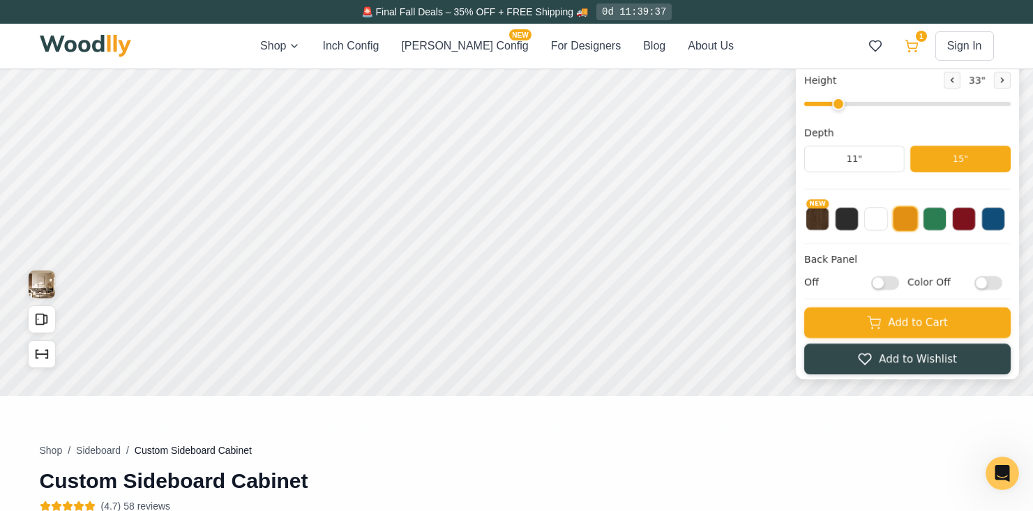
click at [914, 42] on icon at bounding box center [912, 46] width 14 height 14
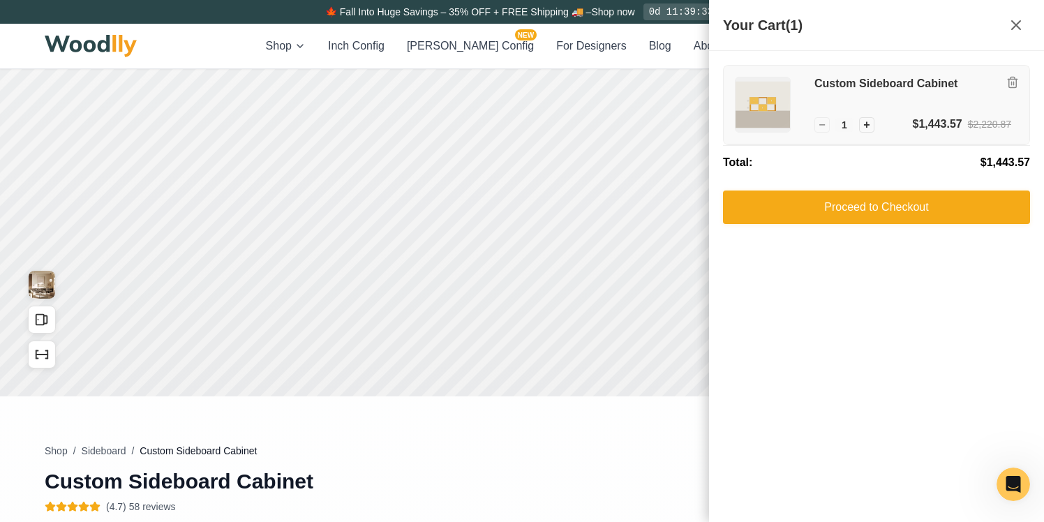
click at [965, 116] on div "$1,443.57 $2,220.87" at bounding box center [961, 124] width 98 height 17
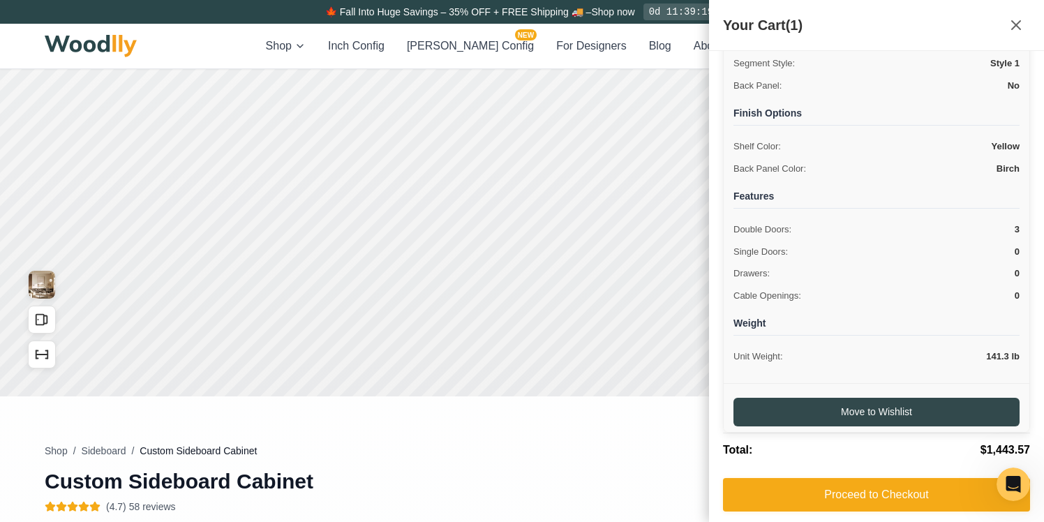
scroll to position [224, 0]
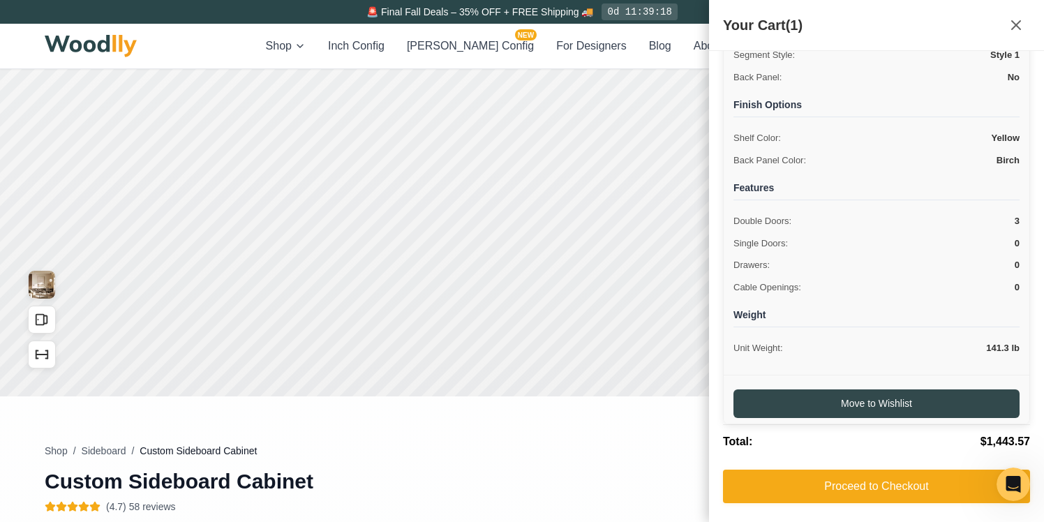
click at [860, 437] on div "Total: $1,443.57" at bounding box center [876, 441] width 307 height 34
